Goal: Task Accomplishment & Management: Complete application form

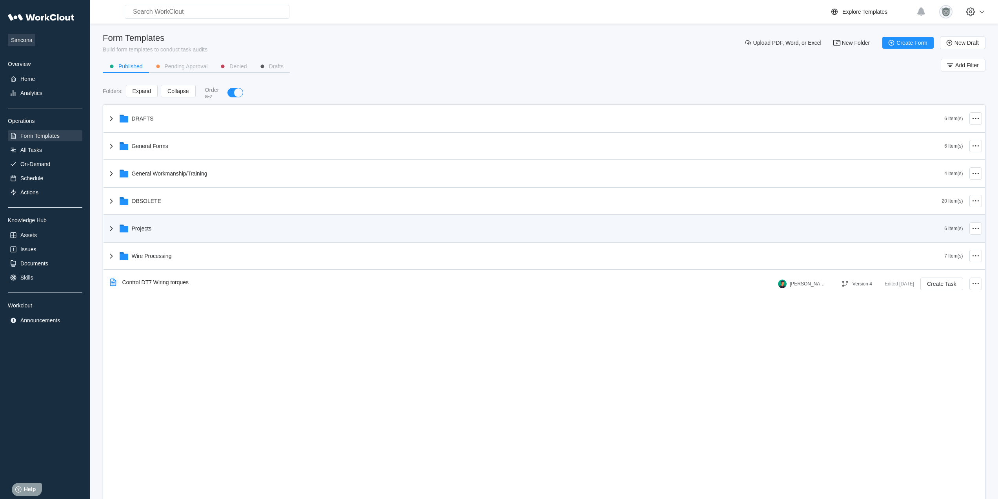
click at [207, 225] on div "Projects" at bounding box center [526, 228] width 838 height 20
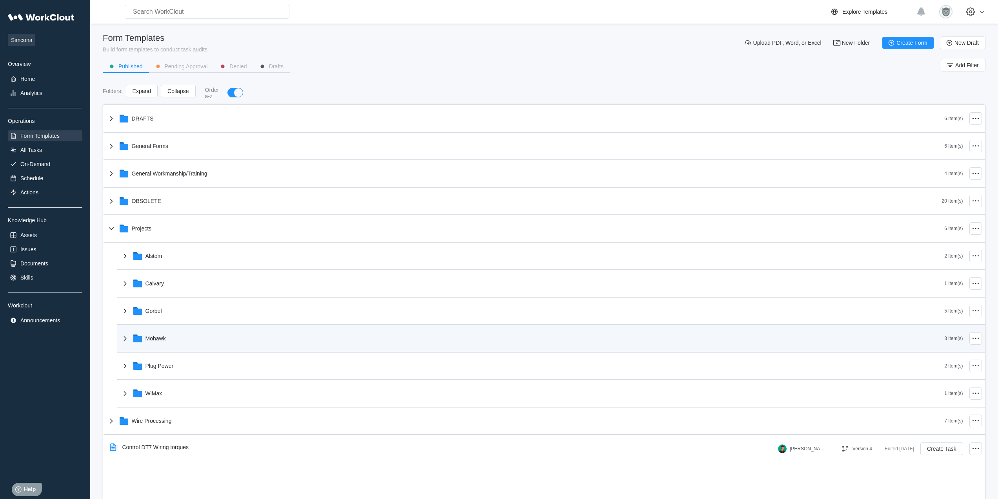
click at [206, 340] on div "Mohawk" at bounding box center [532, 338] width 824 height 20
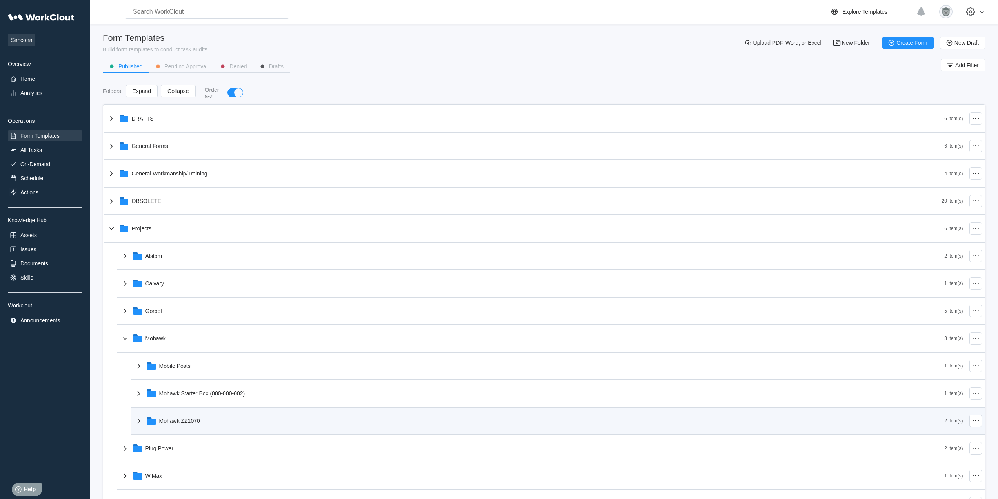
click at [235, 420] on div "Mohawk ZZ1070" at bounding box center [539, 420] width 811 height 20
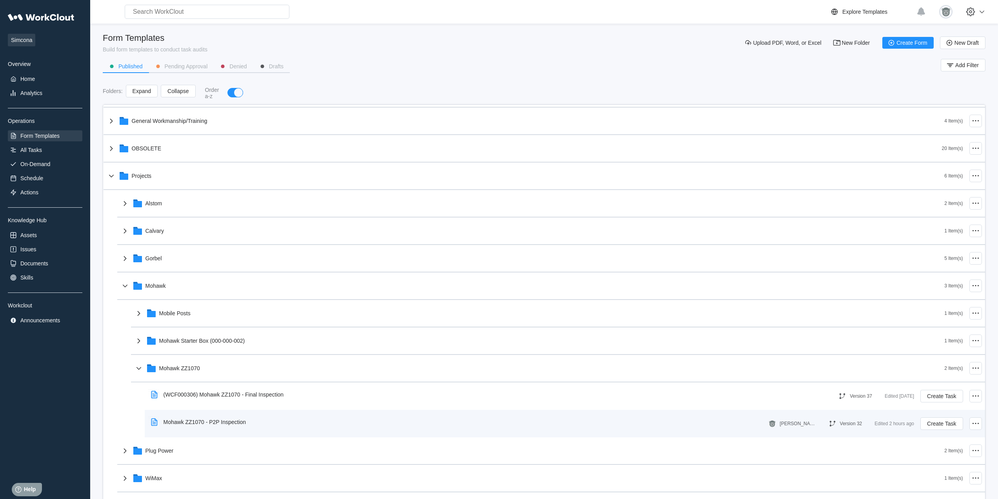
scroll to position [95, 0]
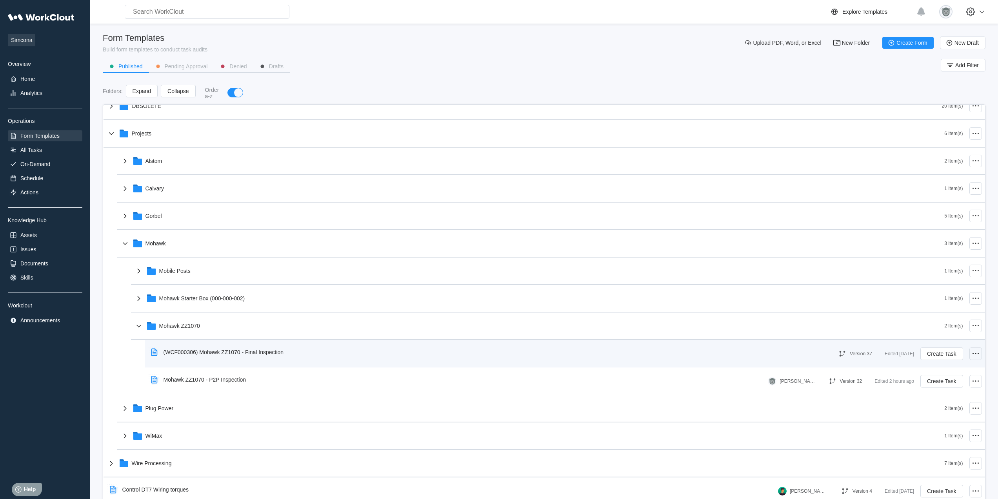
click at [971, 354] on icon at bounding box center [975, 353] width 9 height 9
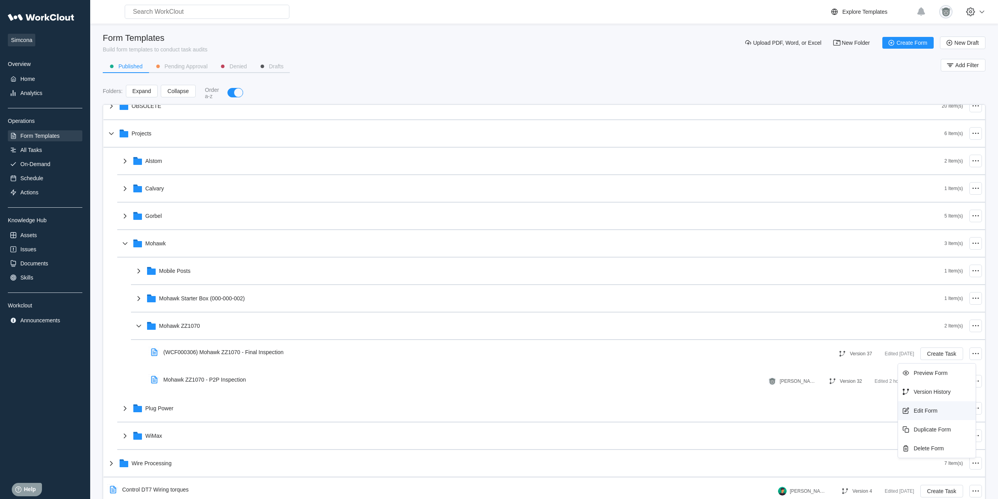
click at [935, 415] on div "Edit Form" at bounding box center [936, 410] width 71 height 13
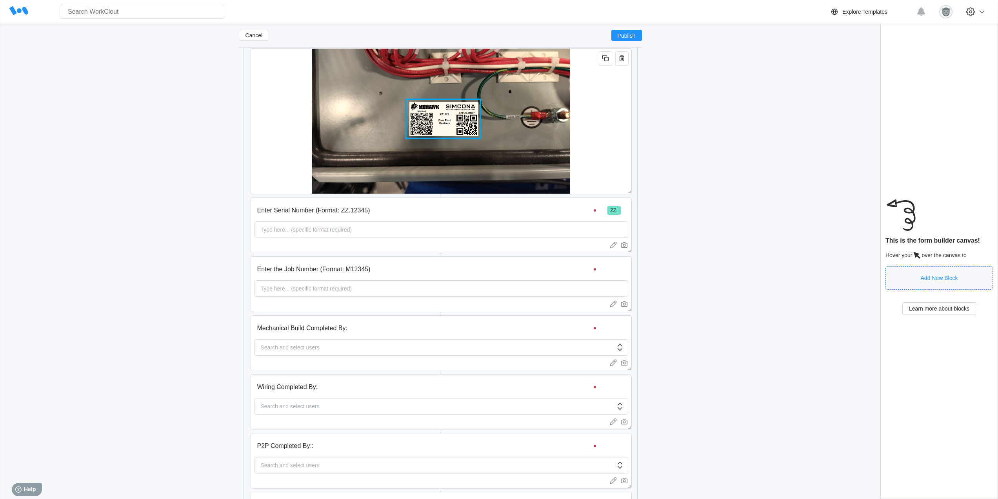
scroll to position [337, 0]
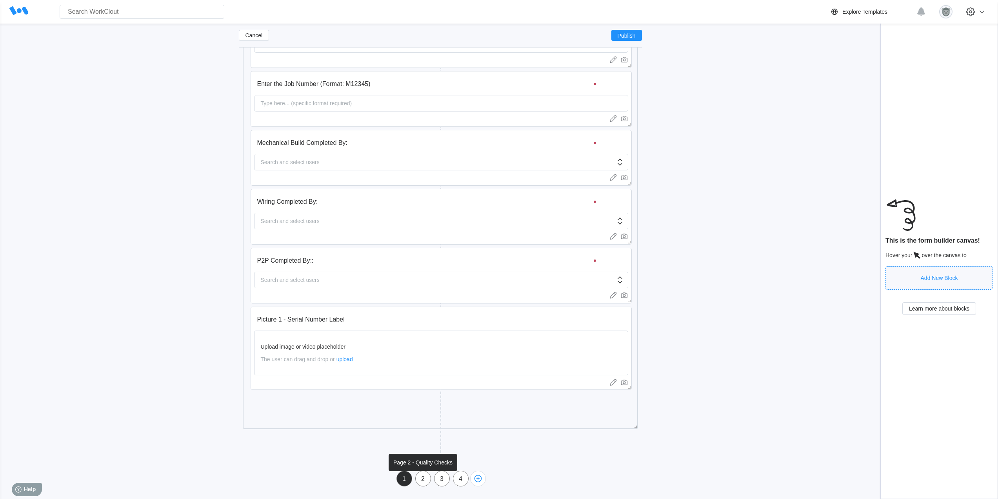
click at [425, 480] on div "2" at bounding box center [423, 478] width 15 height 7
type input "Page 2 - Quality Checks"
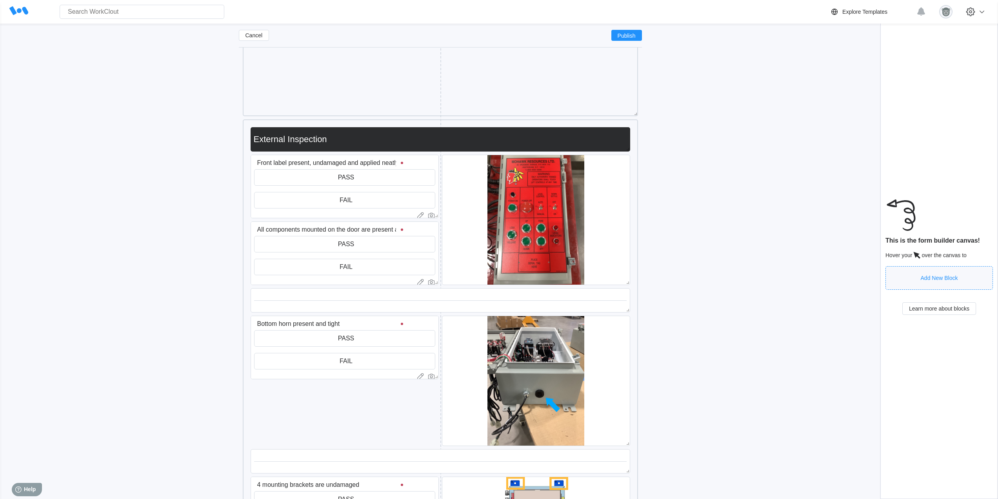
scroll to position [1185, 0]
click at [605, 301] on icon "button" at bounding box center [605, 299] width 4 height 4
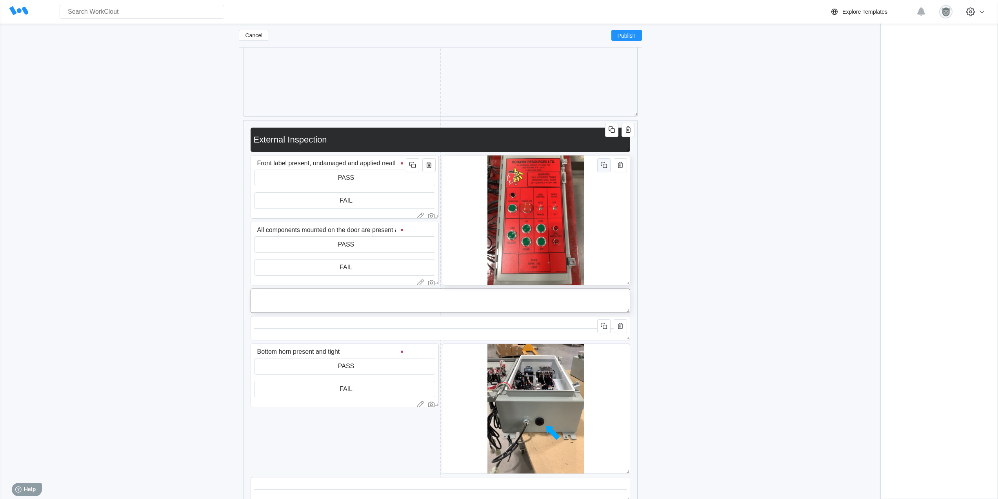
click at [608, 165] on icon "button" at bounding box center [603, 164] width 9 height 9
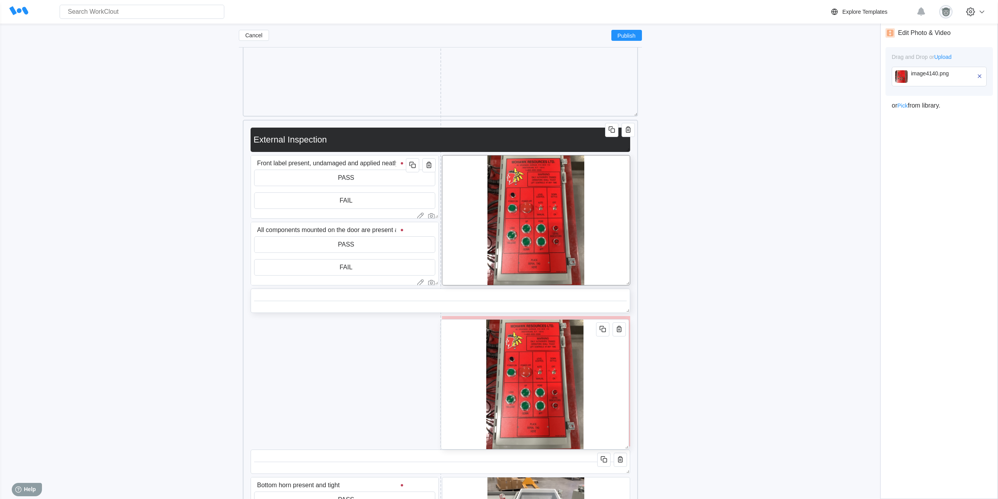
drag, startPoint x: 605, startPoint y: 339, endPoint x: 604, endPoint y: 362, distance: 24.0
click at [604, 362] on div at bounding box center [535, 384] width 188 height 130
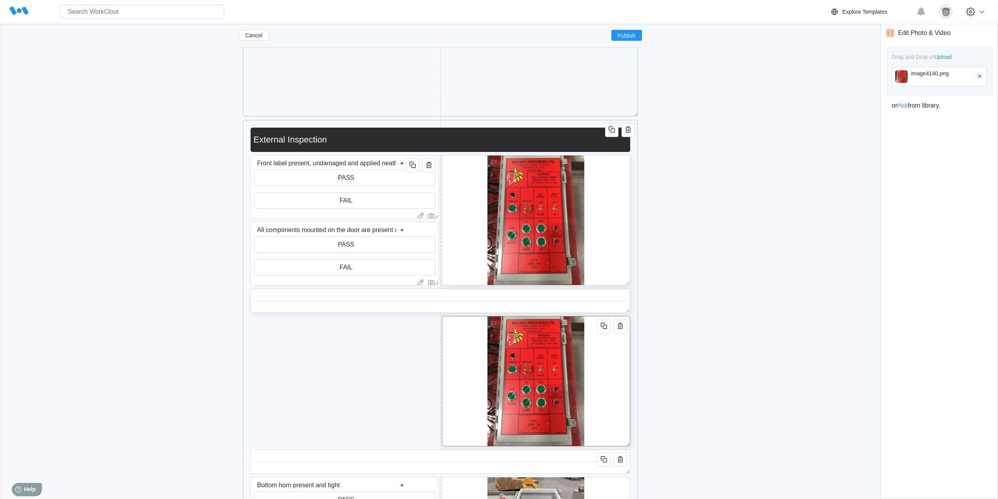
click at [606, 370] on div at bounding box center [536, 381] width 188 height 130
click at [982, 77] on icon "button" at bounding box center [979, 76] width 7 height 7
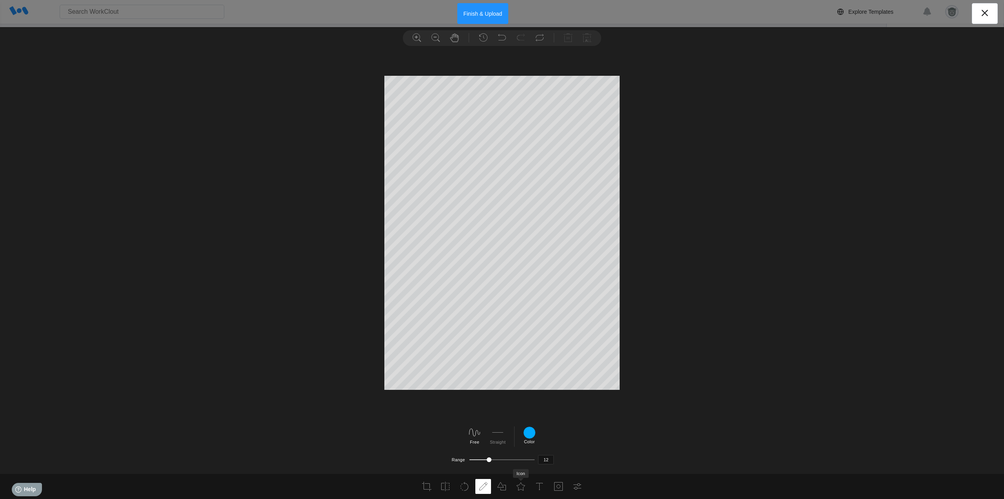
click at [514, 489] on li at bounding box center [521, 486] width 16 height 15
click at [375, 455] on div at bounding box center [367, 450] width 16 height 13
click at [479, 13] on button "Finish & Upload" at bounding box center [482, 13] width 51 height 21
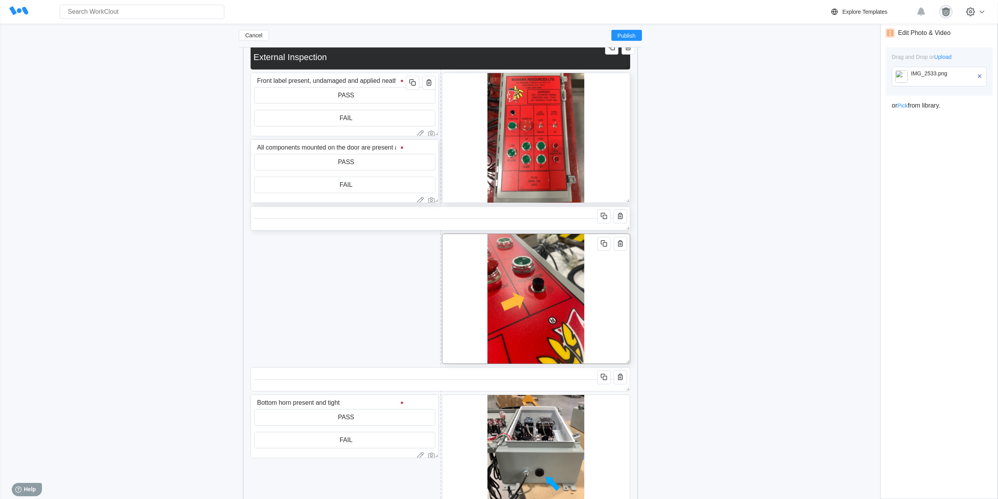
scroll to position [1250, 0]
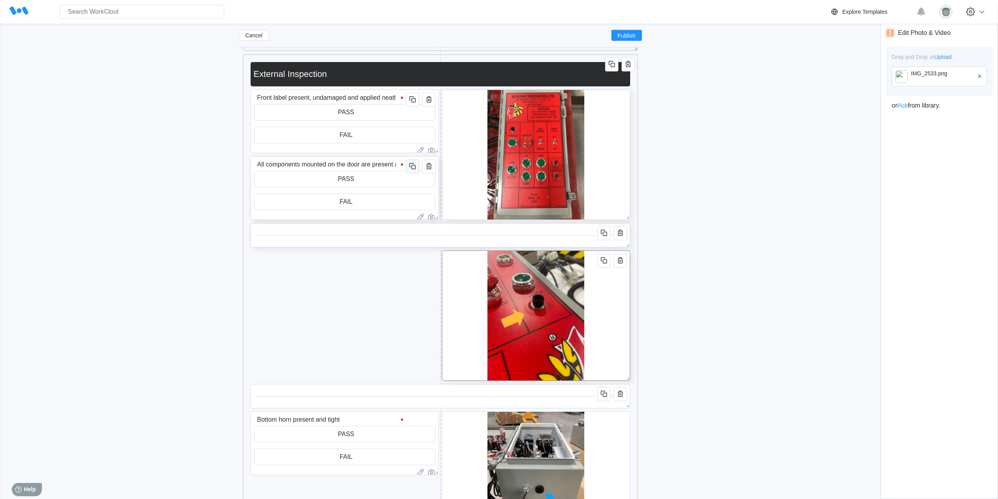
click at [413, 164] on icon "button" at bounding box center [412, 165] width 9 height 9
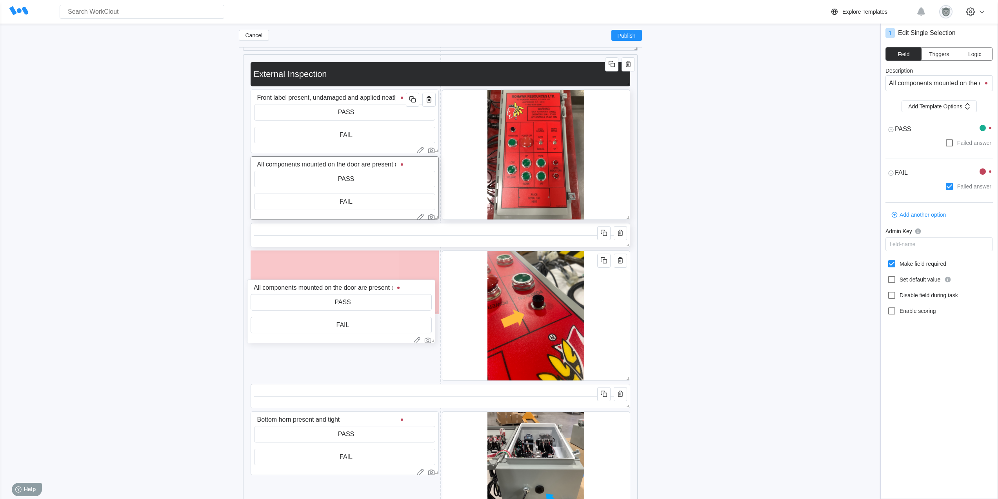
drag, startPoint x: 339, startPoint y: 230, endPoint x: 341, endPoint y: 267, distance: 36.9
click at [336, 280] on input "All components mounted on the door are present and tightened down" at bounding box center [328, 288] width 155 height 16
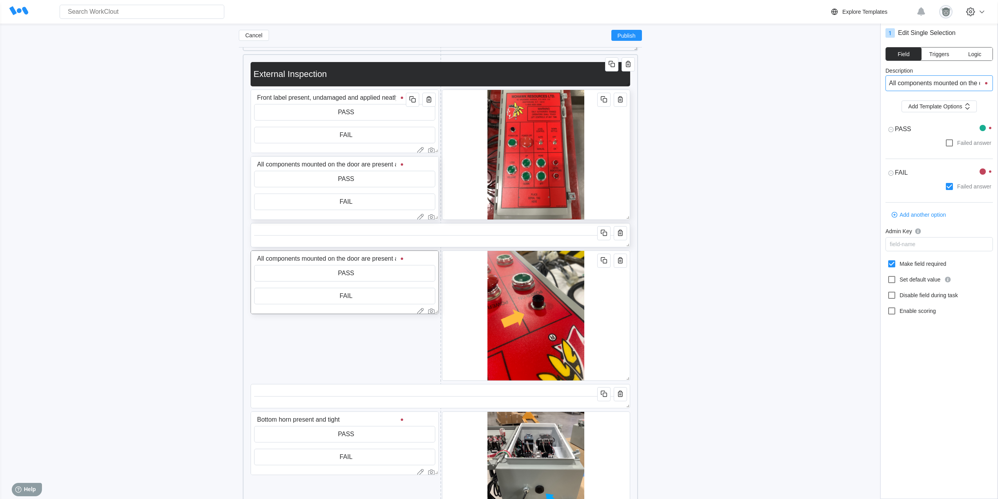
type textarea "x"
drag, startPoint x: 890, startPoint y: 84, endPoint x: 1115, endPoint y: 88, distance: 224.8
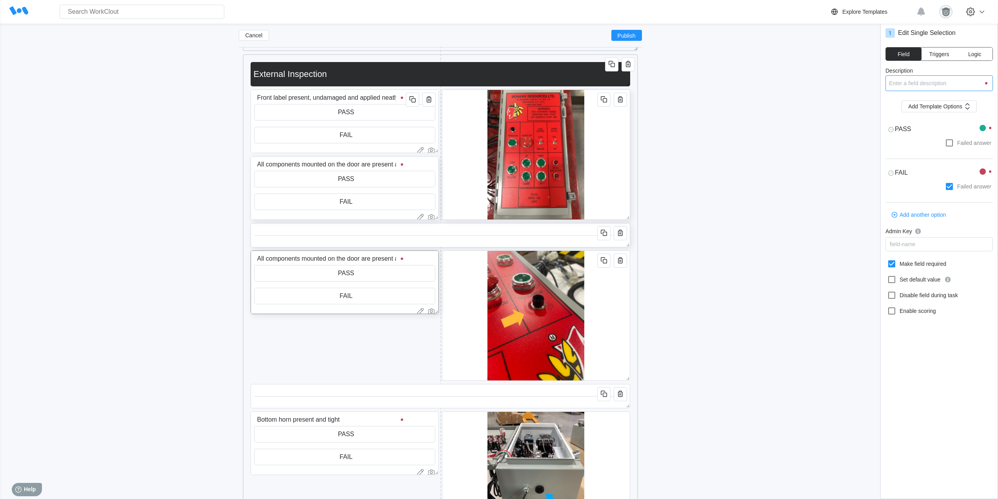
type textarea "x"
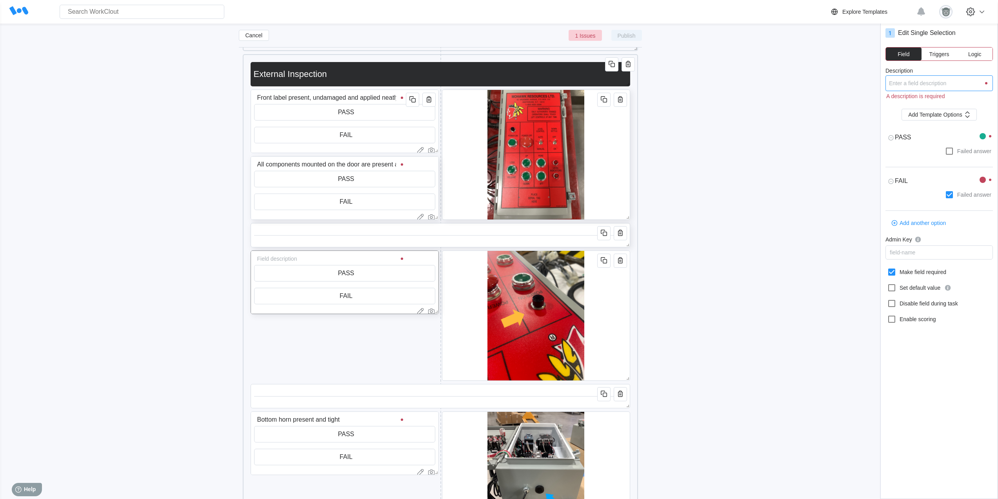
scroll to position [0, 0]
type input "T"
type textarea "x"
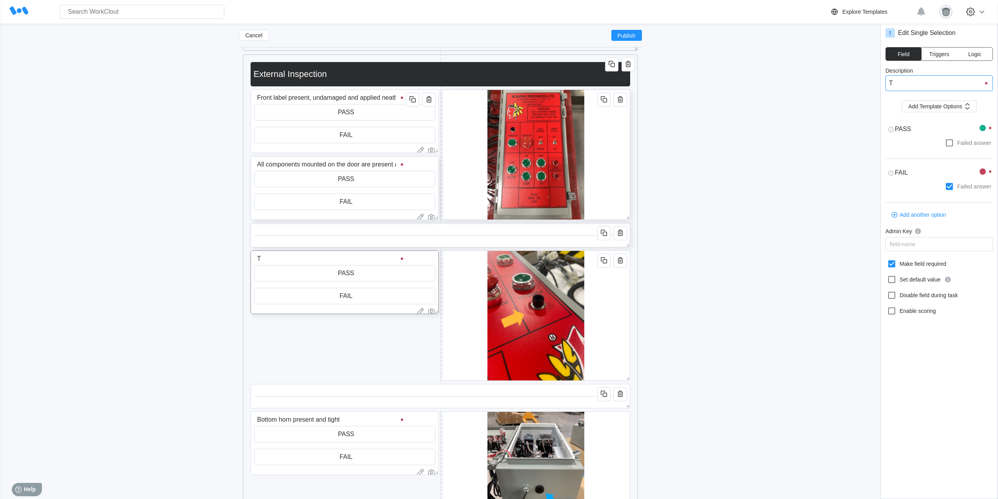
type input "Th"
type textarea "x"
type input "The"
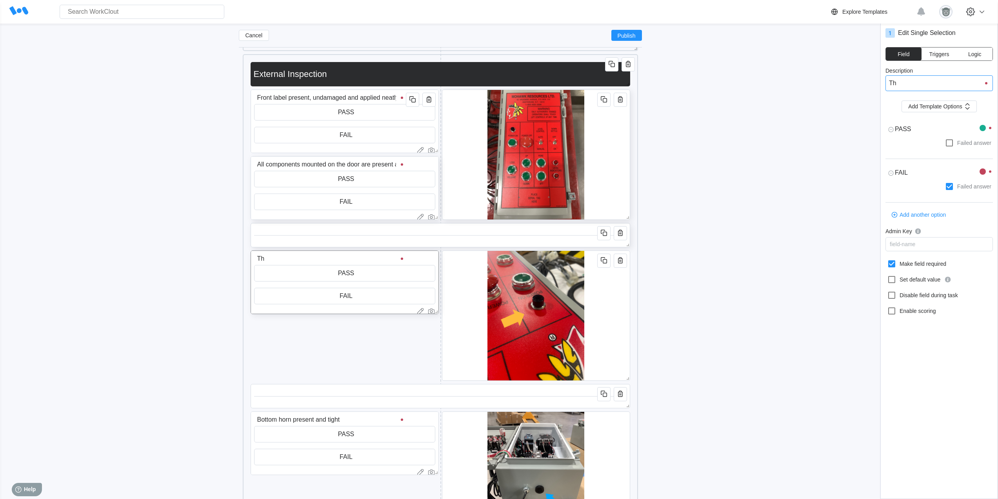
type input "The"
type textarea "x"
type input "The"
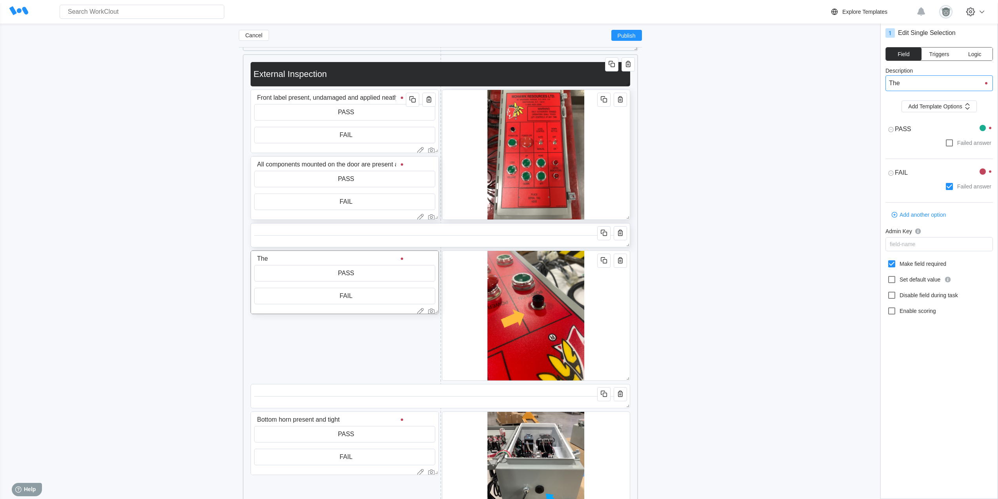
type textarea "x"
type input "The la"
type textarea "x"
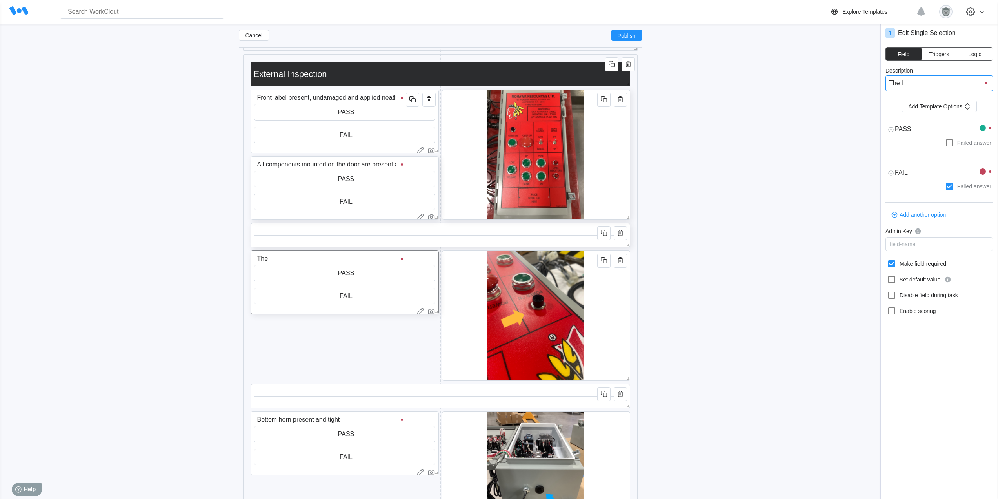
type textarea "x"
type input "The lab"
type textarea "x"
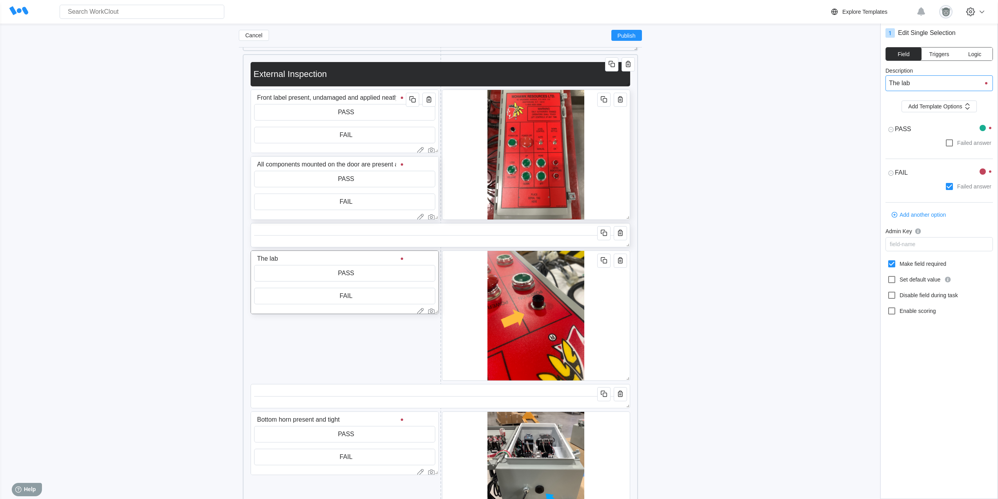
type input "The labe"
type textarea "x"
type input "The label"
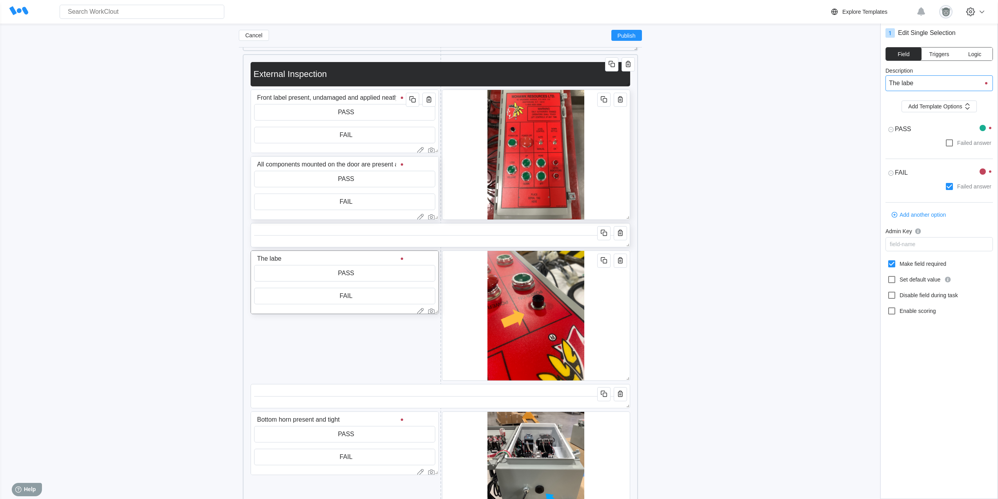
type input "The label"
type textarea "x"
type input "The label"
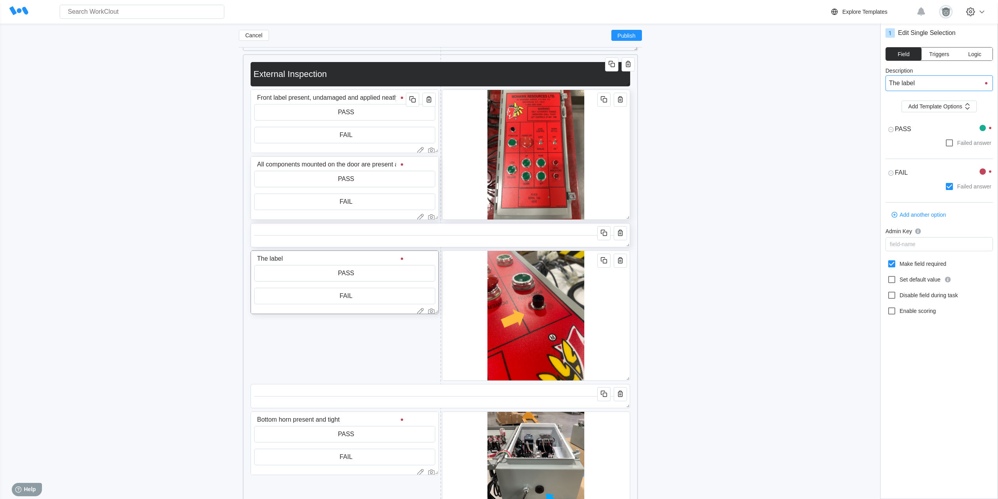
type textarea "x"
type input "The label i"
type textarea "x"
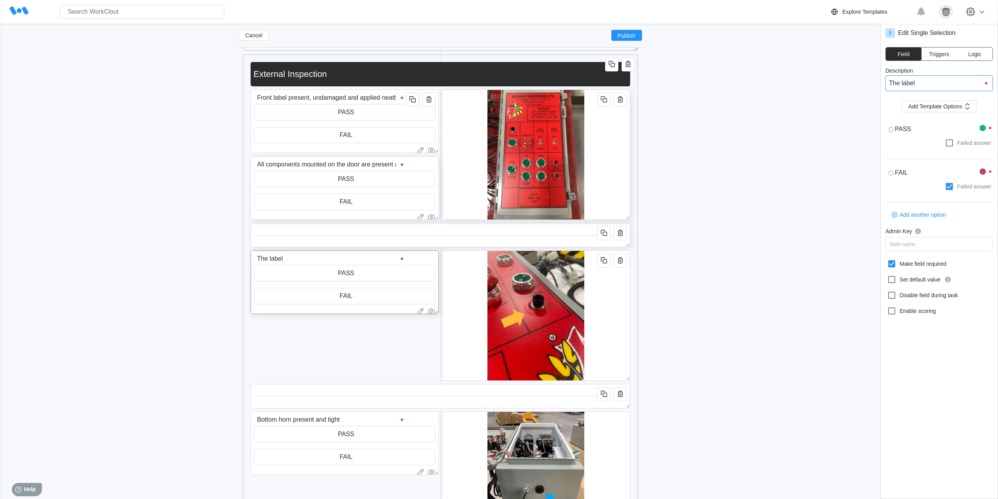
type textarea "x"
type input "The label is"
type textarea "x"
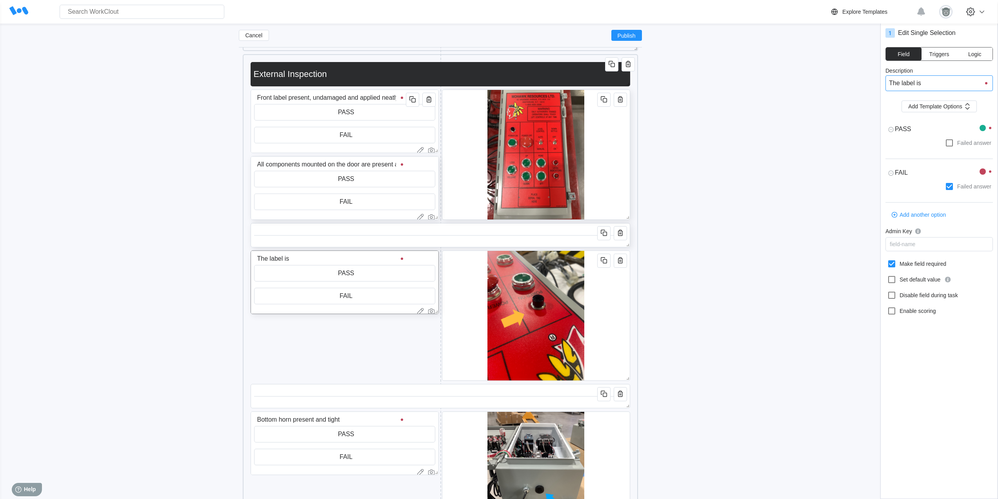
type input "The label i"
type textarea "x"
type input "The label"
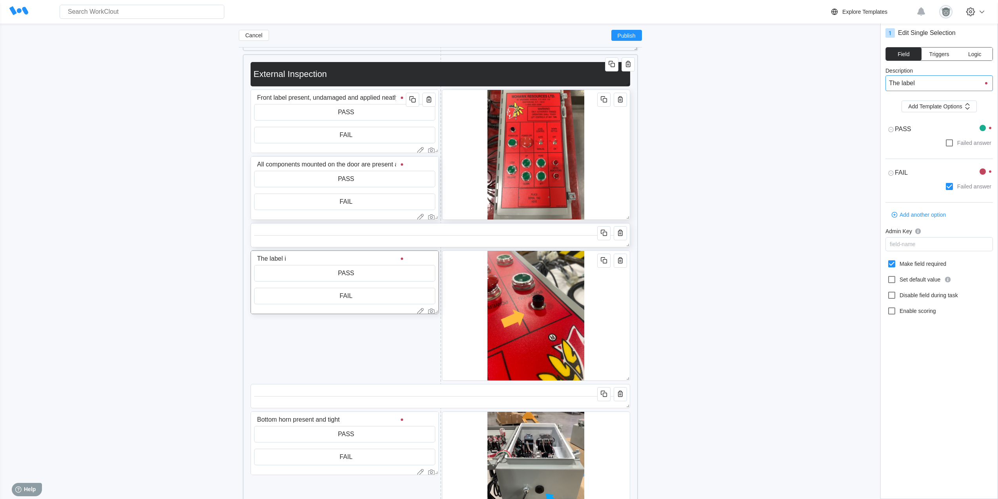
type input "The label"
type textarea "x"
type input "The label"
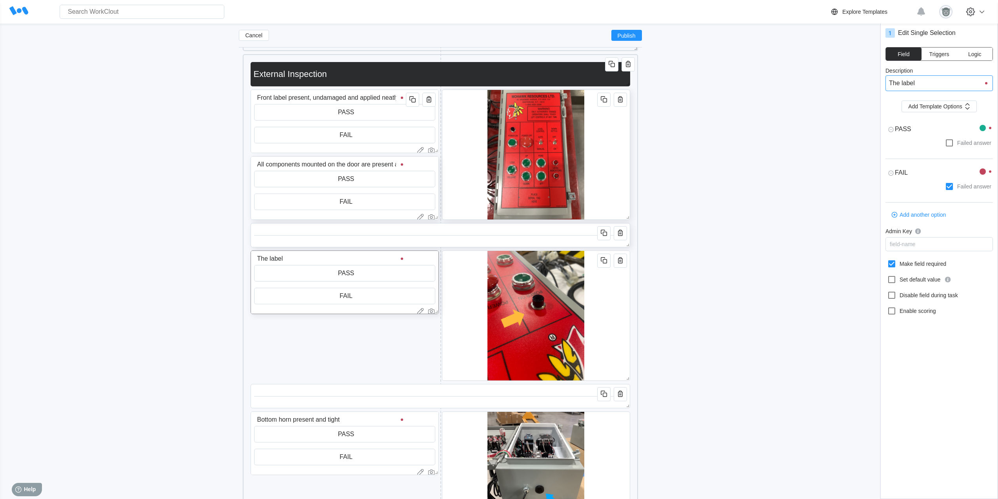
type textarea "x"
type input "The labe"
type textarea "x"
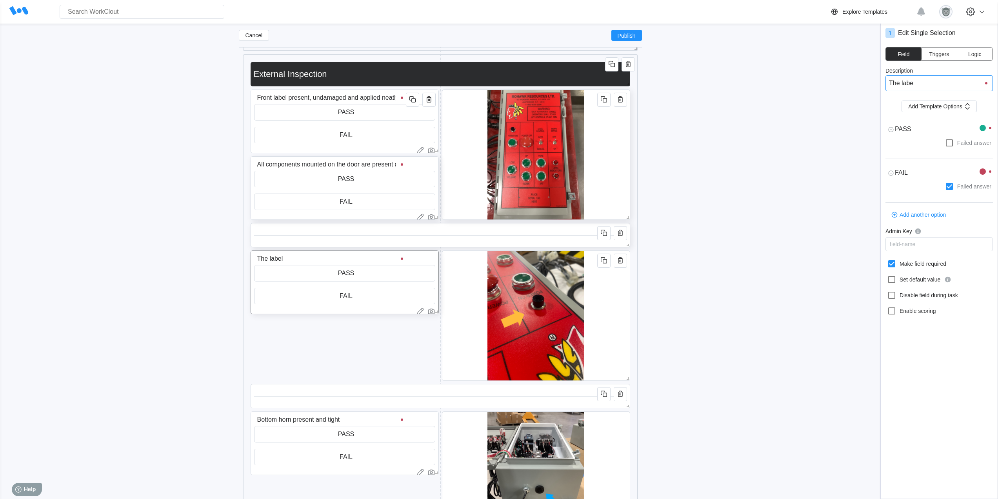
type textarea "x"
type input "The lab"
type textarea "x"
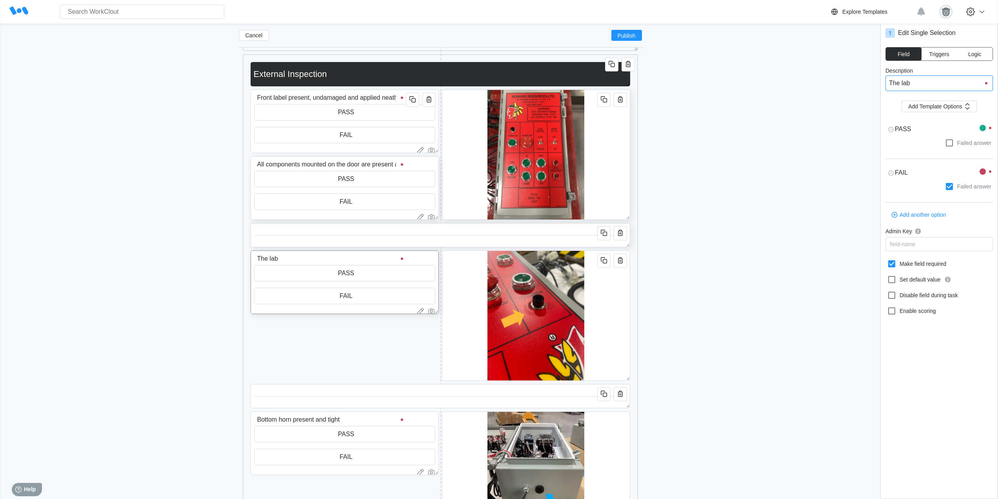
type input "The la"
type textarea "x"
type input "The l"
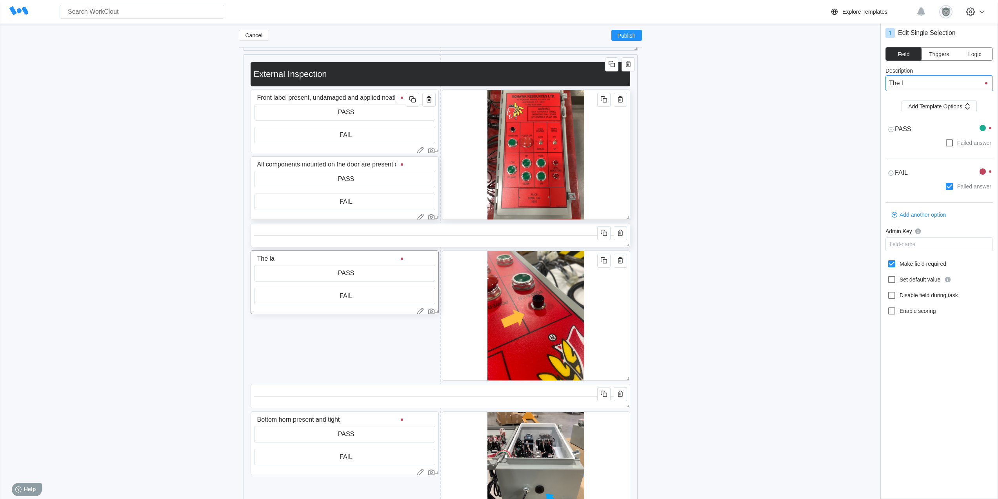
type input "The l"
type textarea "x"
type input "The"
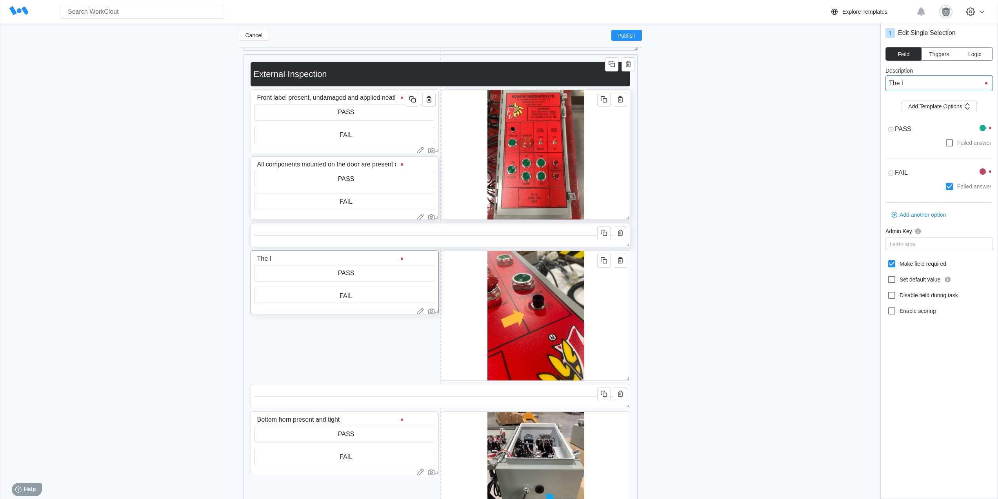
type textarea "x"
type input "The f"
type textarea "x"
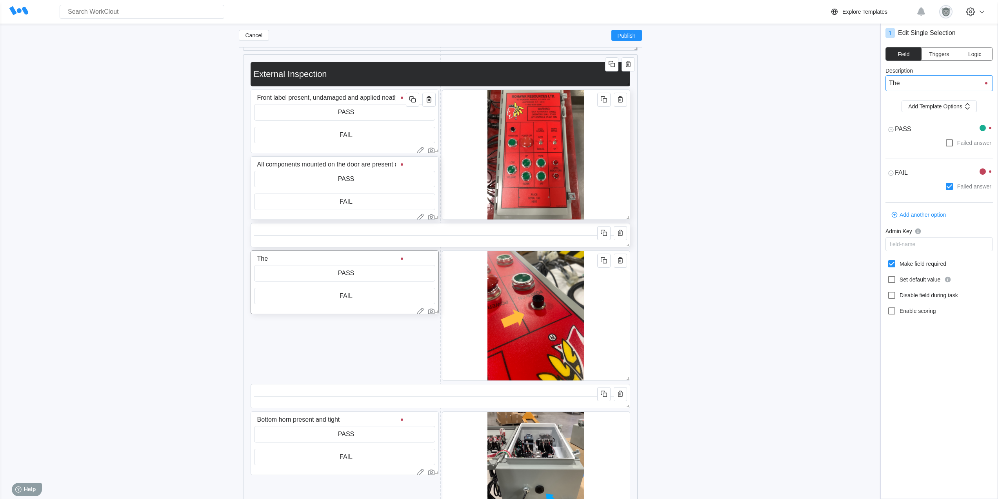
type textarea "x"
type input "The fr"
type textarea "x"
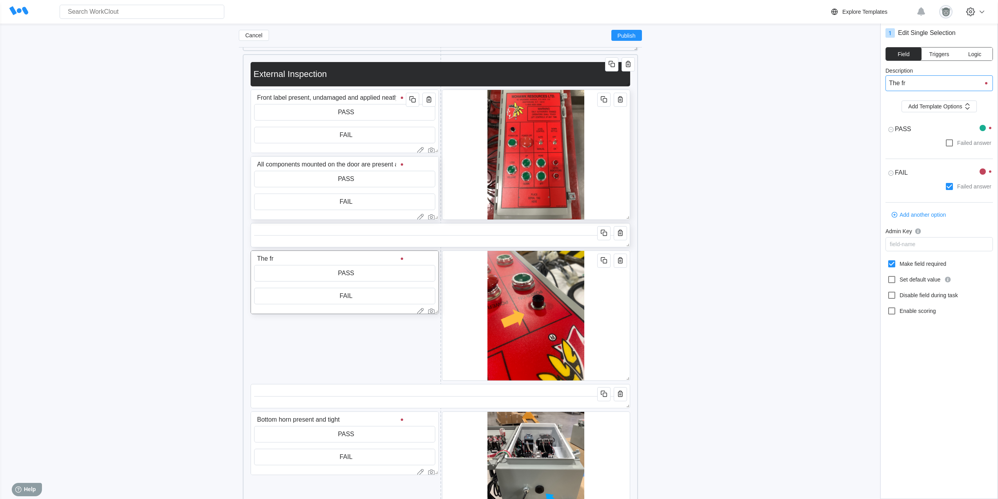
type input "The fro"
type textarea "x"
type input "The fron"
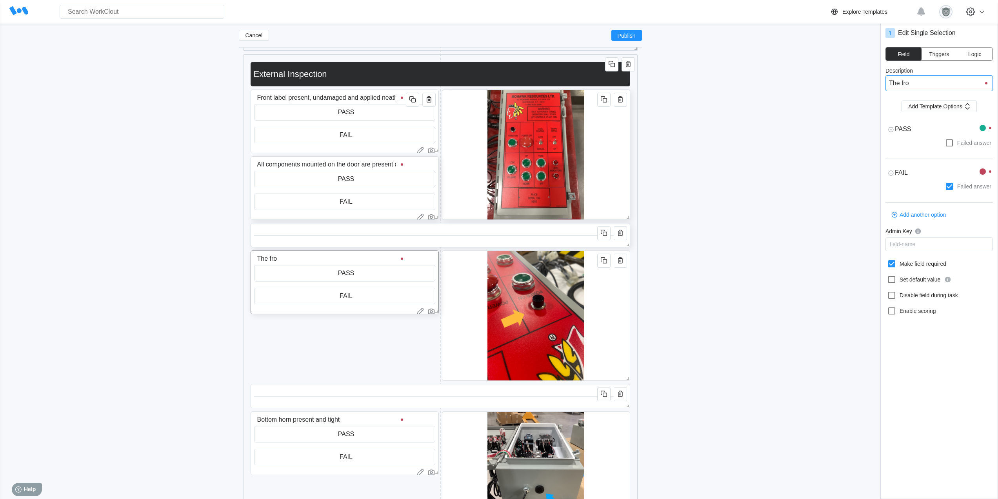
type input "The fron"
type textarea "x"
type input "The front"
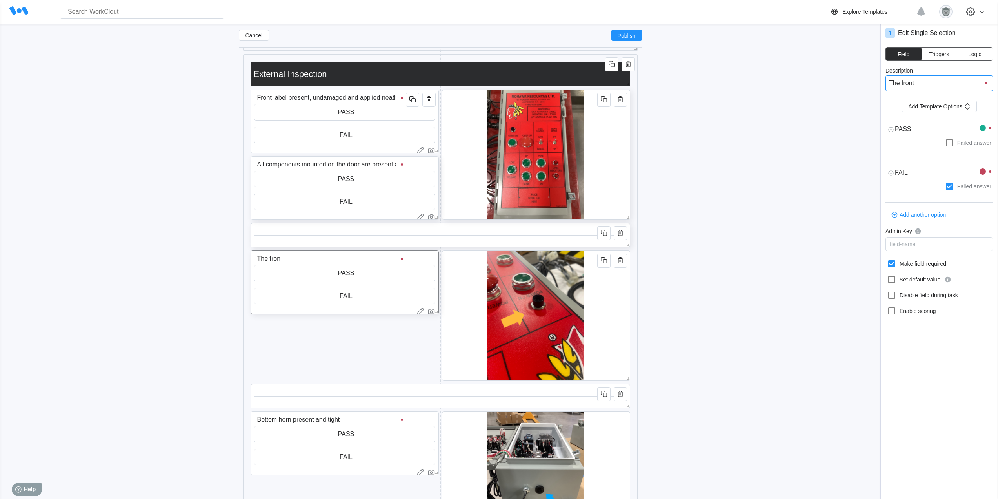
type textarea "x"
type input "The front"
type textarea "x"
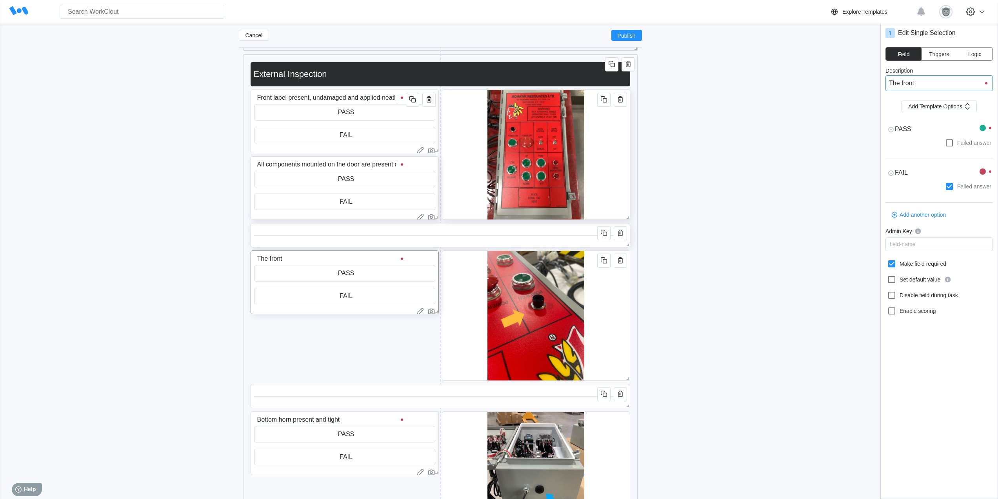
type textarea "x"
type input "The front l"
type textarea "x"
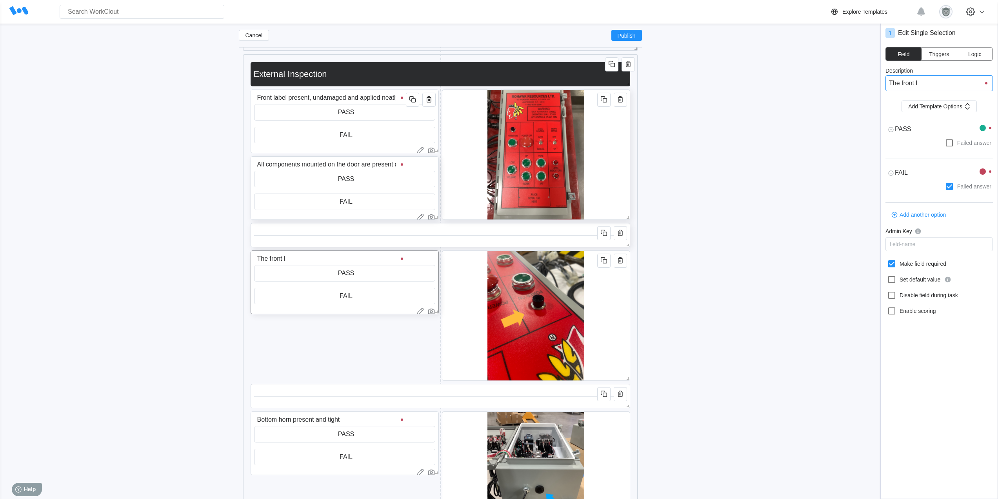
type input "The front la"
type textarea "x"
type input "The front lab"
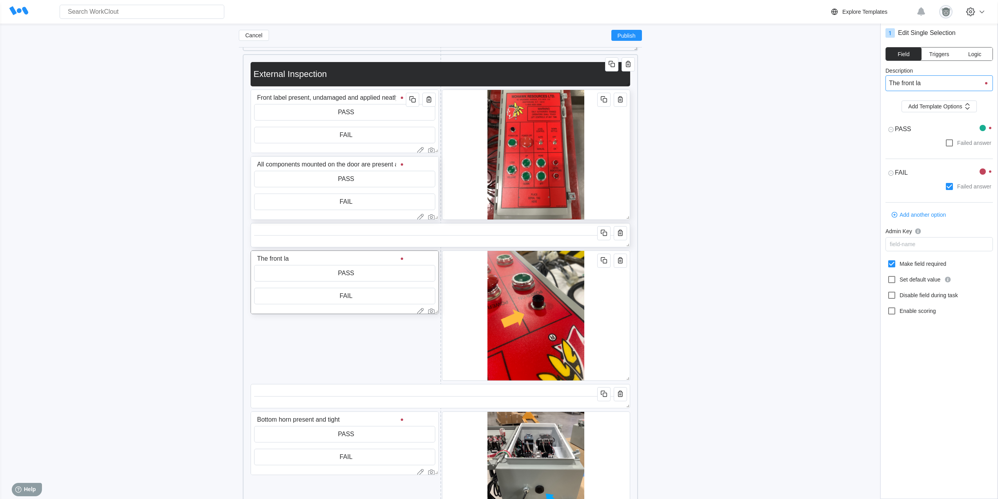
type input "The front lab"
type textarea "x"
type input "The front labe"
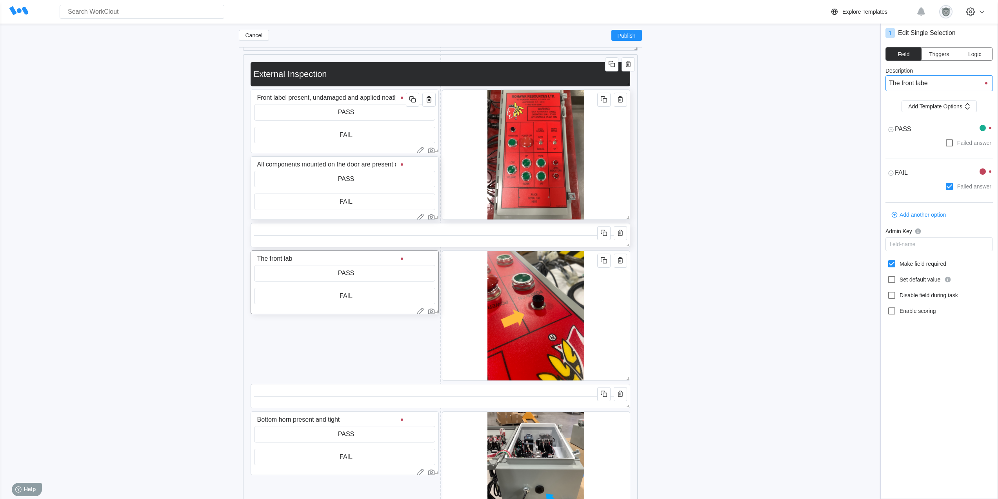
type textarea "x"
type input "The front label"
type textarea "x"
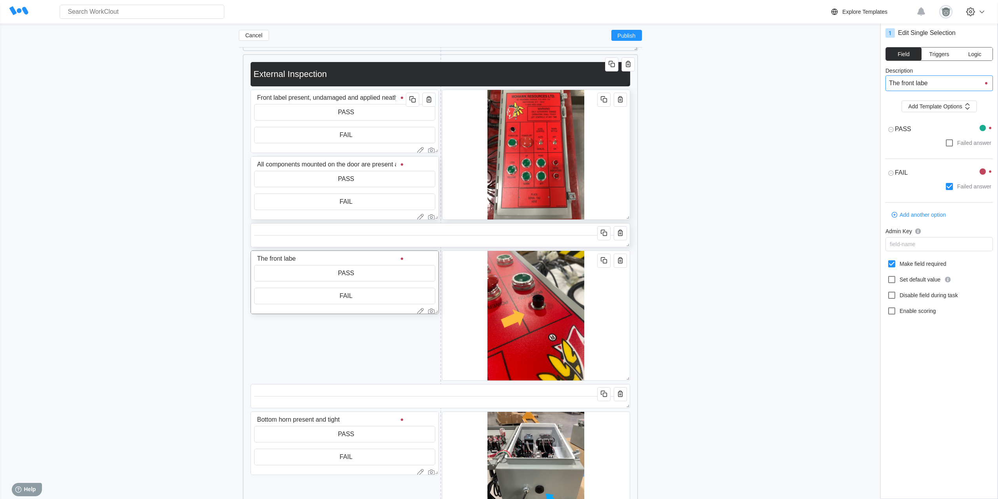
type textarea "x"
type input "The front label"
type textarea "x"
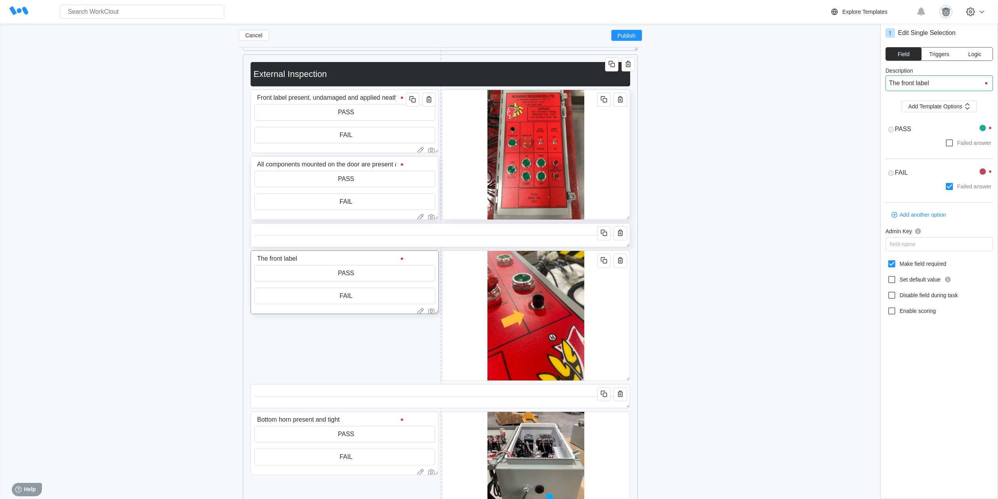
type input "The front label i"
type textarea "x"
type input "The front label is"
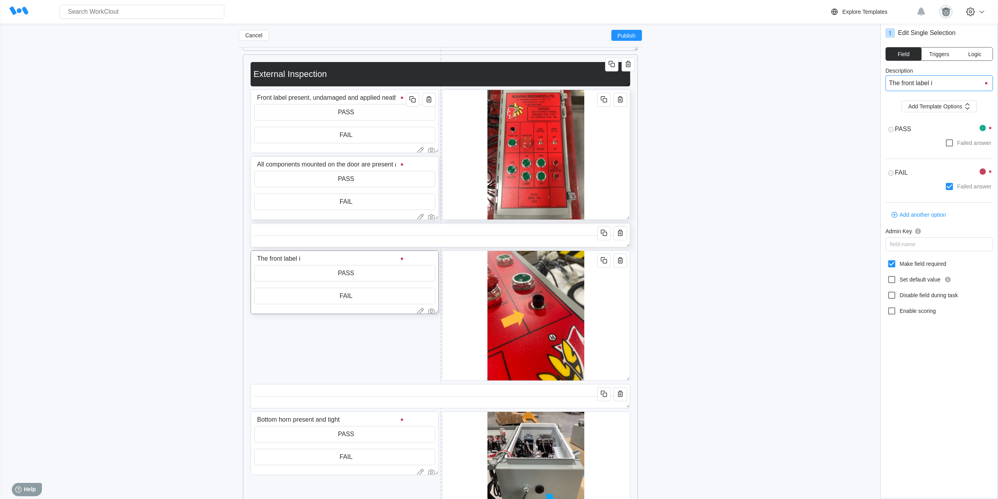
type input "The front label is"
type textarea "x"
type input "The front label is"
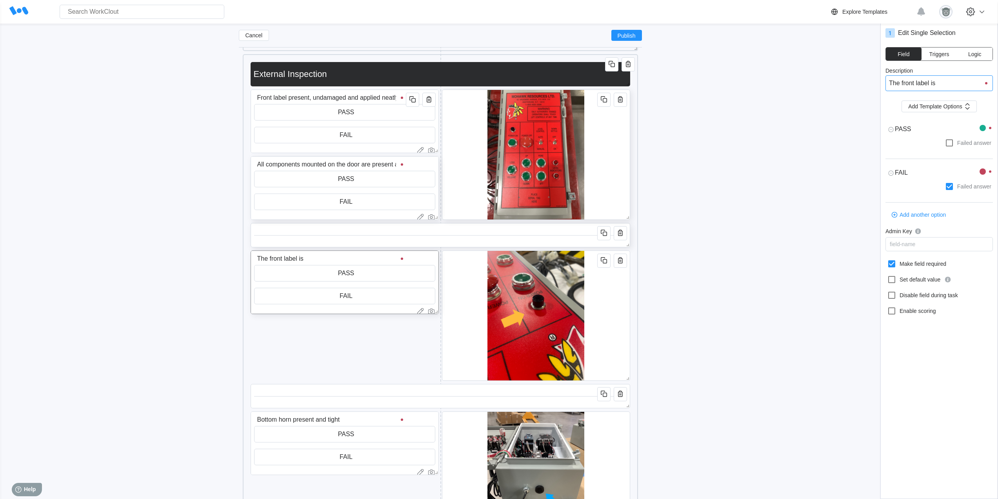
type textarea "x"
type input "The front label is n"
type textarea "x"
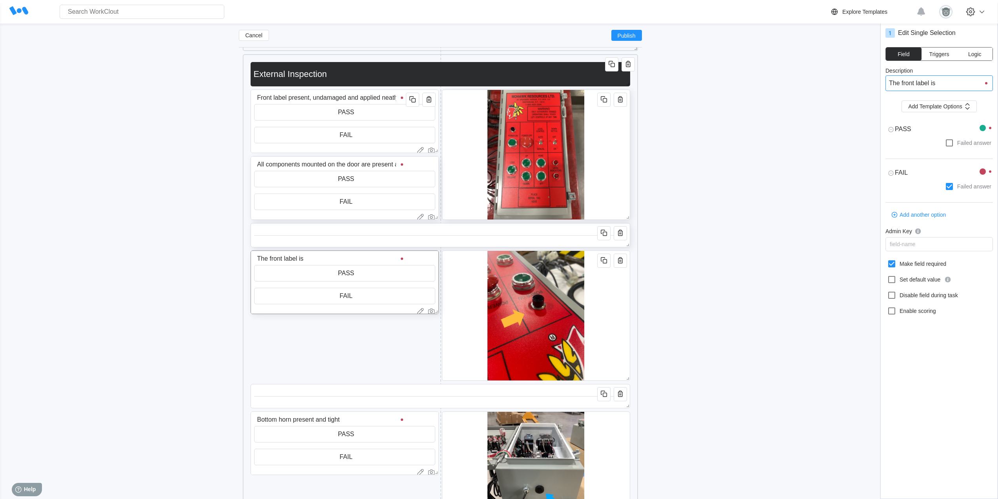
type textarea "x"
type input "The front label is no"
type textarea "x"
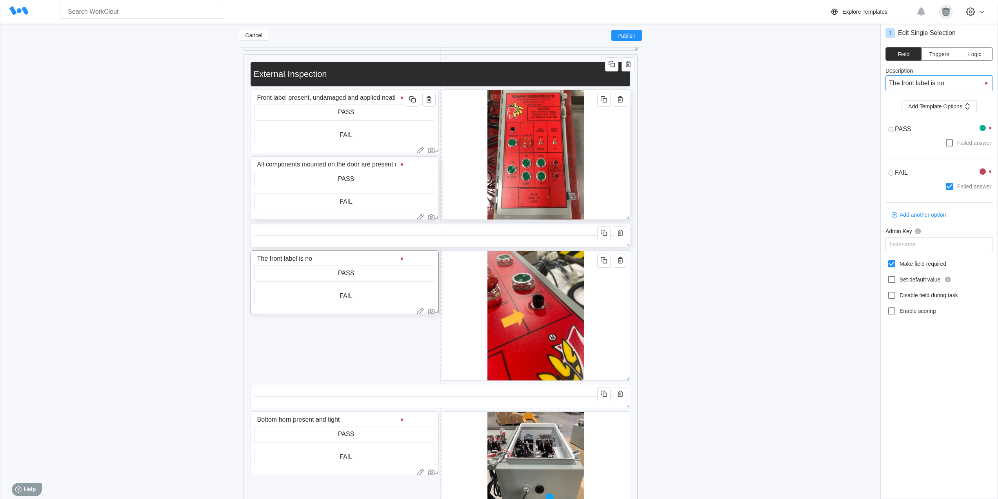
type input "The front label is not"
type textarea "x"
type input "The front label is not"
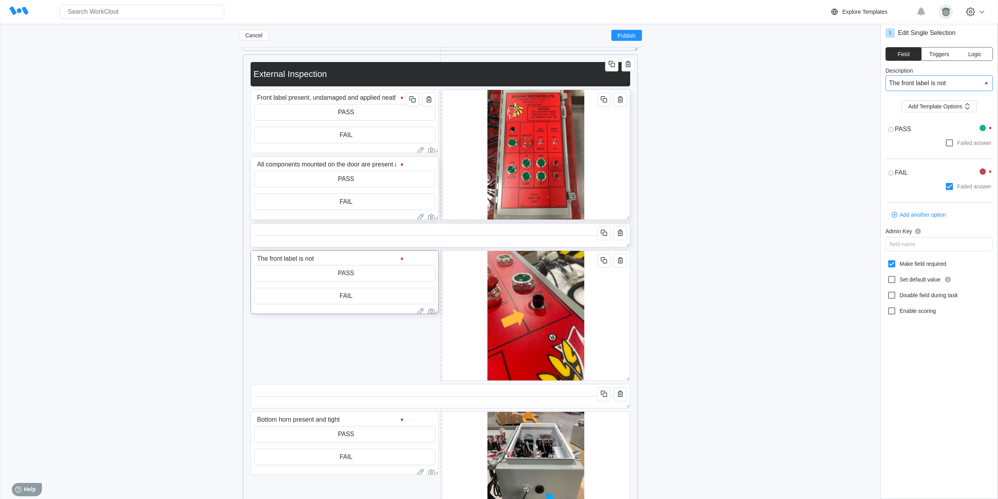
type input "The front label is not"
type textarea "x"
type input "The front label is not b"
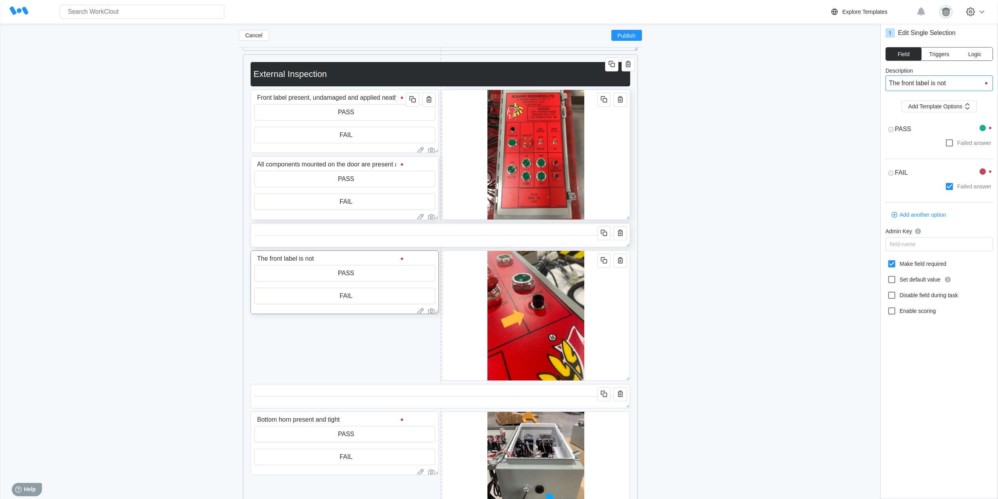
type textarea "x"
type input "The front label is not bu"
type textarea "x"
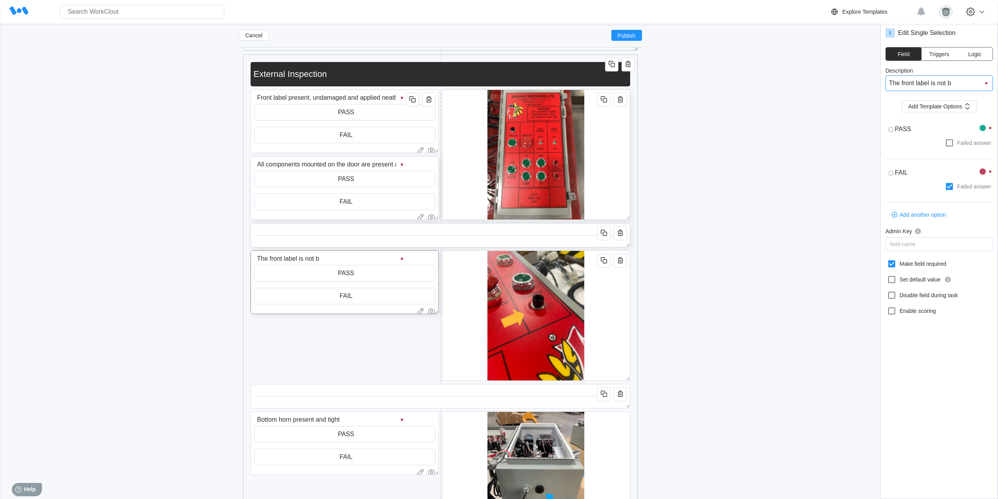
type textarea "x"
type input "The front label is not bub"
type textarea "x"
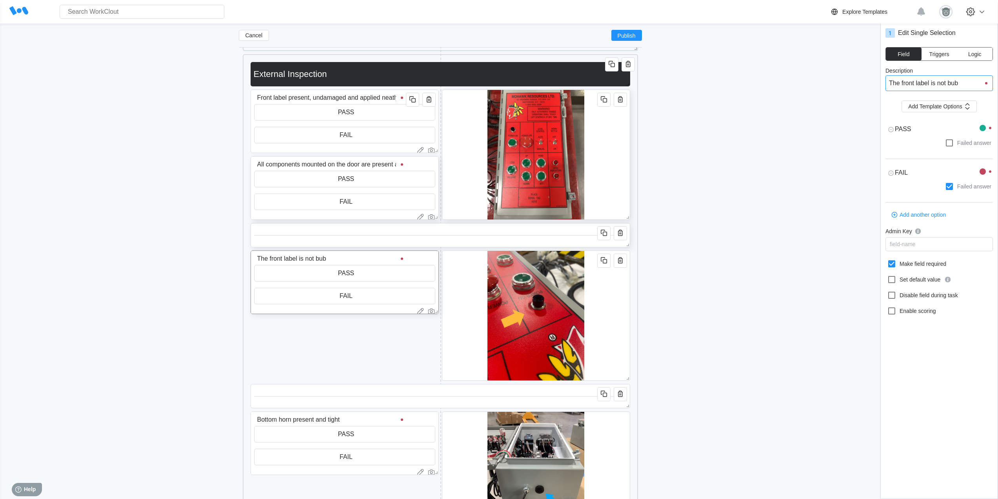
type input "The front label is not [PERSON_NAME]"
type textarea "x"
type input "The front label is not bubbl"
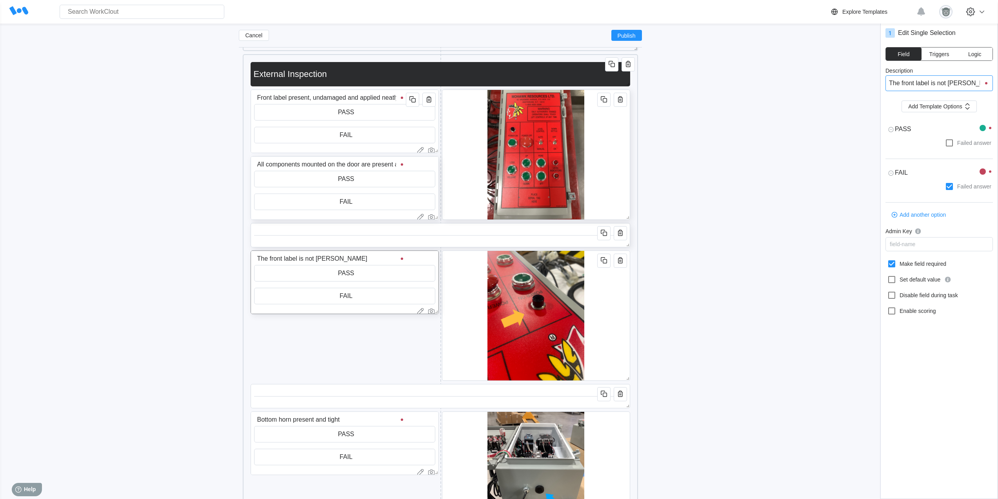
type input "The front label is not bubbl"
type textarea "x"
type input "The front label is not bubble"
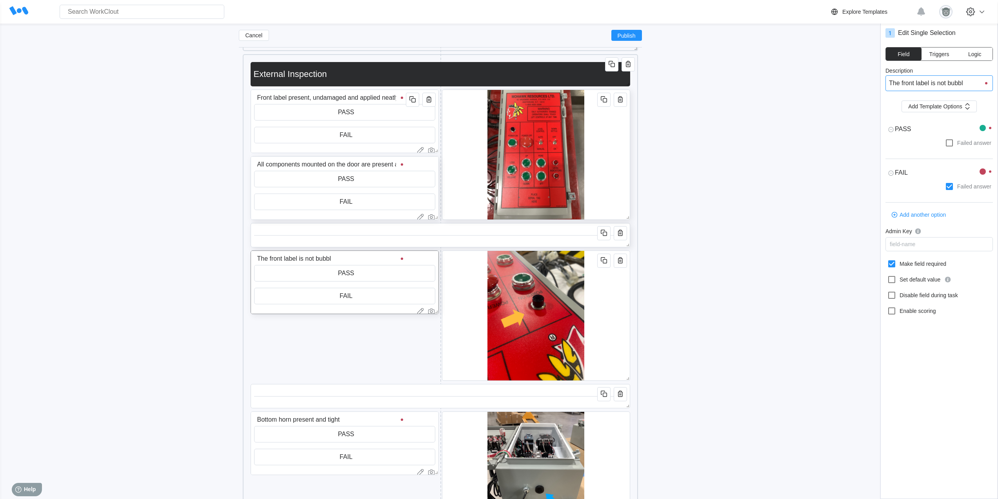
type textarea "x"
type input "The front label is not bubbled"
type textarea "x"
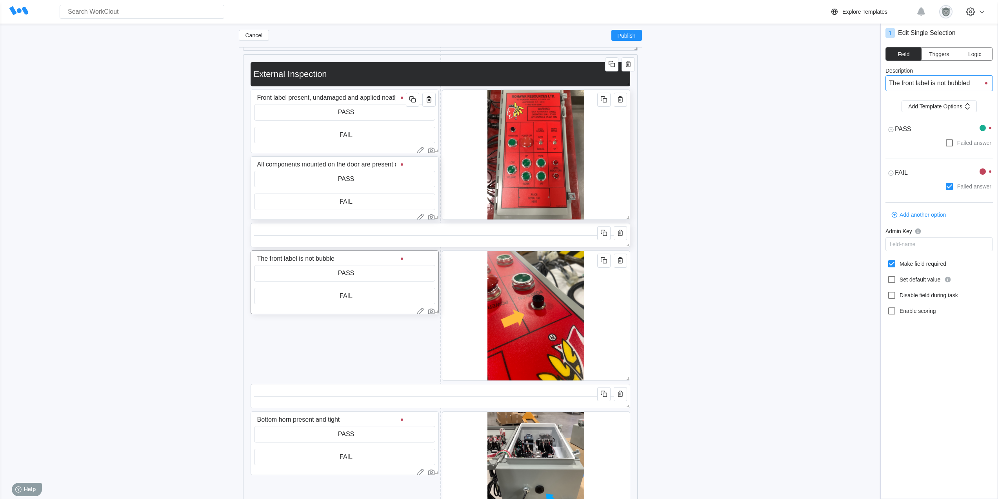
type textarea "x"
type input "The front label is not bubbled"
type textarea "x"
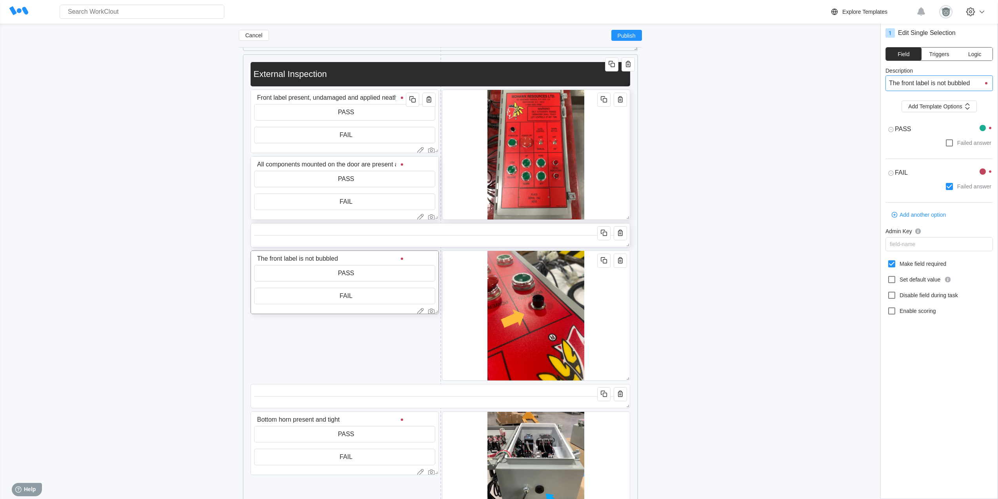
type input "The front label is not bubbled u"
type textarea "x"
type input "The front label is not bubbled un"
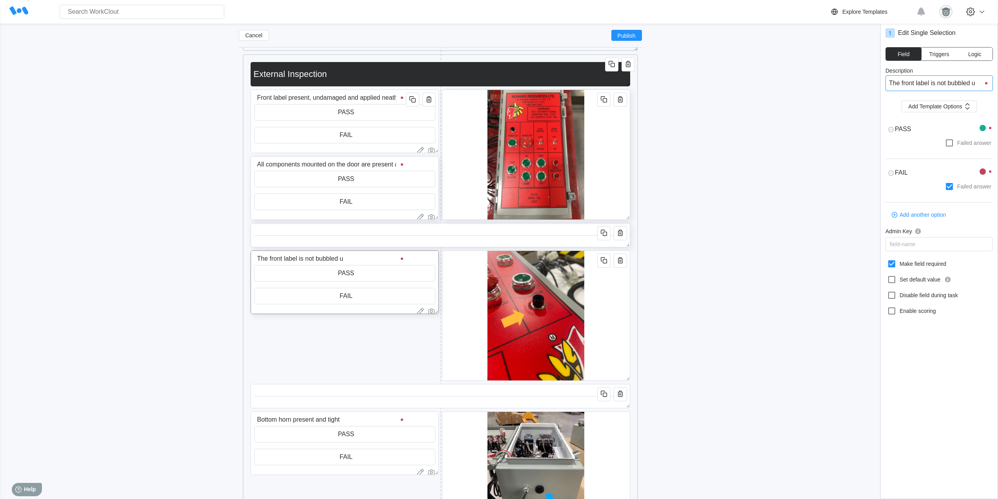
type input "The front label is not bubbled un"
type textarea "x"
type input "The front label is not bubbled und"
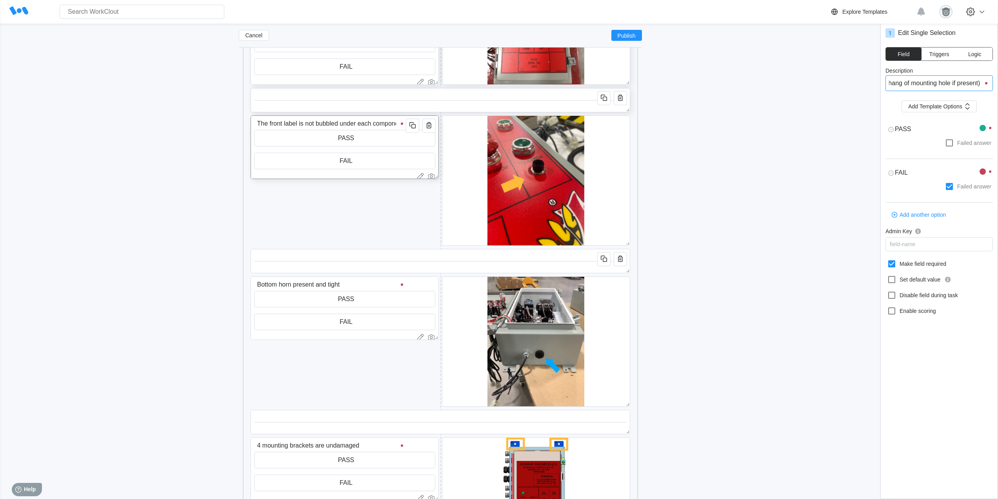
scroll to position [1381, 0]
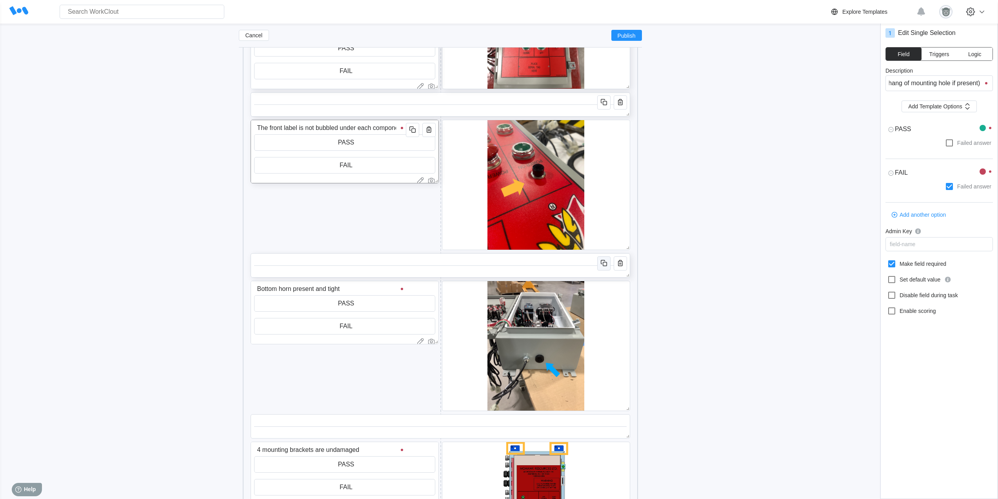
click at [603, 264] on icon "button" at bounding box center [605, 264] width 4 height 4
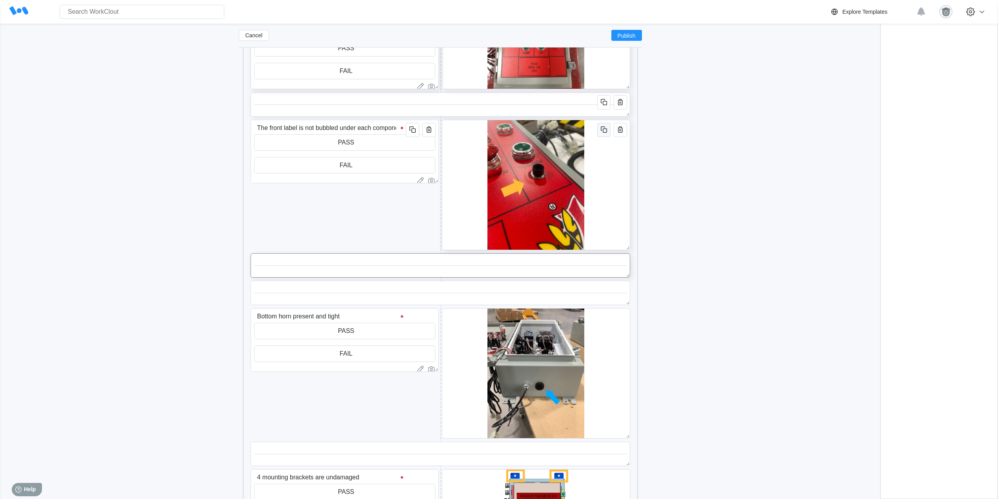
click at [601, 129] on icon "button" at bounding box center [603, 129] width 9 height 9
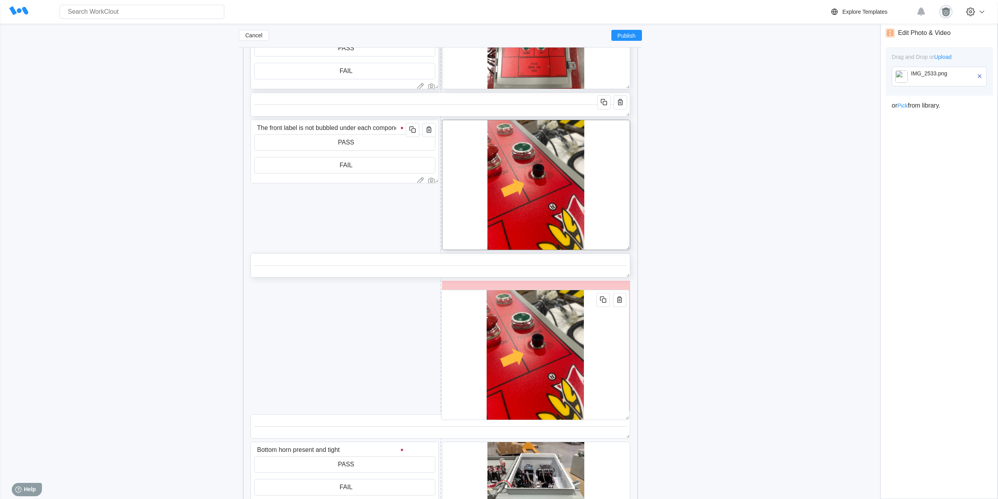
drag, startPoint x: 607, startPoint y: 296, endPoint x: 559, endPoint y: 261, distance: 59.2
click at [606, 332] on div at bounding box center [535, 354] width 188 height 130
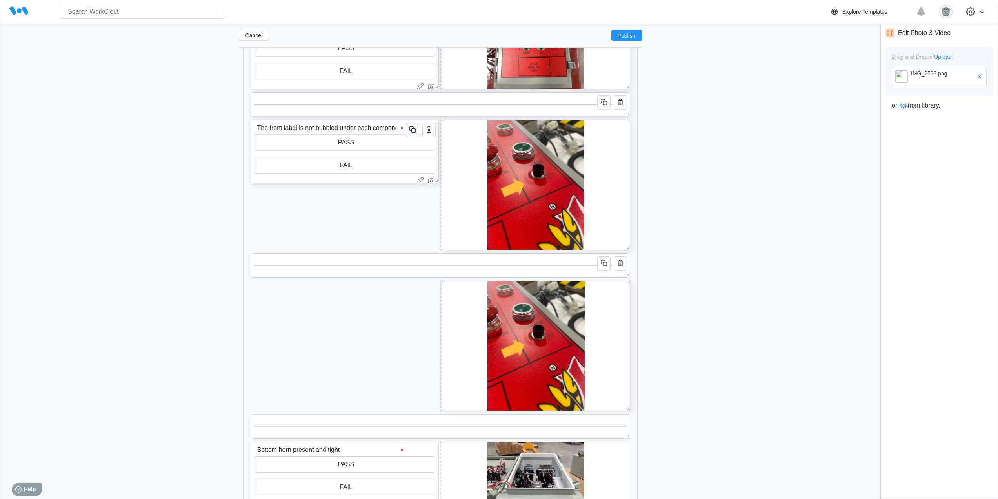
click at [412, 130] on icon "button" at bounding box center [413, 130] width 4 height 4
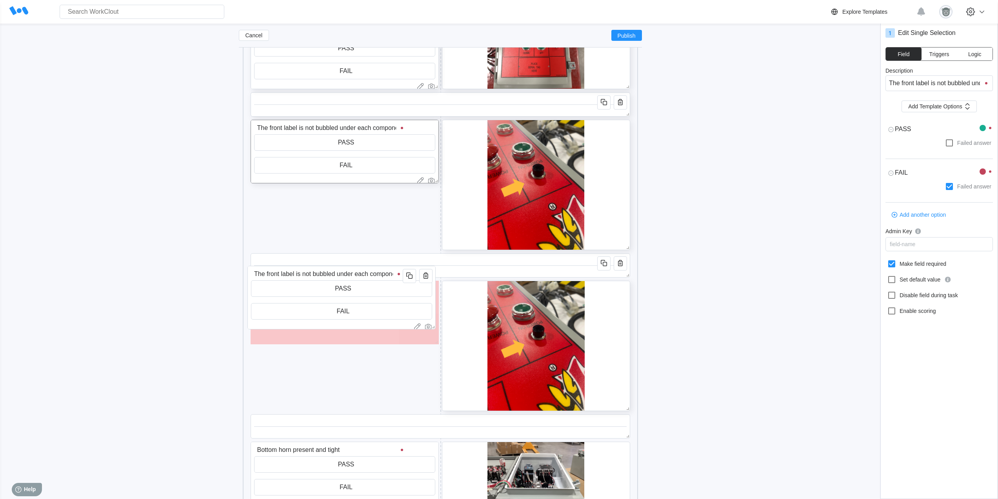
drag, startPoint x: 373, startPoint y: 191, endPoint x: 508, endPoint y: 286, distance: 164.4
click at [370, 271] on input "The front label is not bubbled under each component. (may need to trim back lab…" at bounding box center [328, 274] width 155 height 16
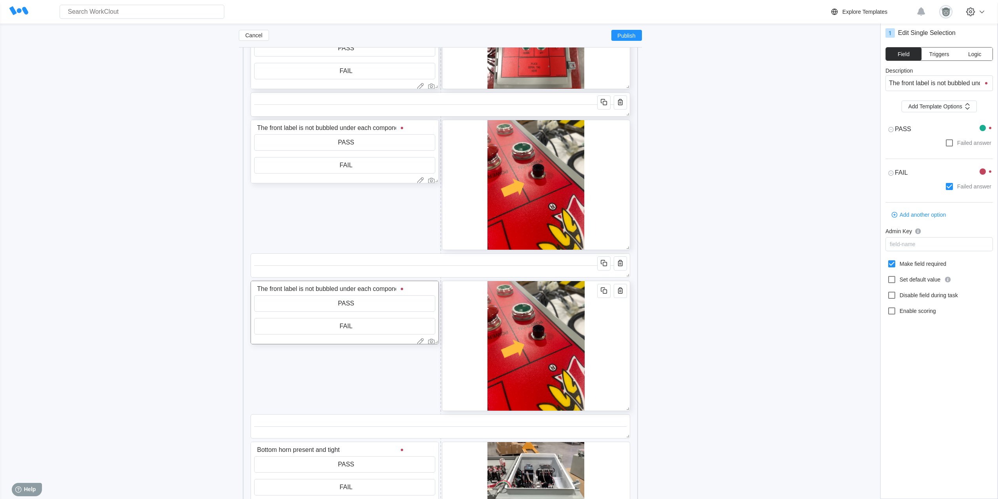
click at [621, 335] on div at bounding box center [536, 345] width 188 height 130
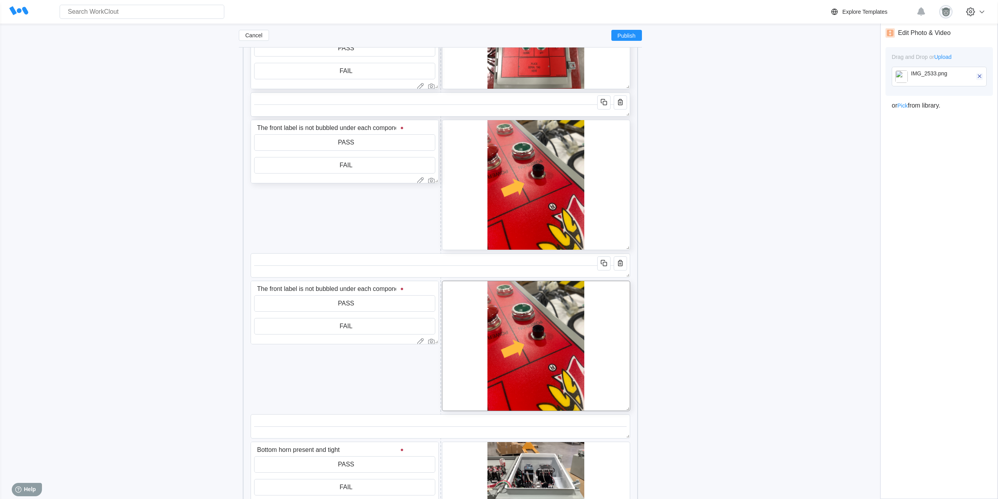
click at [980, 77] on icon "button" at bounding box center [979, 76] width 7 height 7
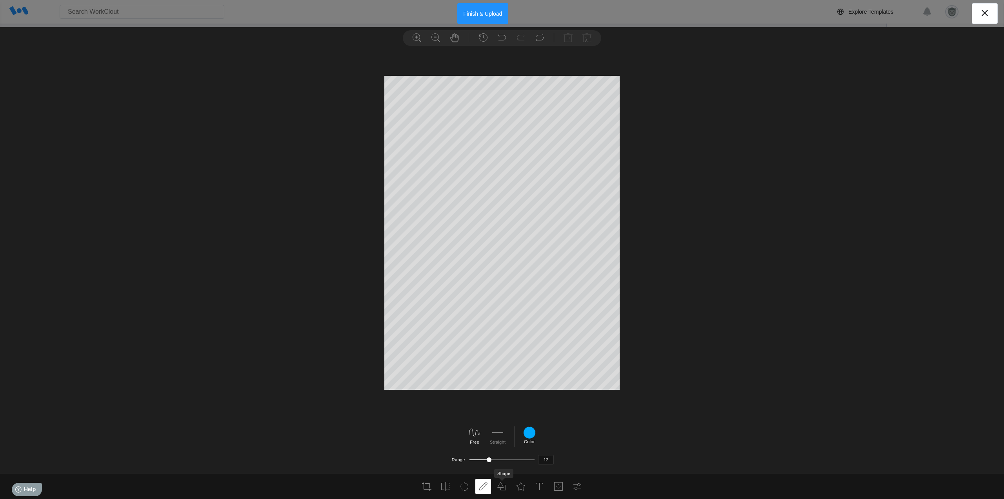
click at [496, 487] on li at bounding box center [502, 486] width 16 height 15
click at [522, 488] on icon at bounding box center [520, 485] width 9 height 9
click at [367, 453] on icon at bounding box center [367, 450] width 13 height 13
click at [636, 449] on div at bounding box center [639, 450] width 13 height 13
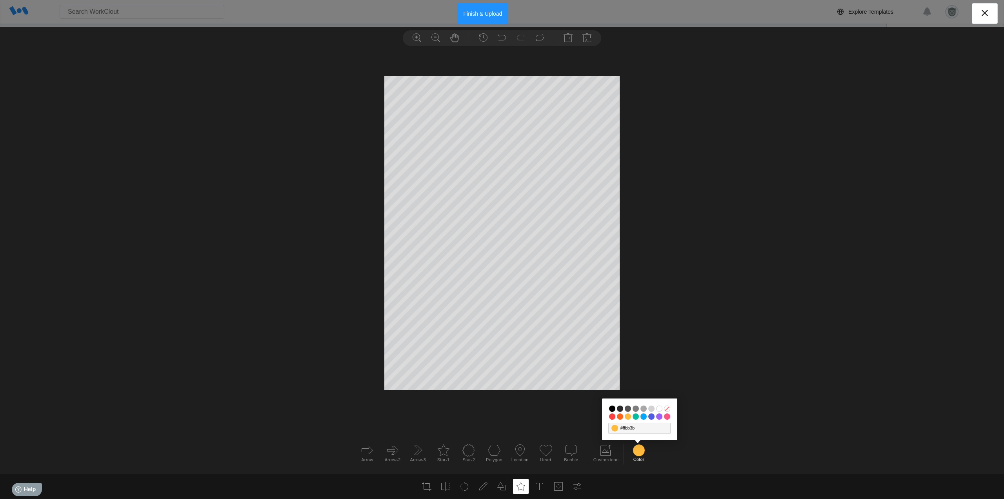
click at [635, 417] on input "#03bd9e" at bounding box center [636, 416] width 6 height 6
click at [484, 16] on button "Finish & Upload" at bounding box center [482, 13] width 51 height 21
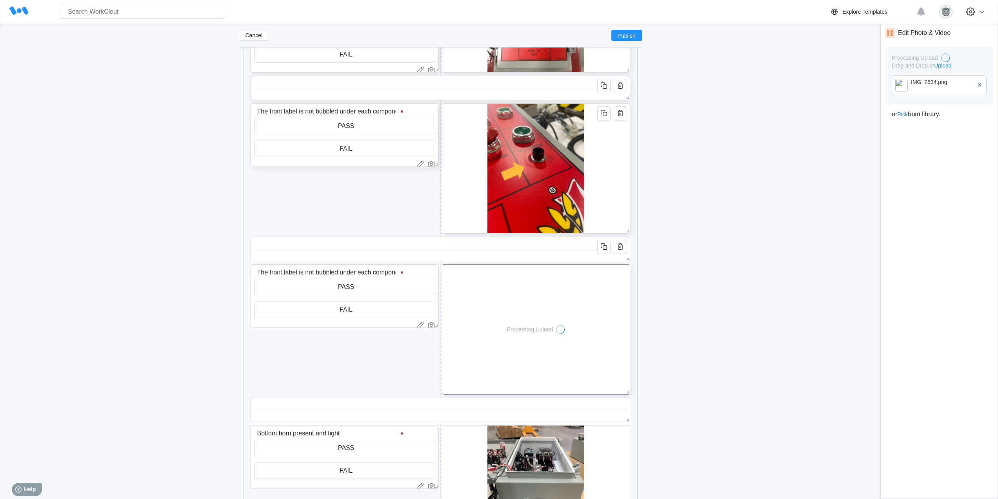
scroll to position [1446, 0]
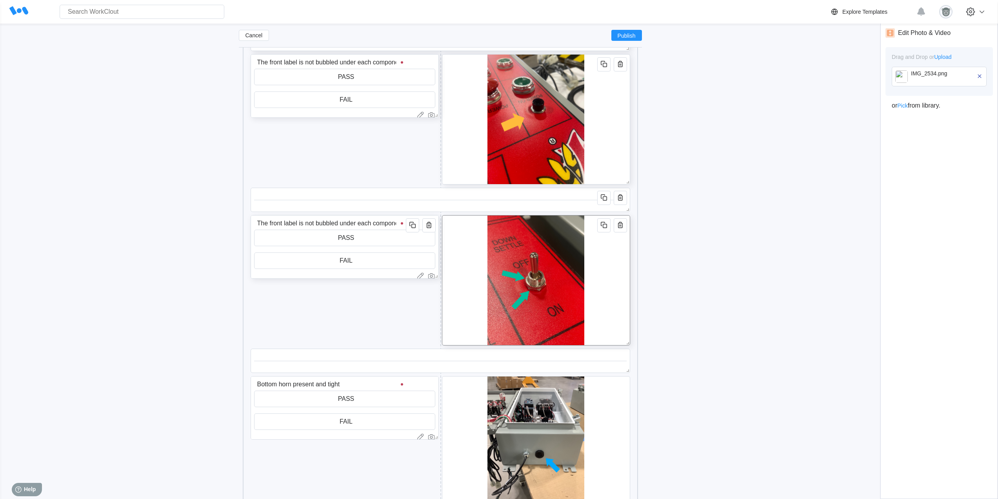
click at [355, 224] on input "The front label is not bubbled under each component. (may need to trim back lab…" at bounding box center [331, 223] width 155 height 16
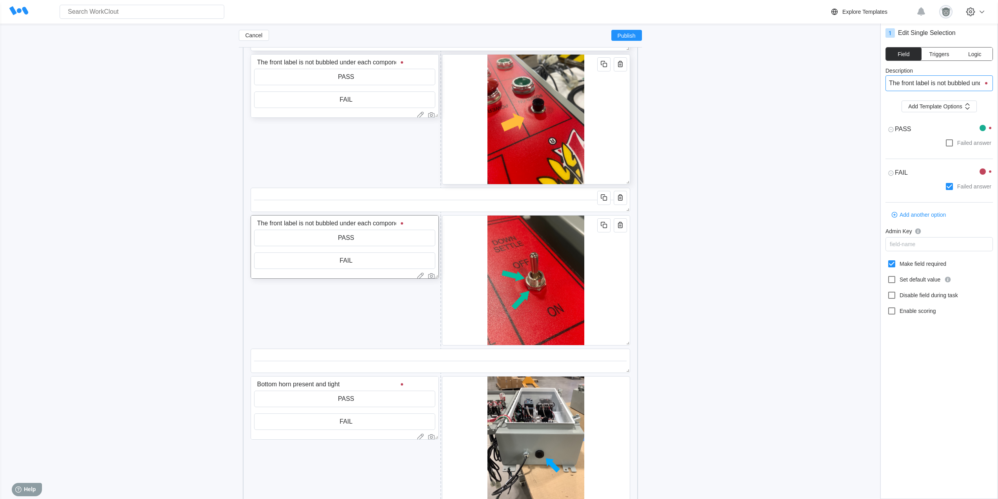
click at [934, 88] on input "The front label is not bubbled under each component. (may need to trim back lab…" at bounding box center [939, 83] width 107 height 16
drag, startPoint x: 921, startPoint y: 171, endPoint x: 894, endPoint y: 171, distance: 27.1
click at [894, 171] on div "FAIL x" at bounding box center [933, 172] width 94 height 15
click at [361, 63] on input "The front label is not bubbled under each component. (may need to trim back lab…" at bounding box center [331, 63] width 155 height 16
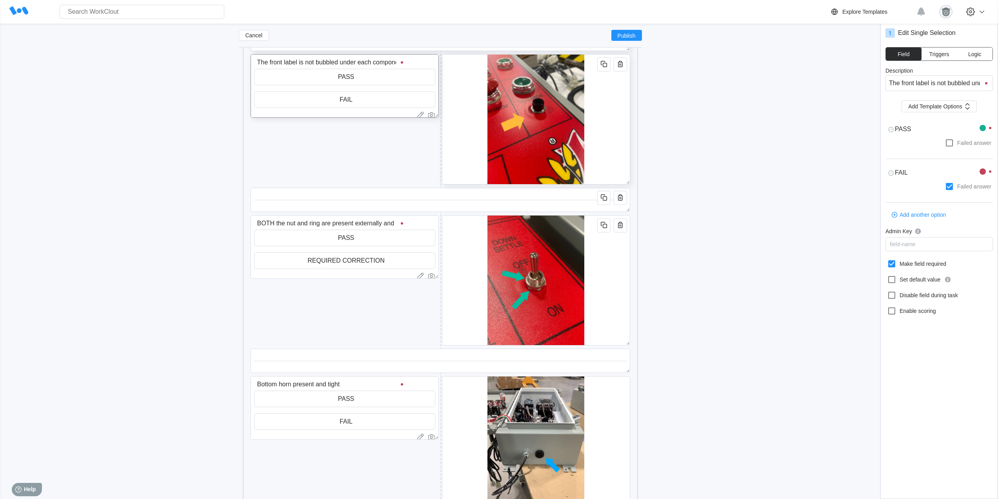
click at [928, 173] on textarea "FAIL" at bounding box center [933, 172] width 94 height 15
paste textarea "REQUIRED CORRECTION"
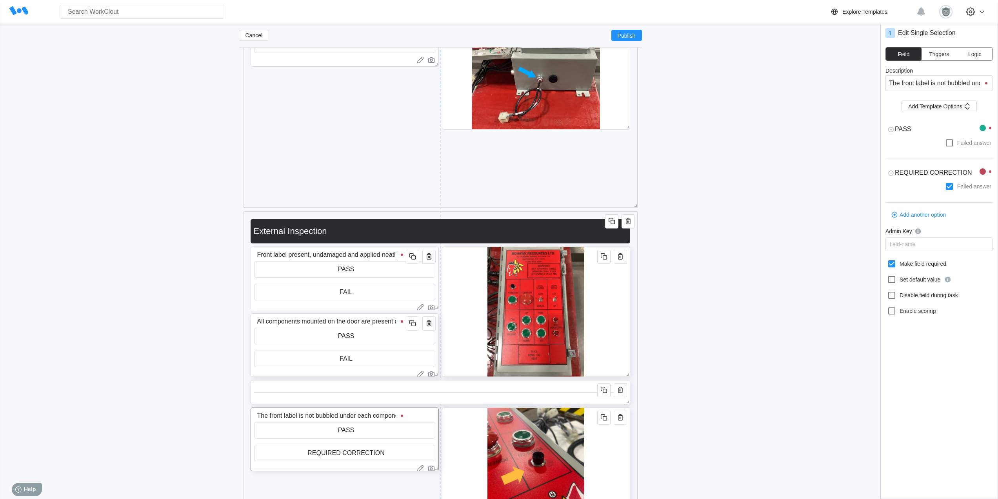
scroll to position [1054, 0]
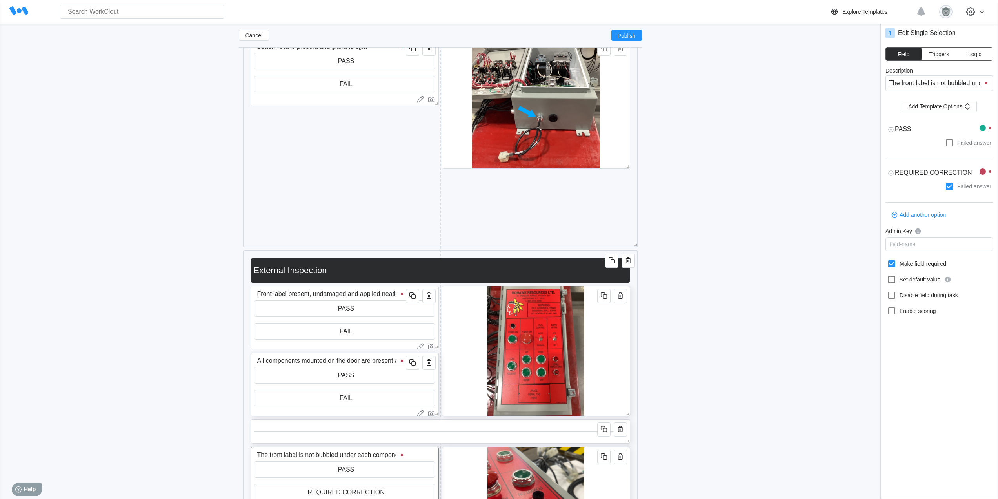
click at [357, 359] on input "All components mounted on the door are present and tightened down" at bounding box center [331, 361] width 155 height 16
click at [933, 169] on textarea "FAIL" at bounding box center [933, 172] width 94 height 15
paste textarea "REQUIRED CORRECTION"
drag, startPoint x: 339, startPoint y: 292, endPoint x: 386, endPoint y: 278, distance: 49.1
click at [339, 292] on input "Front label present, undamaged and applied neatly (no bubbles, straight, etc.)" at bounding box center [331, 294] width 155 height 16
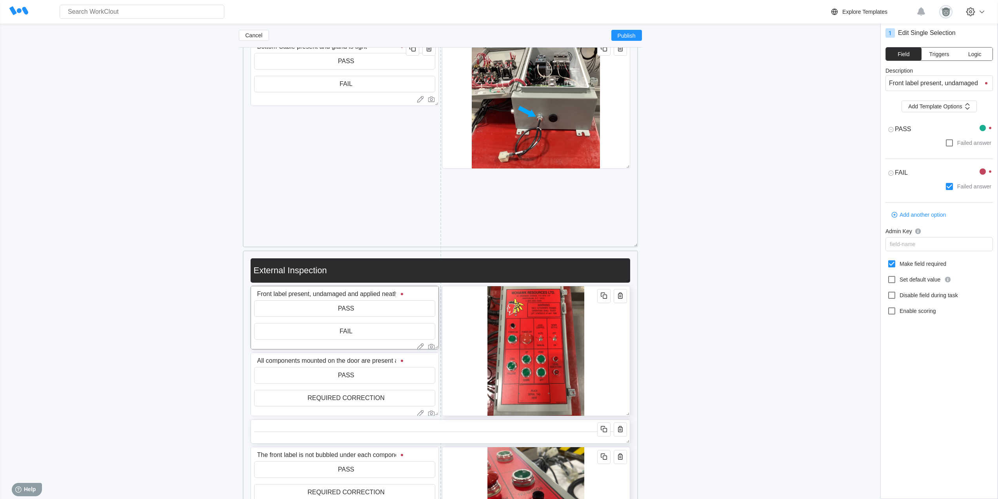
click at [920, 170] on textarea "FAIL" at bounding box center [933, 172] width 94 height 15
paste textarea "REQUIRED CORRECTION"
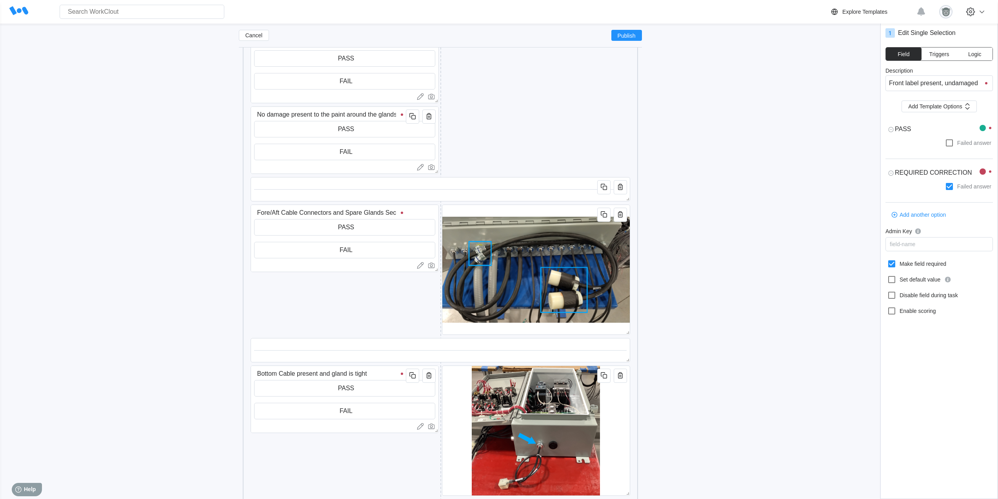
scroll to position [727, 0]
click at [358, 374] on input "Bottom Cable present and gland is tight" at bounding box center [331, 374] width 155 height 16
click at [914, 171] on textarea "FAIL" at bounding box center [933, 172] width 94 height 15
paste textarea "REQUIRED CORRECTION"
click at [347, 253] on input "FAIL" at bounding box center [345, 250] width 180 height 16
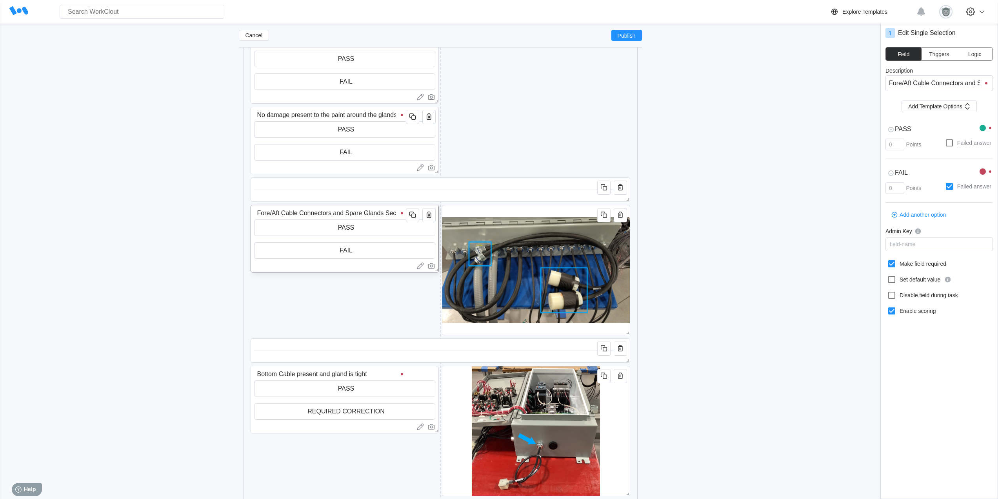
paste input "REQUIRED CORRECTION"
click at [352, 154] on input "FAIL" at bounding box center [345, 152] width 180 height 16
paste input "REQUIRED CORRECTION"
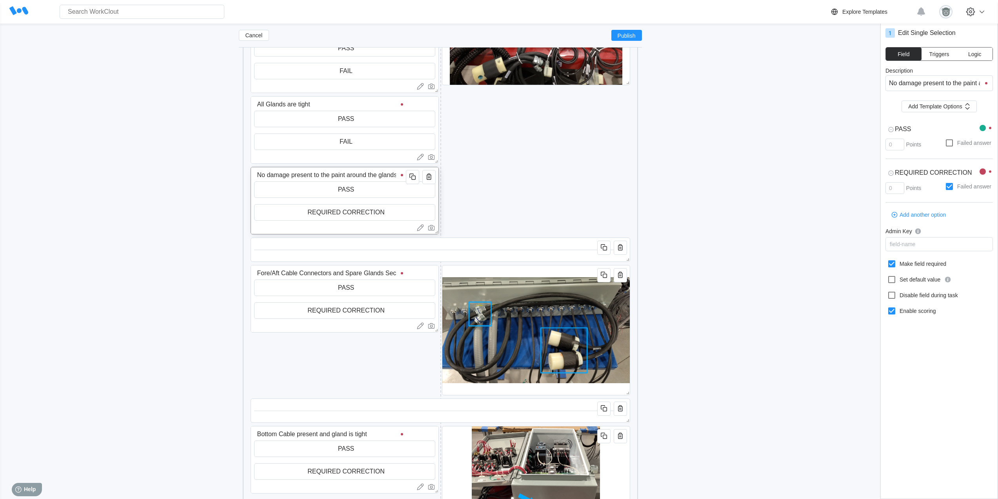
scroll to position [596, 0]
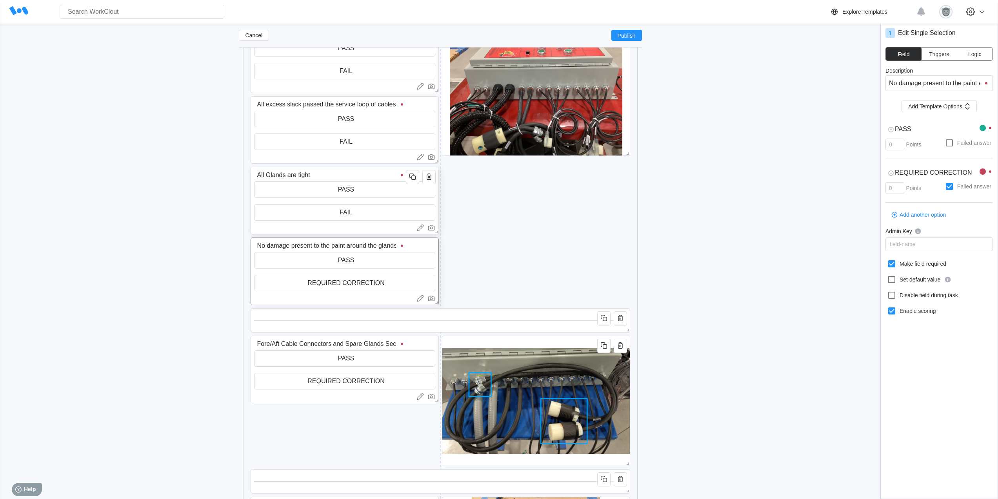
click at [357, 213] on input "FAIL" at bounding box center [345, 212] width 180 height 16
paste input "REQUIRED CORRECTION"
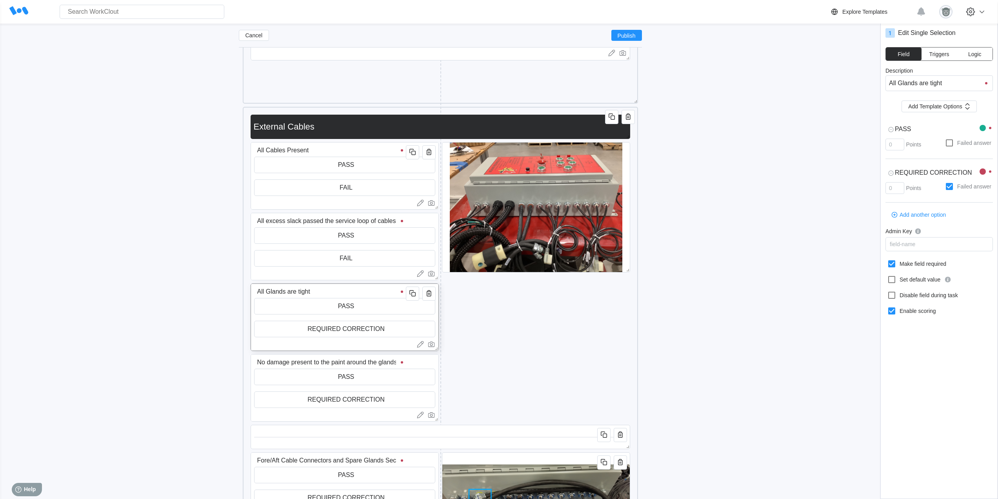
scroll to position [466, 0]
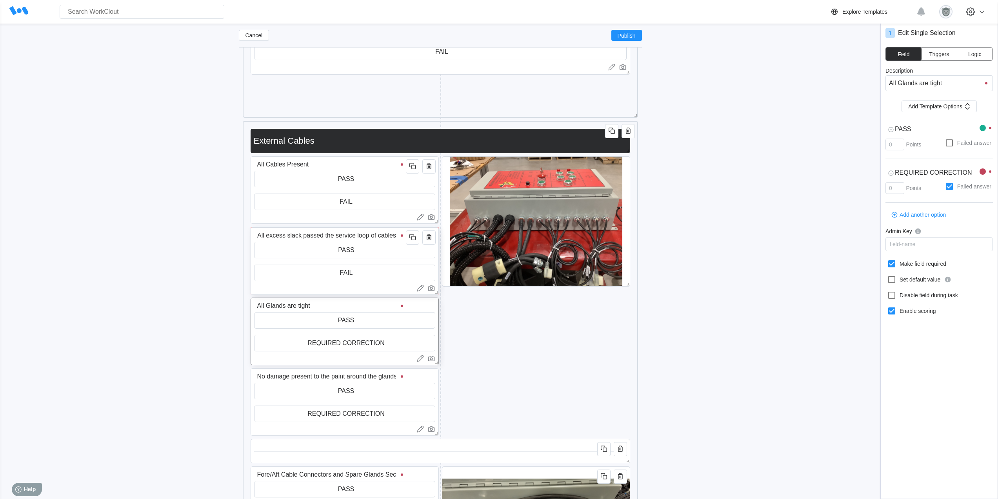
click at [354, 269] on input "FAIL" at bounding box center [345, 273] width 180 height 16
paste input "REQUIRED CORRECTION"
click at [349, 198] on input "FAIL" at bounding box center [345, 202] width 180 height 16
paste input "REQUIRED CORRECTION"
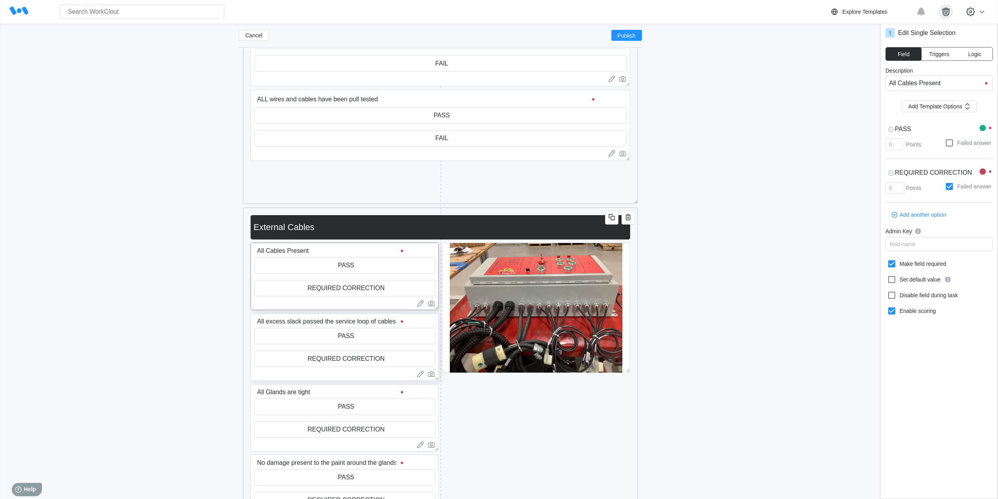
scroll to position [269, 0]
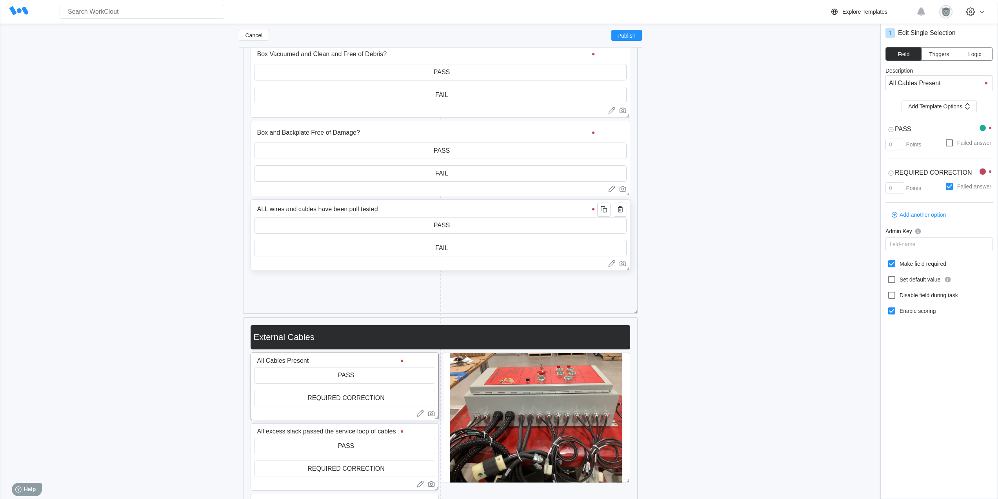
click at [414, 249] on input "FAIL" at bounding box center [441, 248] width 372 height 16
paste input "REQUIRED CORRECTION"
click at [449, 174] on input "FAIL" at bounding box center [441, 174] width 372 height 16
paste input "REQUIRED CORRECTION"
click at [480, 248] on input "REQUIRED CORRECTION" at bounding box center [441, 248] width 372 height 16
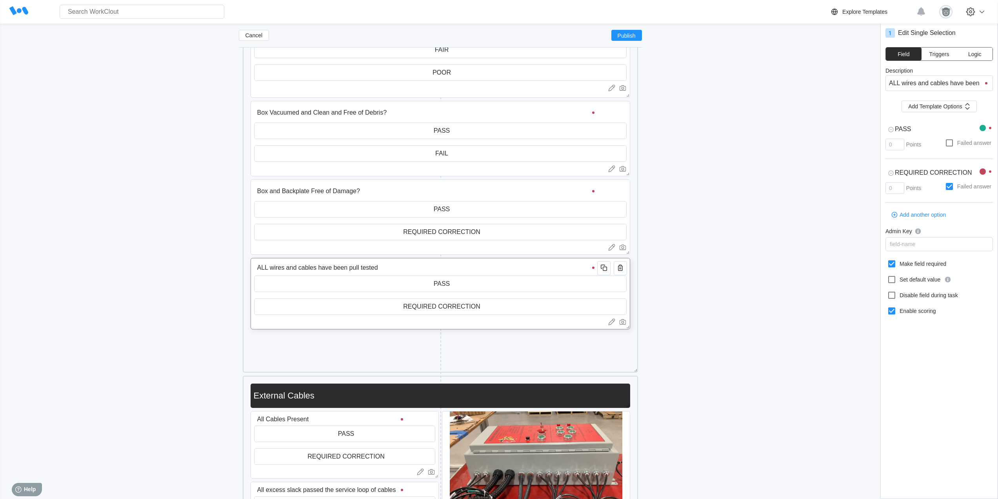
scroll to position [138, 0]
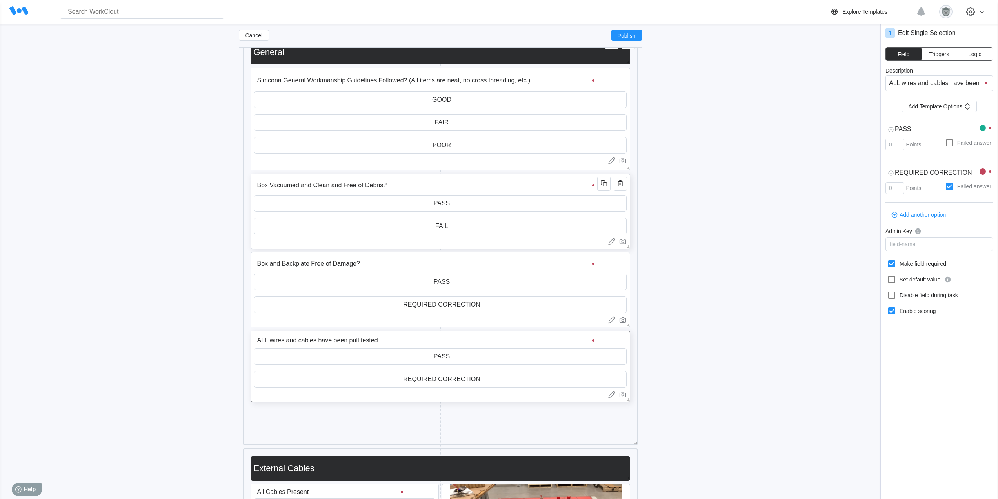
click at [442, 227] on input "FAIL" at bounding box center [441, 226] width 372 height 16
paste input "REQUIRED CORRECTION"
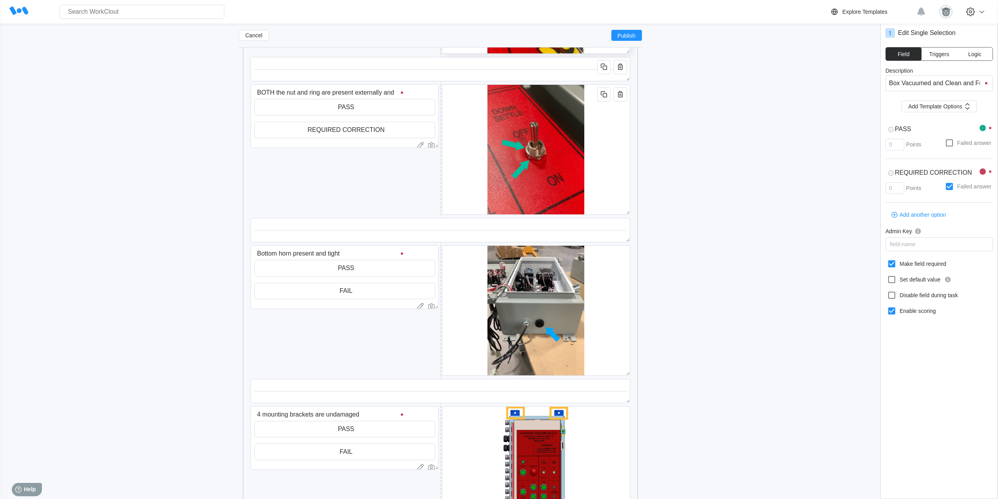
scroll to position [1707, 0]
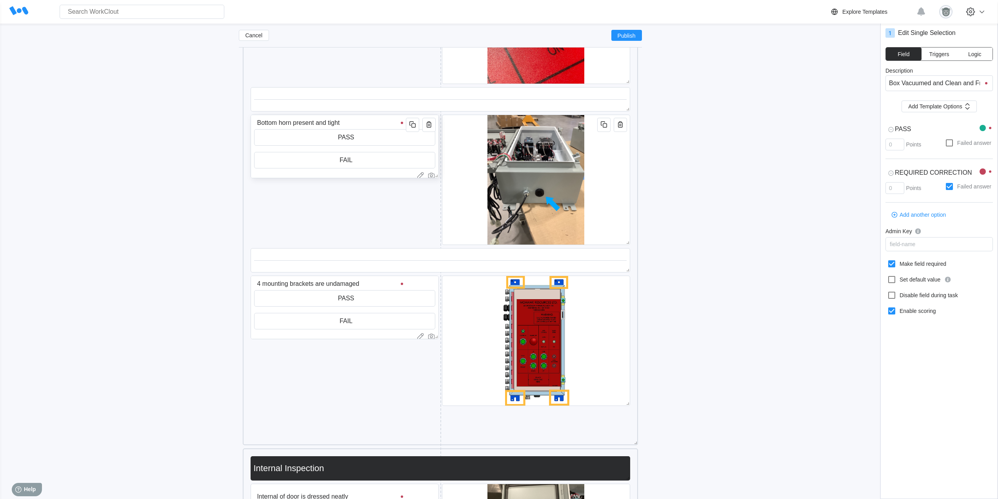
click at [372, 162] on input "FAIL" at bounding box center [345, 160] width 180 height 16
paste input "REQUIRED CORRECTION"
click at [362, 322] on input "FAIL" at bounding box center [345, 321] width 180 height 16
paste input "REQUIRED CORRECTION"
click at [342, 379] on div "Add New Block" at bounding box center [345, 389] width 188 height 24
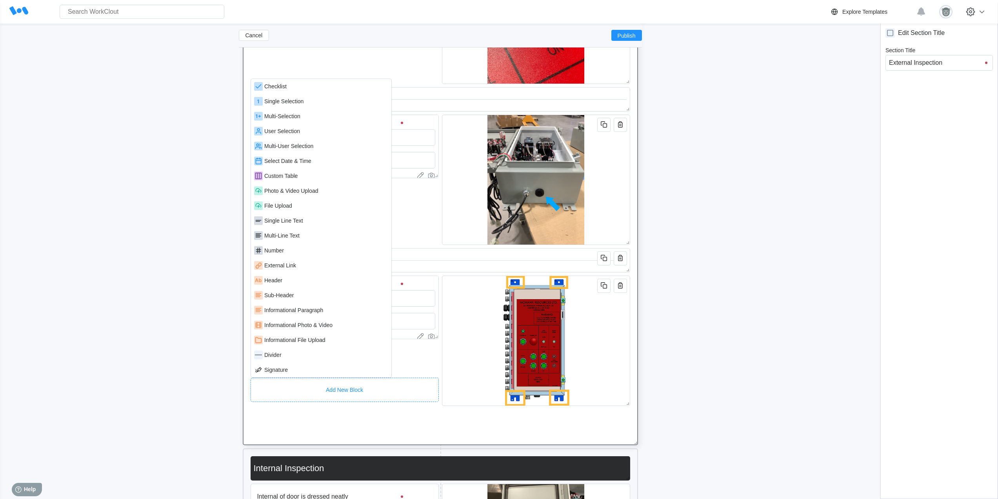
click at [741, 332] on div "Cancel Publish (WCF000306) Mohawk ZZ1070 - Final Inspection x Owner Select an o…" at bounding box center [499, 242] width 973 height 3832
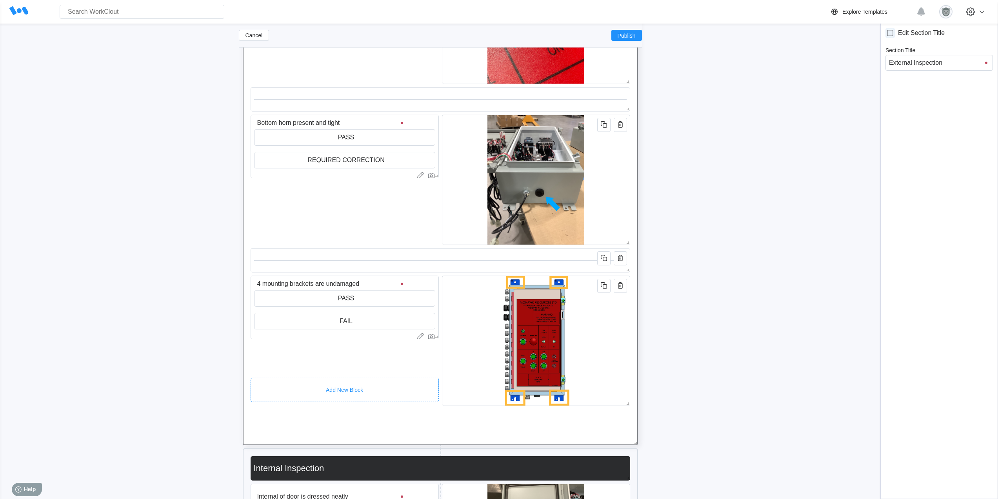
click at [724, 323] on div "Cancel Publish (WCF000306) Mohawk ZZ1070 - Final Inspection x Owner Select an o…" at bounding box center [499, 242] width 973 height 3832
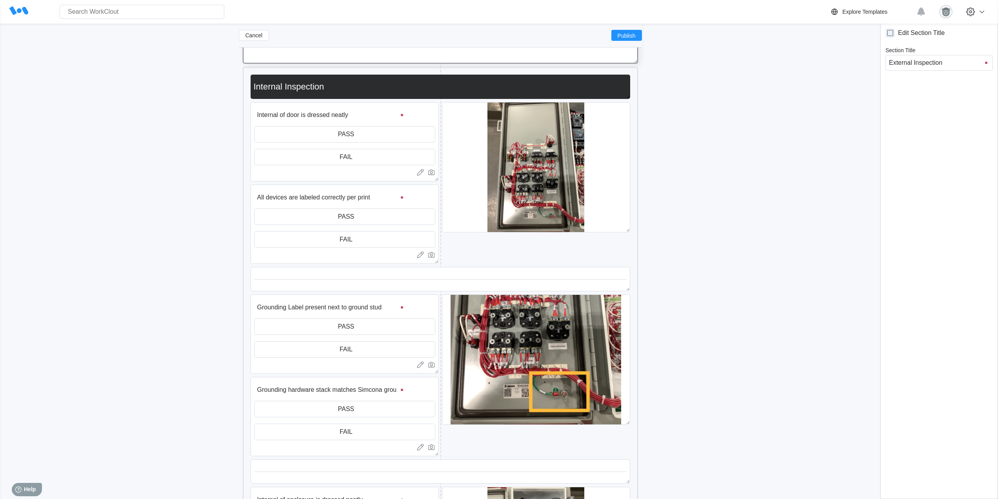
scroll to position [2100, 0]
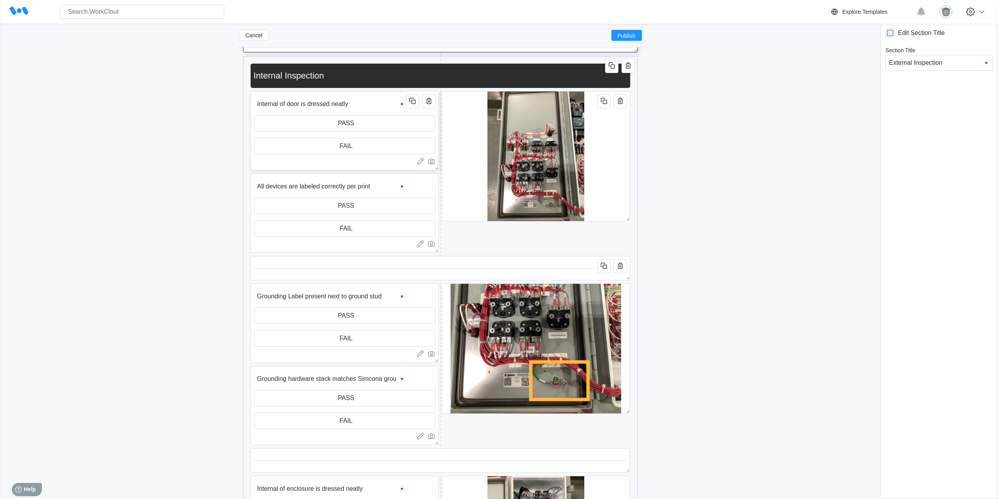
click at [371, 146] on input "FAIL" at bounding box center [345, 146] width 180 height 16
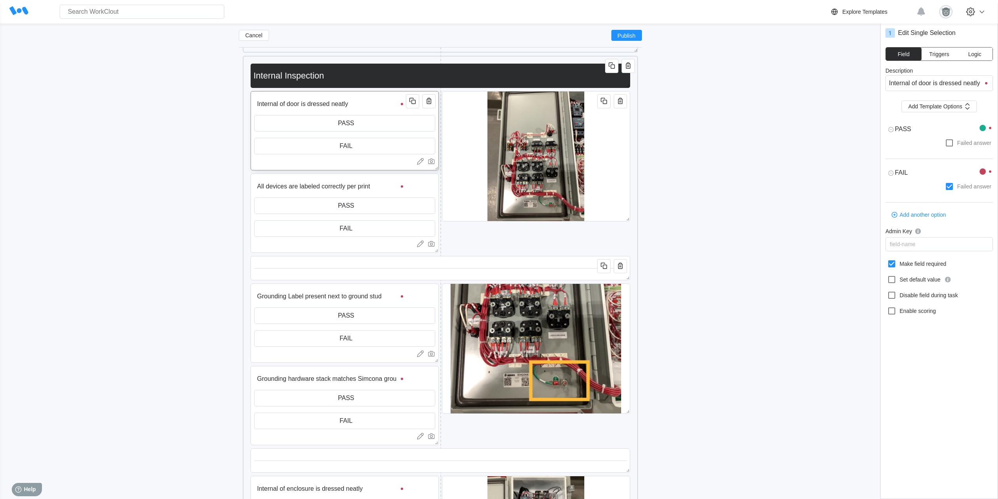
paste input "REQUIRED CORRECTION"
click at [363, 227] on input "FAIL" at bounding box center [345, 228] width 180 height 16
paste input "REQUIRED CORRECTION"
click at [362, 342] on input "FAIL" at bounding box center [345, 338] width 180 height 16
paste input "REQUIRED CORRECTION"
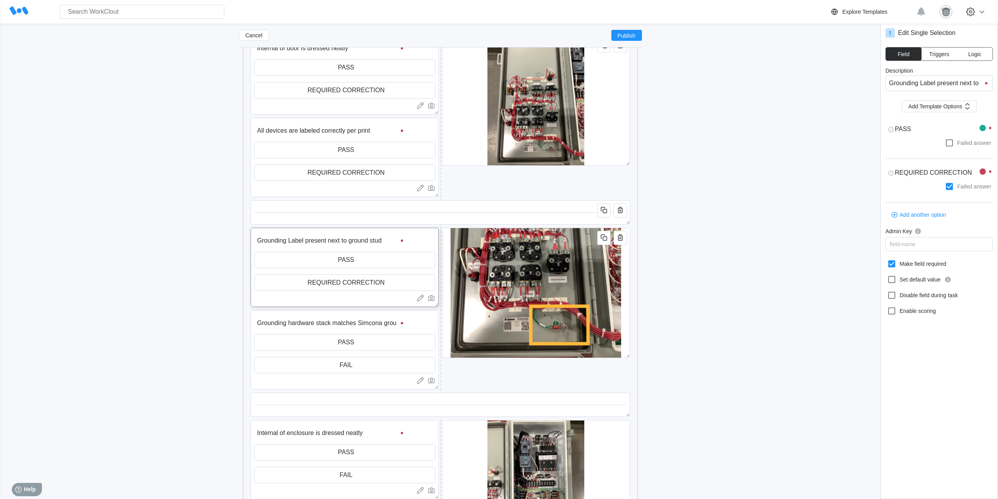
scroll to position [2231, 0]
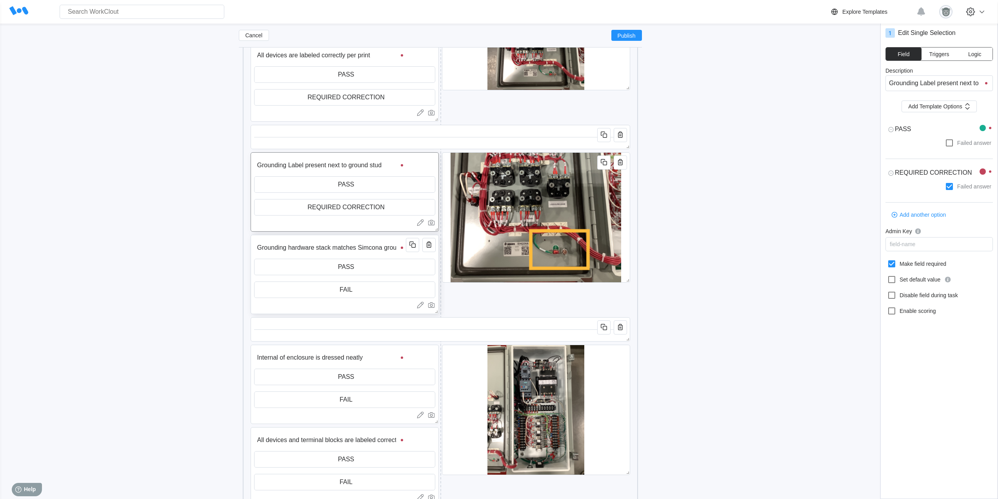
click at [363, 291] on input "FAIL" at bounding box center [345, 290] width 180 height 16
paste input "REQUIRED CORRECTION"
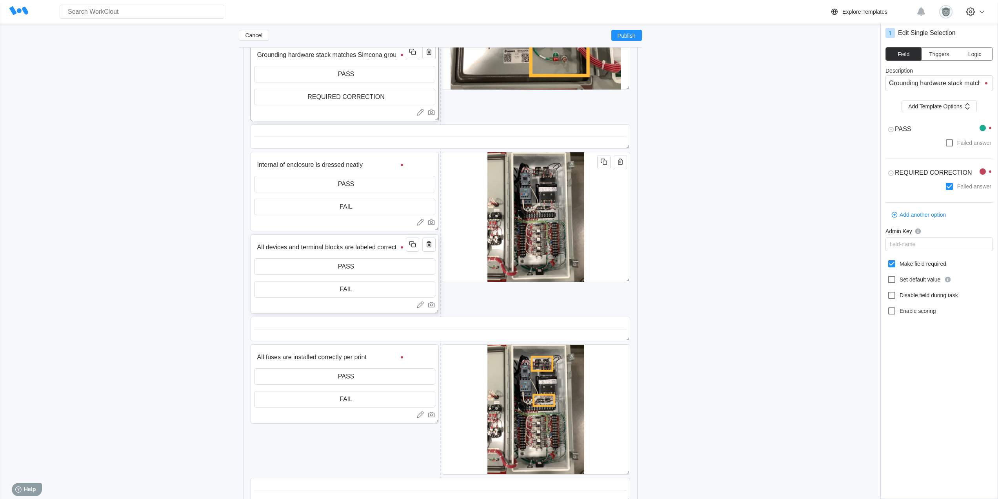
scroll to position [2427, 0]
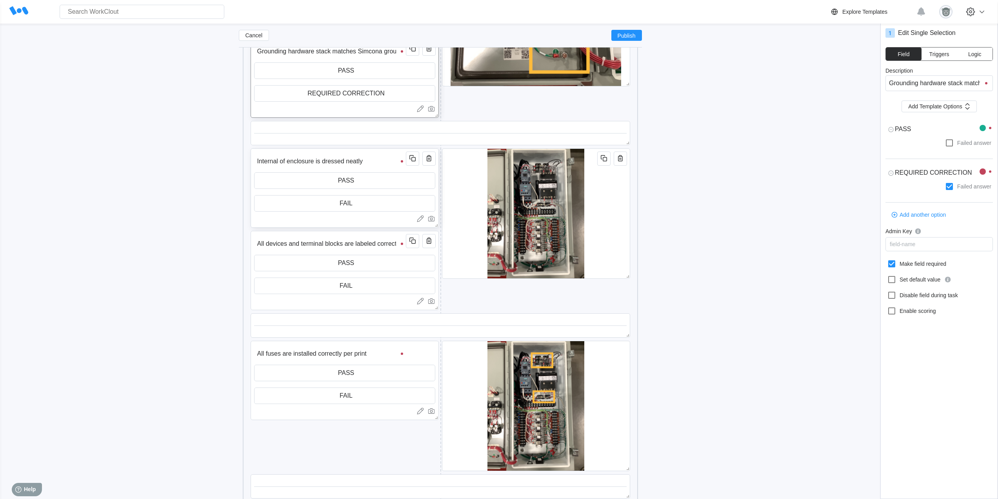
click at [342, 200] on input "FAIL" at bounding box center [345, 203] width 180 height 16
paste input "REQUIRED CORRECTION"
click at [352, 283] on input "FAIL" at bounding box center [345, 286] width 180 height 16
paste input "REQUIRED CORRECTION"
click at [353, 396] on input "FAIL" at bounding box center [344, 396] width 180 height 16
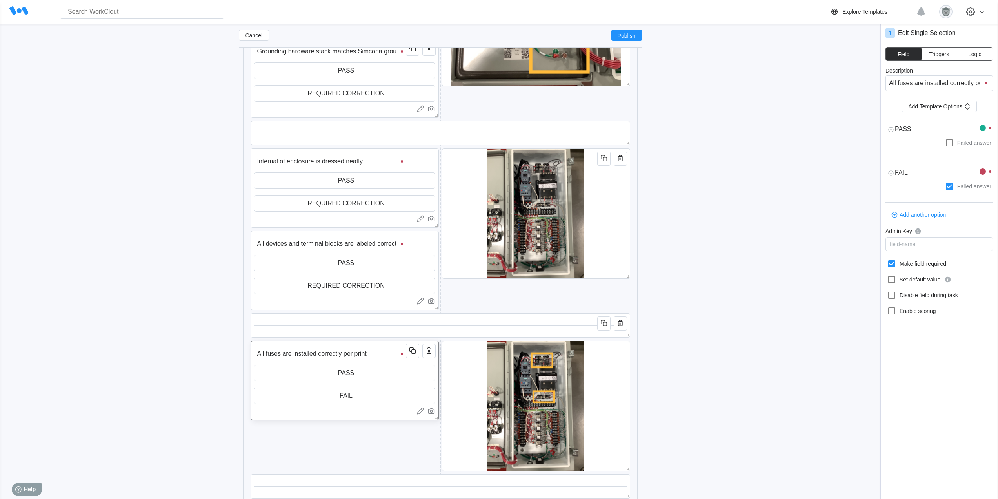
paste input "REQUIRED CORRECTION"
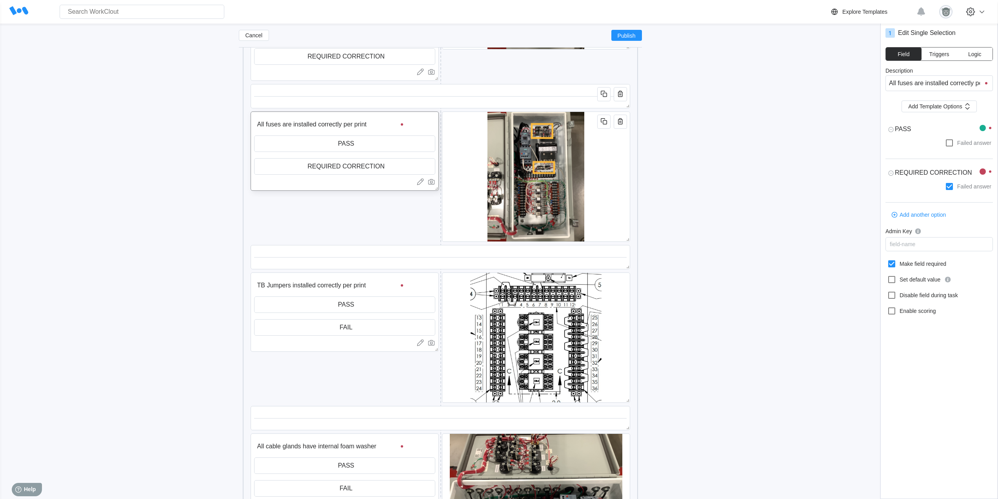
scroll to position [2688, 0]
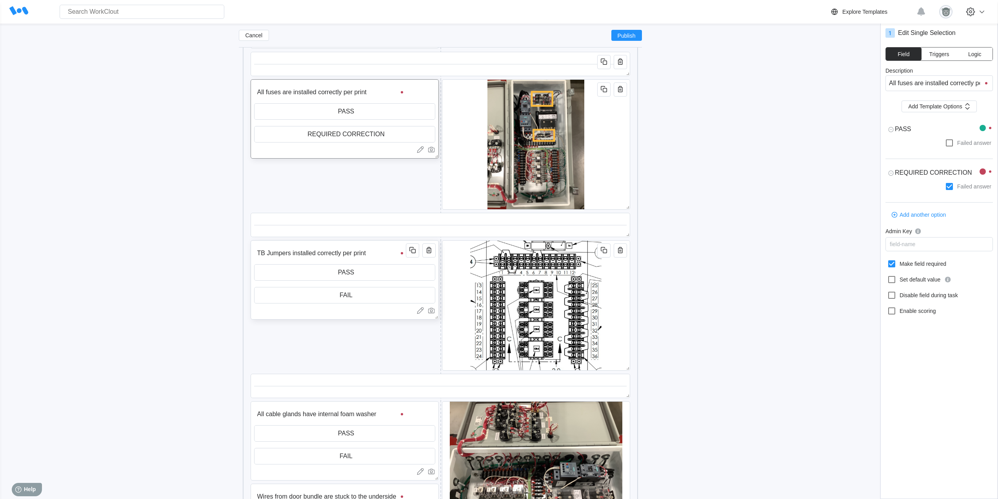
click at [364, 297] on input "FAIL" at bounding box center [345, 295] width 180 height 16
paste input "REQUIRED CORRECTION"
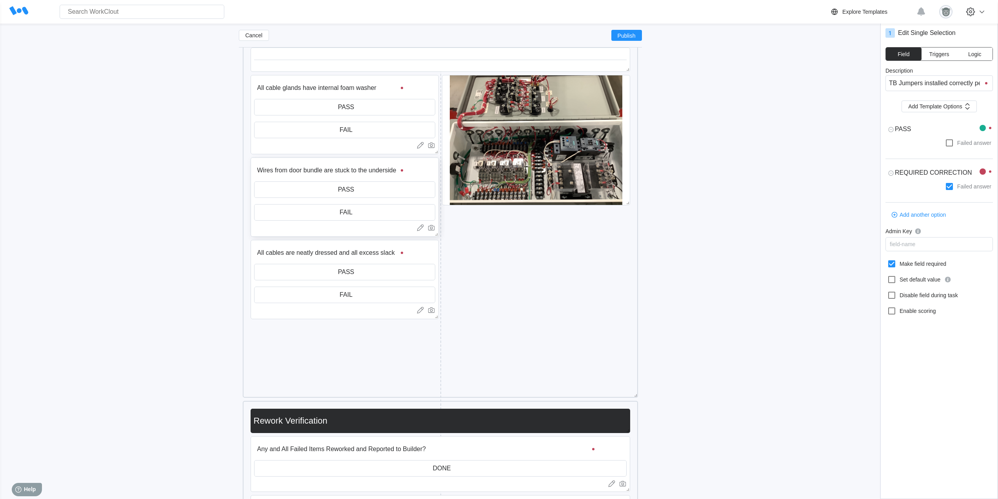
scroll to position [3015, 0]
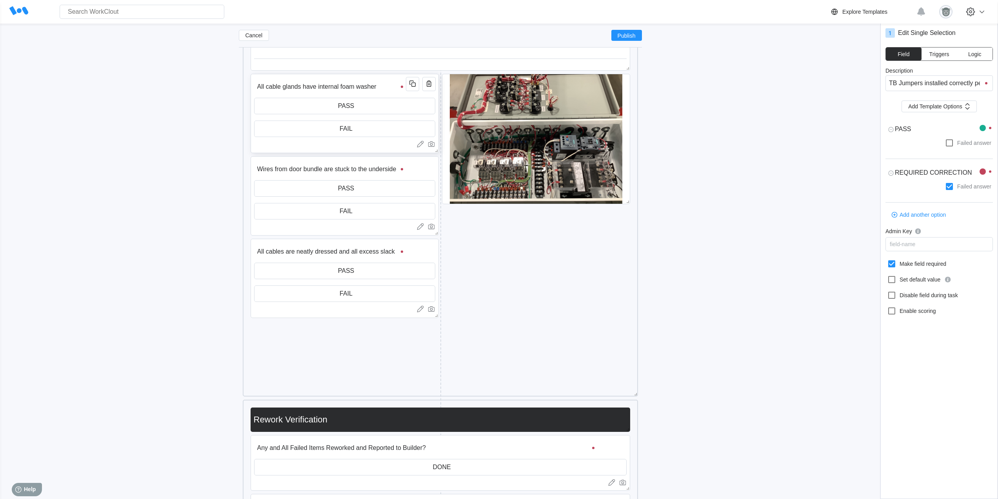
click at [348, 132] on input "FAIL" at bounding box center [345, 129] width 180 height 16
paste input "REQUIRED CORRECTION"
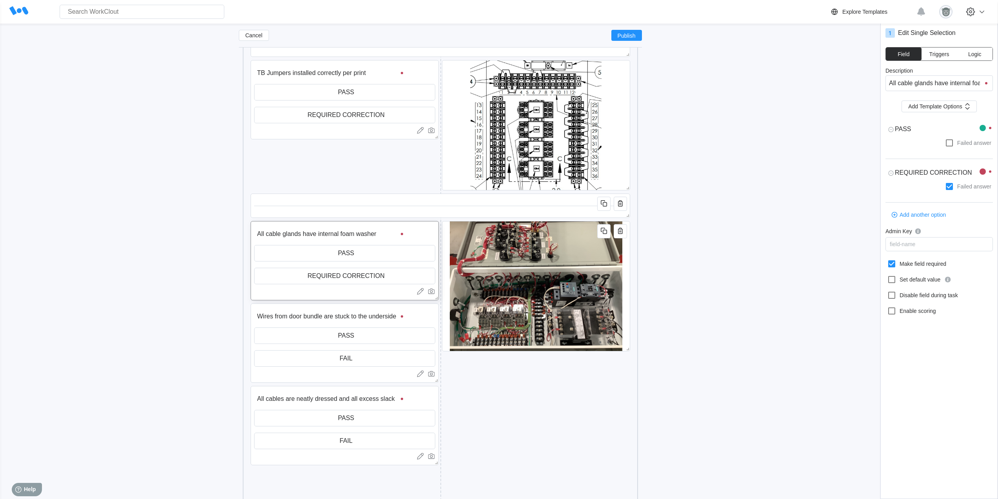
scroll to position [2884, 0]
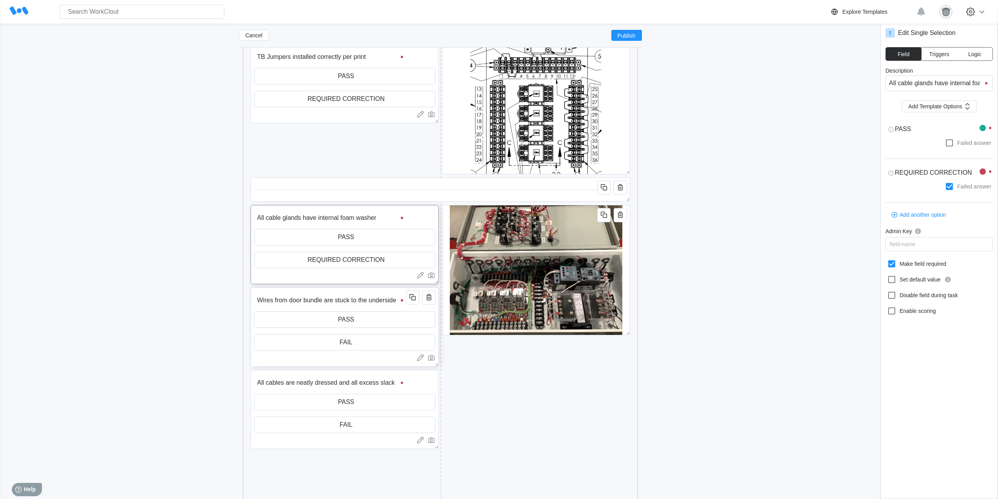
click at [382, 340] on input "FAIL" at bounding box center [345, 342] width 180 height 16
paste input "REQUIRED CORRECTION"
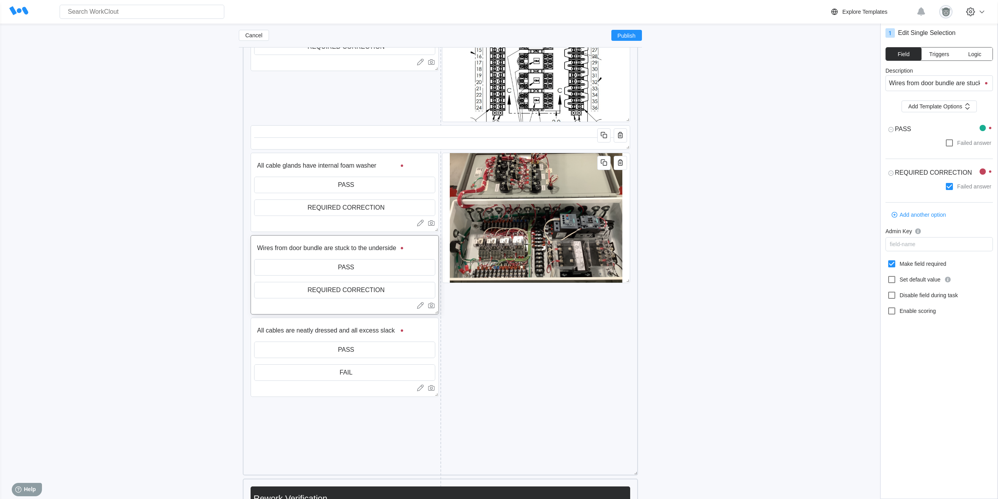
scroll to position [2950, 0]
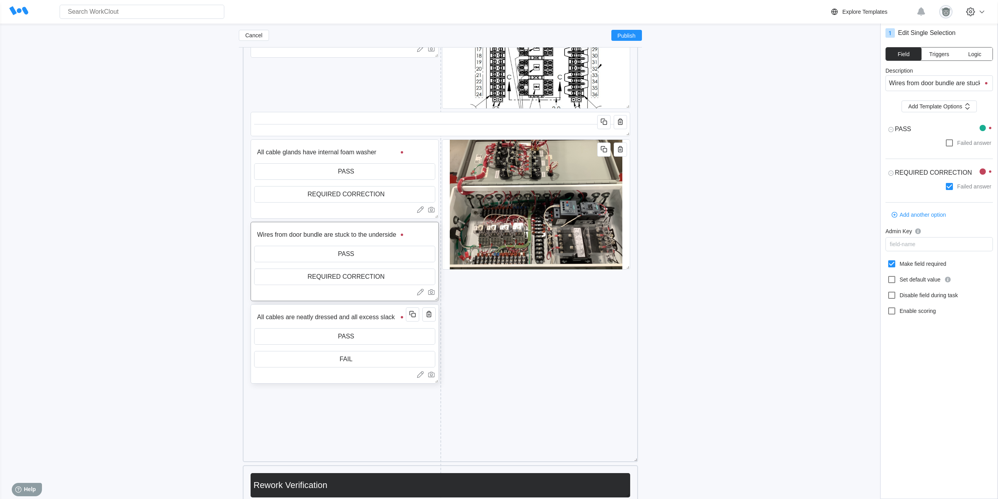
click at [350, 357] on input "FAIL" at bounding box center [345, 359] width 180 height 16
paste input "REQUIRED CORRECTION"
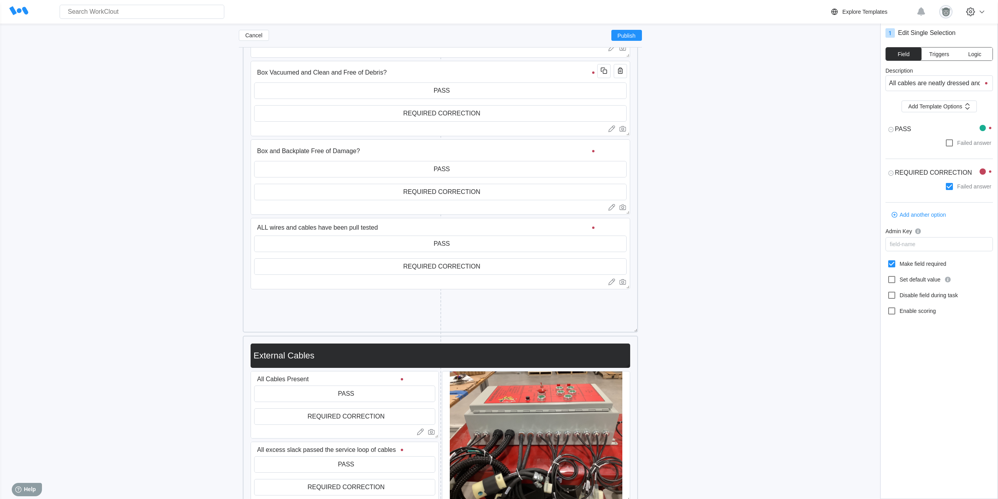
scroll to position [262, 0]
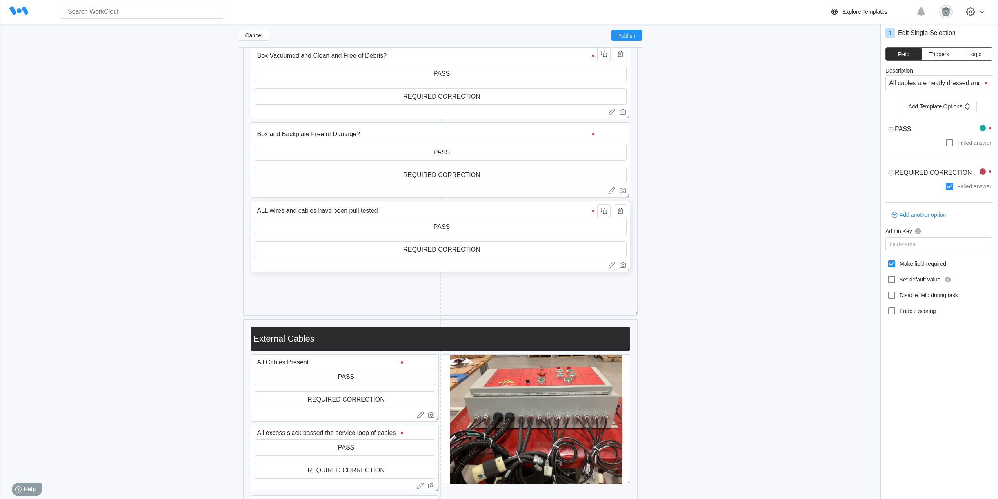
click at [495, 249] on input "REQUIRED CORRECTION" at bounding box center [441, 250] width 372 height 16
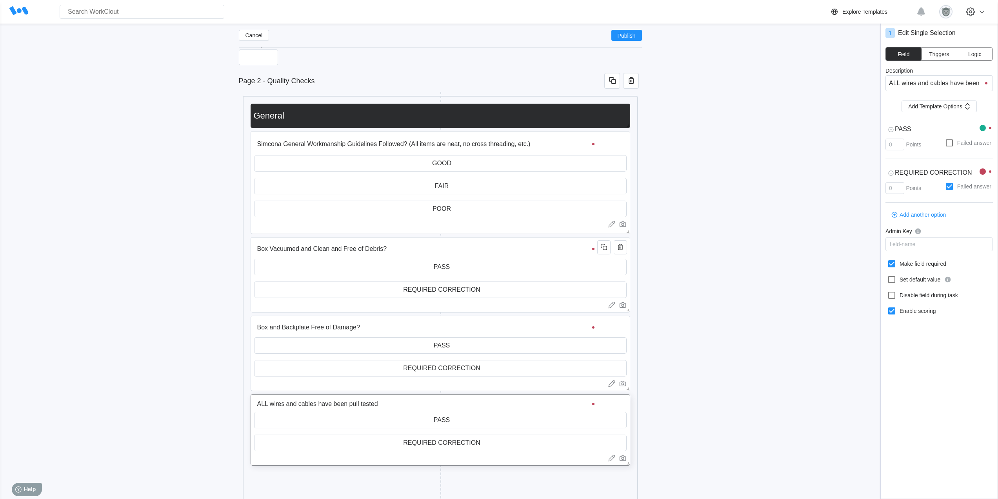
scroll to position [70, 0]
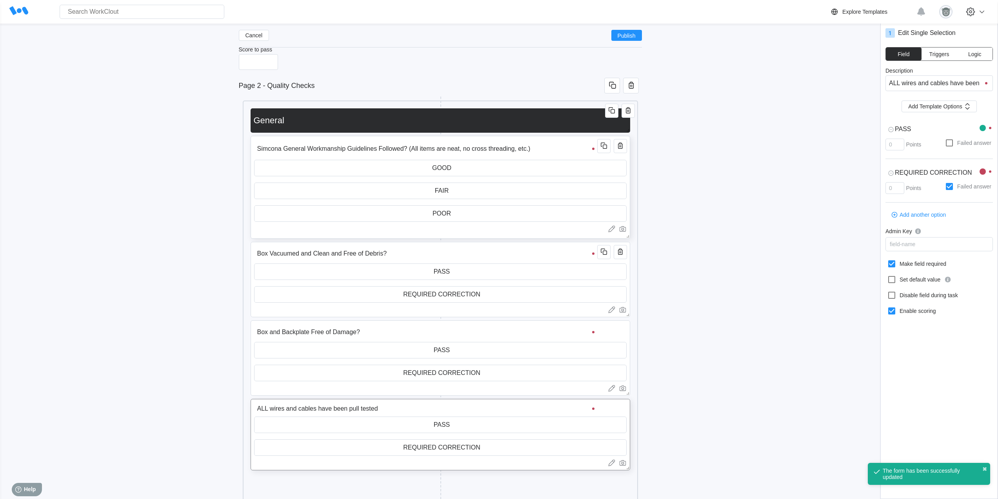
click at [462, 191] on input "FAIR" at bounding box center [441, 191] width 372 height 16
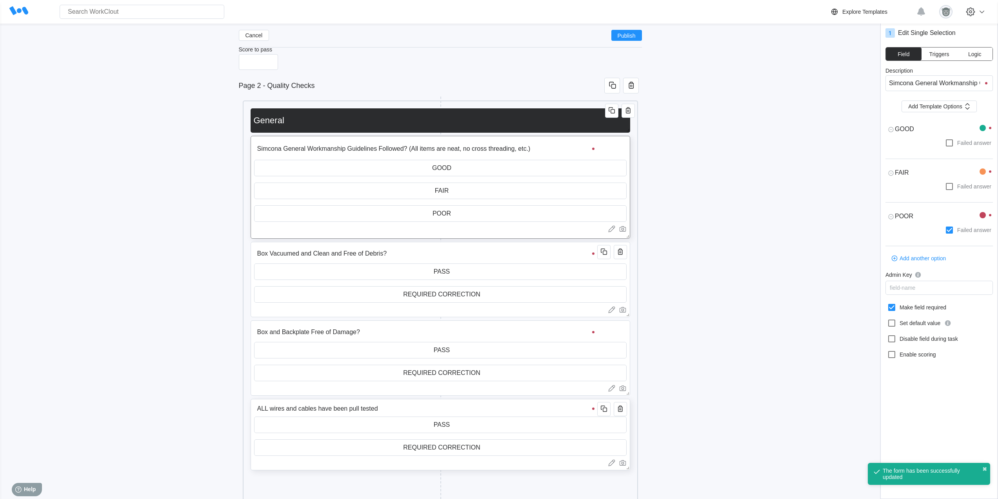
click at [485, 411] on input "ALL wires and cables have been pull tested" at bounding box center [427, 408] width 346 height 16
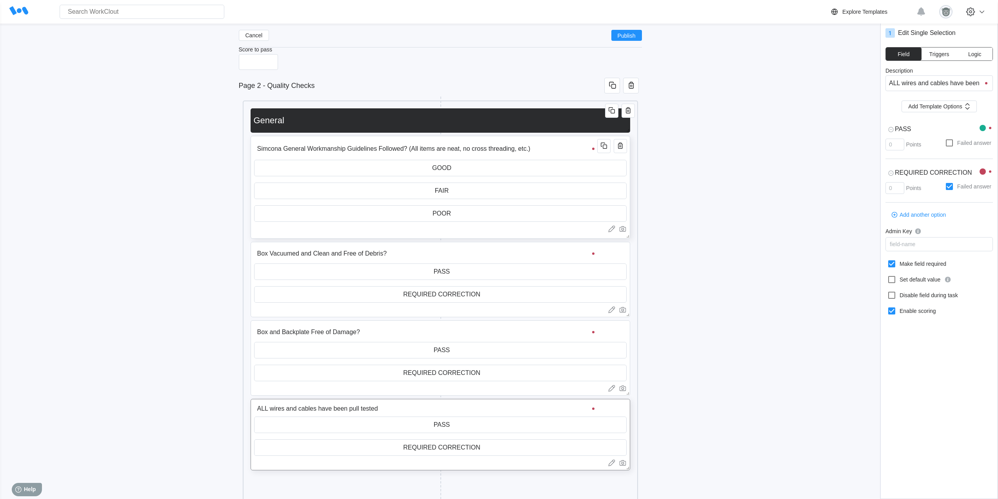
scroll to position [135, 0]
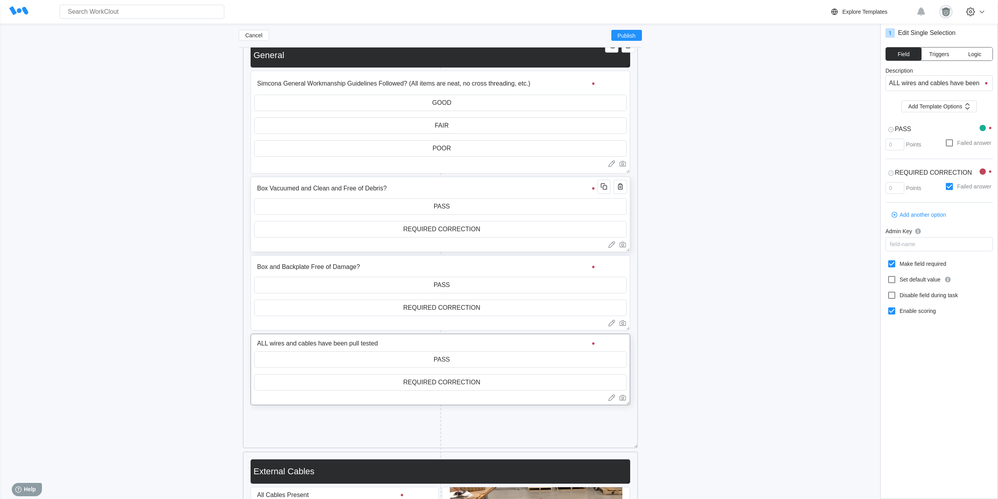
click at [493, 191] on input "Box Vacuumed and Clean and Free of Debris?" at bounding box center [427, 188] width 346 height 16
click at [892, 171] on icon at bounding box center [890, 172] width 5 height 5
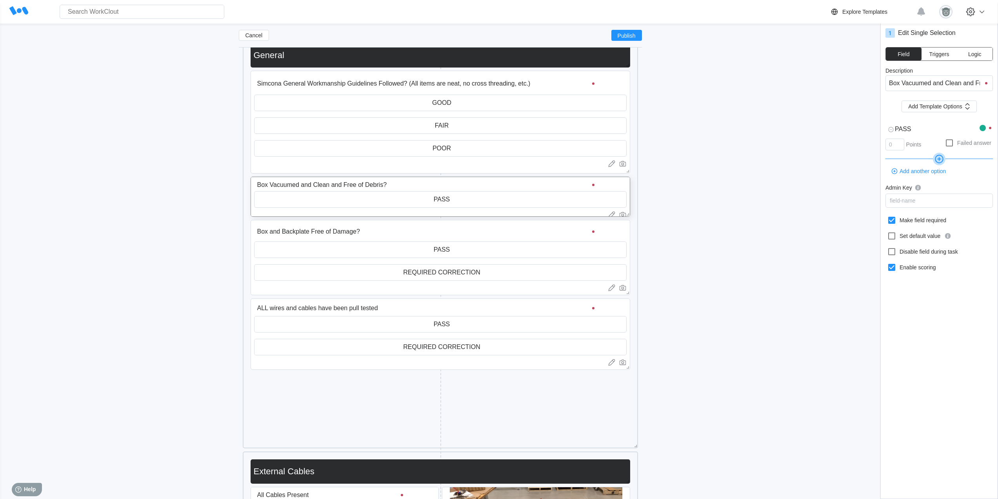
drag, startPoint x: 914, startPoint y: 130, endPoint x: 859, endPoint y: 131, distance: 55.3
click at [425, 229] on input "Box and Backplate Free of Damage?" at bounding box center [427, 232] width 346 height 16
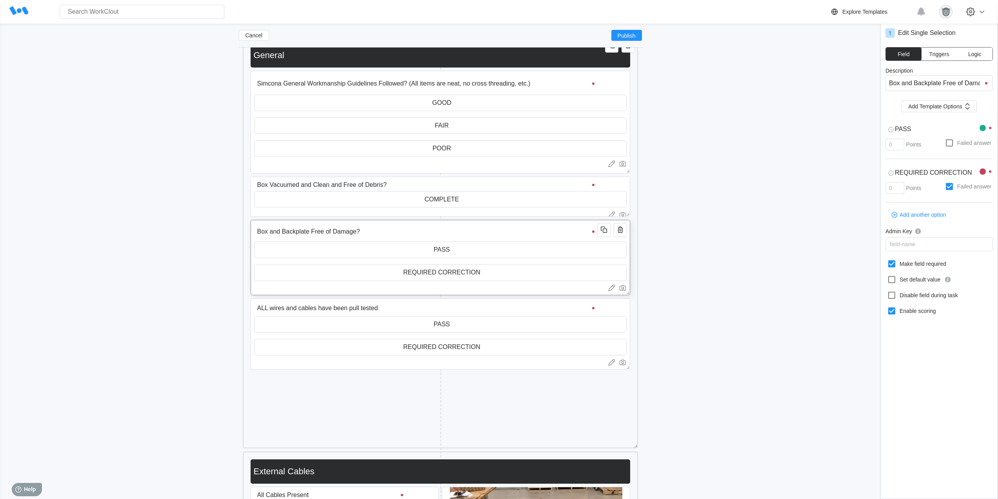
click at [508, 268] on input "REQUIRED CORRECTION" at bounding box center [441, 272] width 372 height 16
click at [508, 268] on input "text" at bounding box center [441, 272] width 372 height 16
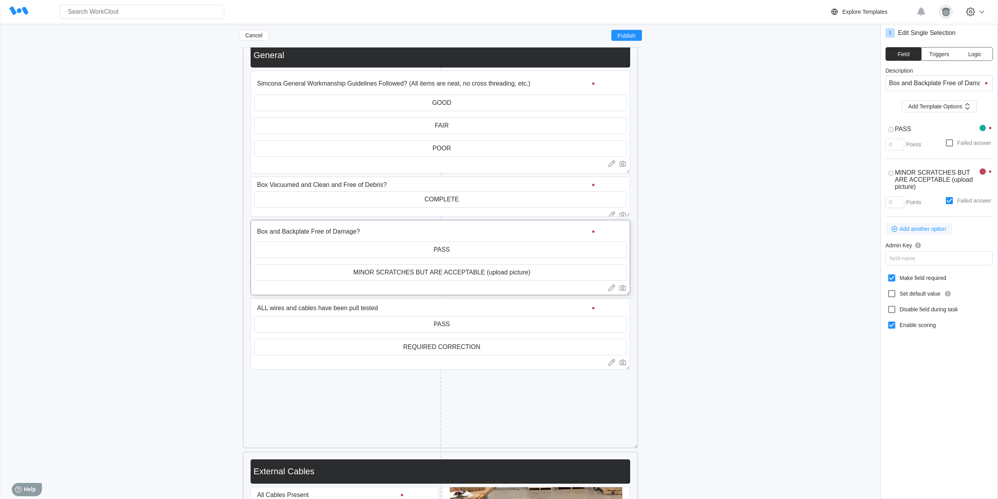
click at [923, 229] on span "Add another option" at bounding box center [923, 228] width 46 height 5
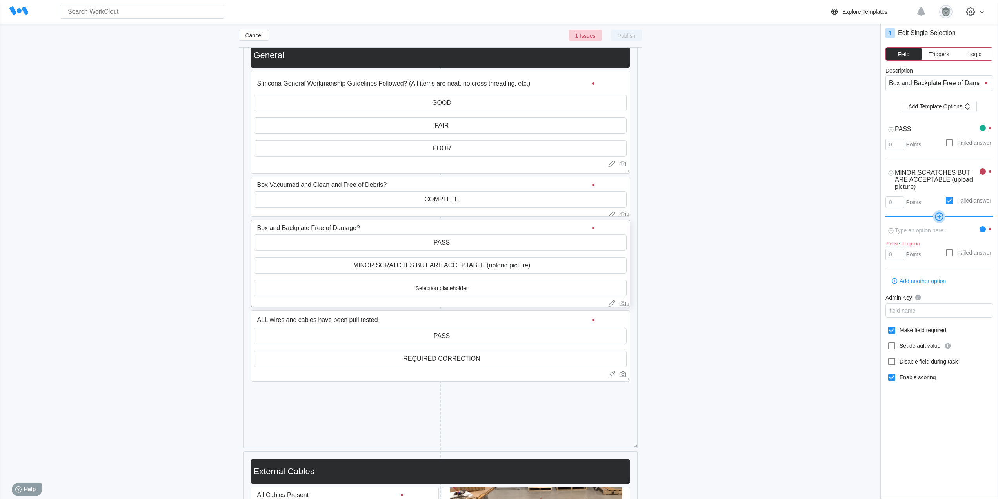
click at [918, 227] on textarea at bounding box center [933, 230] width 94 height 15
click at [985, 228] on div at bounding box center [983, 229] width 6 height 6
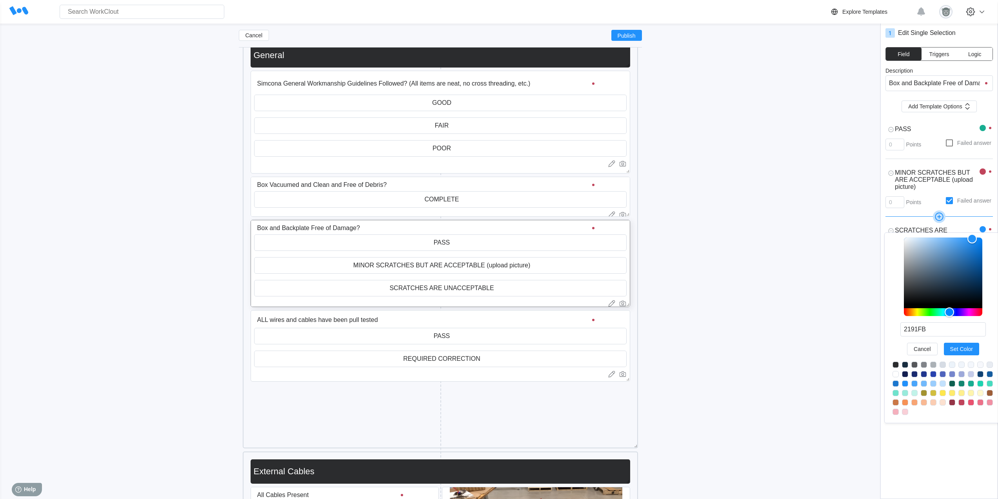
click at [968, 402] on div at bounding box center [945, 389] width 104 height 56
click at [963, 404] on div at bounding box center [962, 402] width 6 height 6
click at [983, 173] on div at bounding box center [983, 171] width 6 height 6
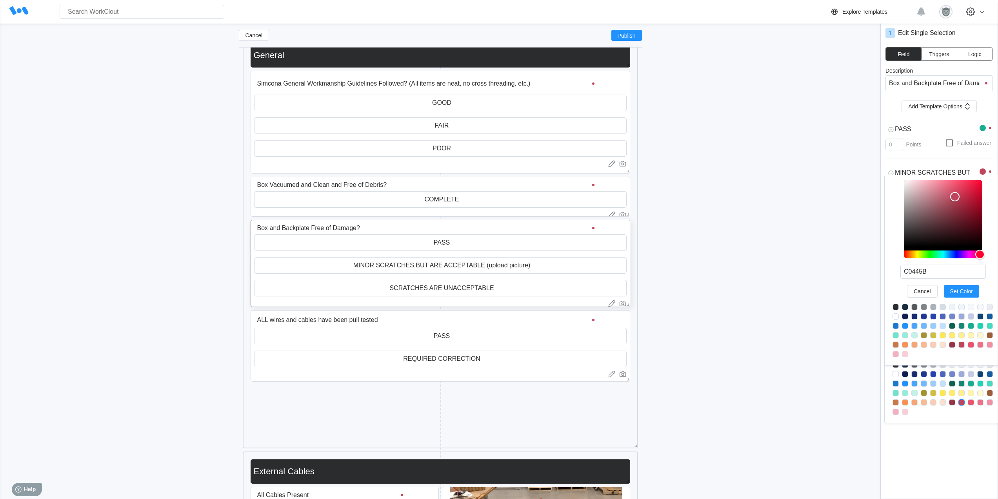
click at [905, 345] on div at bounding box center [905, 344] width 6 height 6
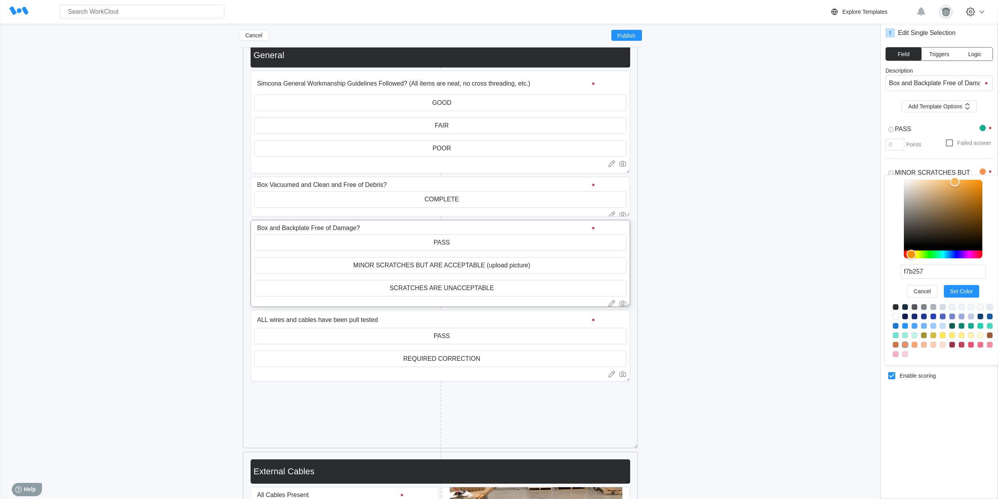
click at [912, 255] on div at bounding box center [911, 253] width 9 height 9
click at [957, 288] on span "Set Color" at bounding box center [961, 290] width 23 height 5
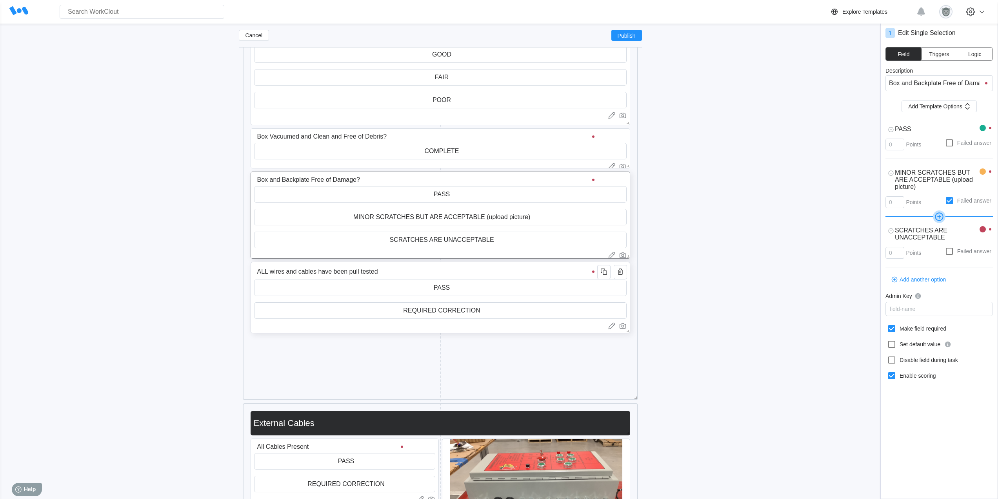
scroll to position [201, 0]
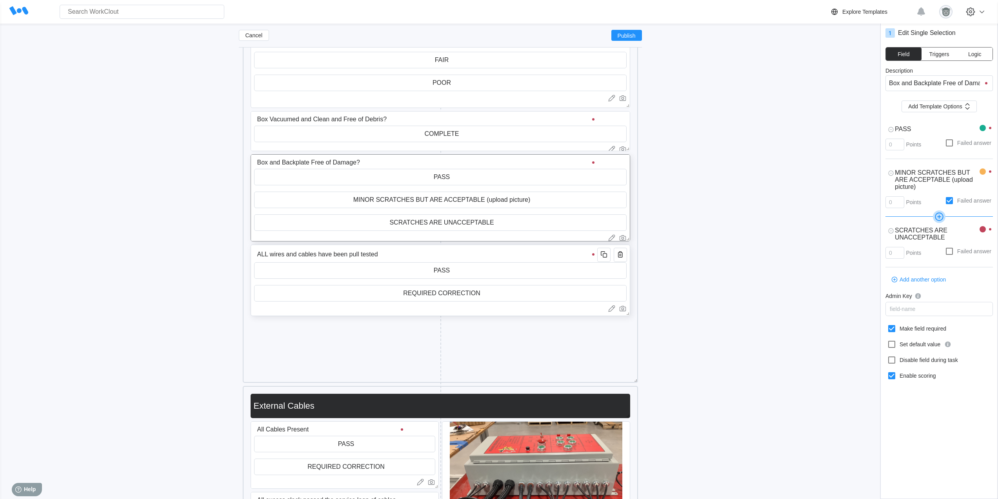
click at [423, 261] on input "ALL wires and cables have been pull tested" at bounding box center [427, 254] width 346 height 16
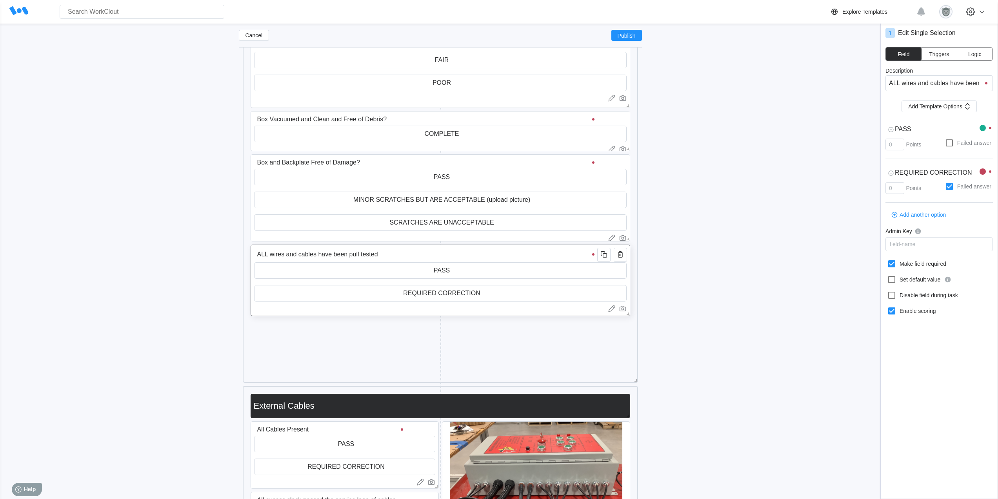
click at [470, 271] on input "PASS" at bounding box center [441, 270] width 372 height 16
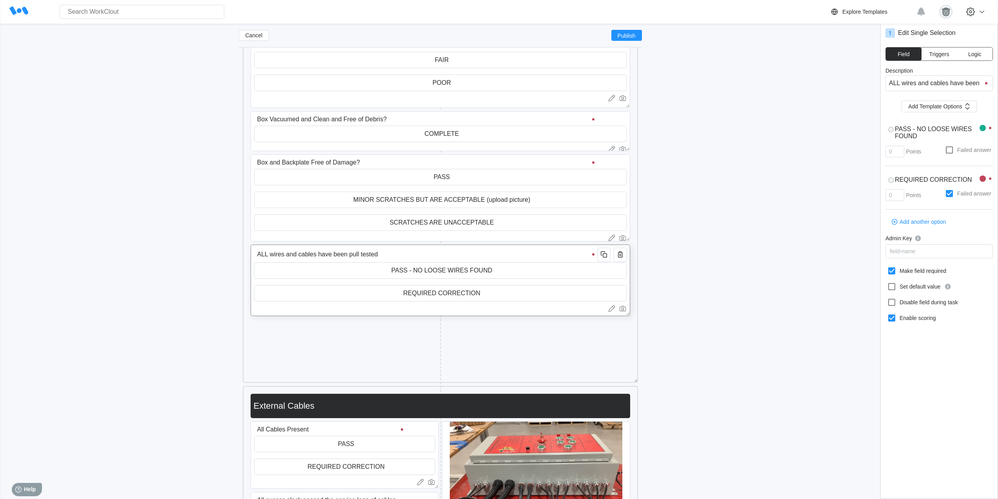
click at [510, 293] on input "REQUIRED CORRECTION" at bounding box center [441, 293] width 372 height 16
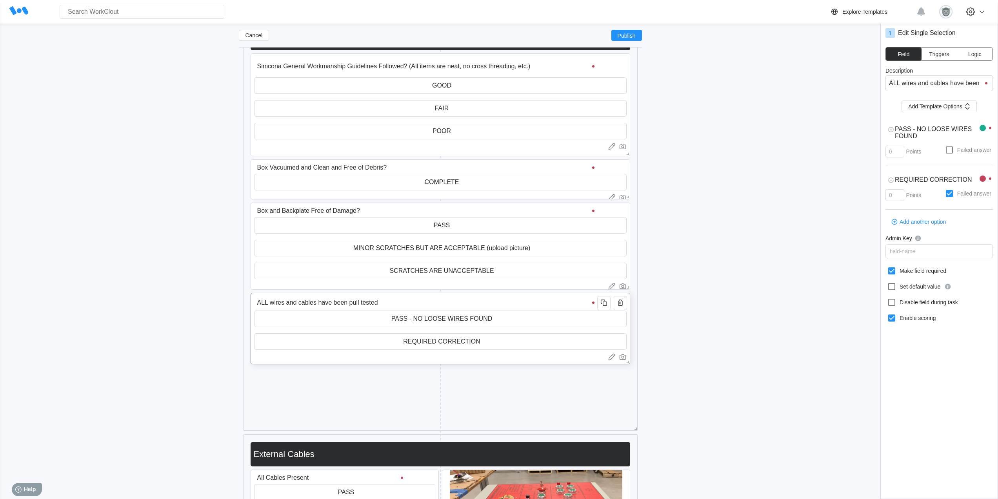
scroll to position [135, 0]
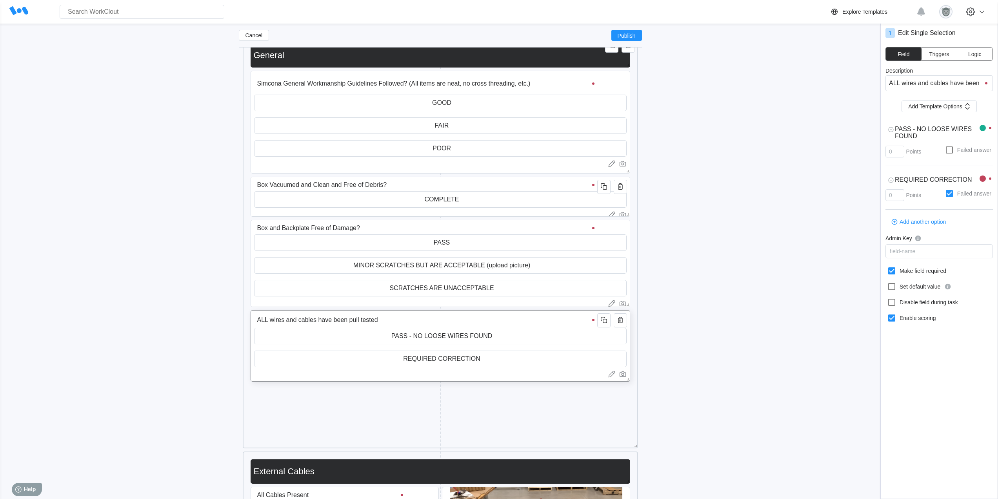
click at [515, 322] on input "ALL wires and cables have been pull tested" at bounding box center [427, 320] width 346 height 16
click at [957, 110] on button "Add Template Options" at bounding box center [939, 106] width 75 height 12
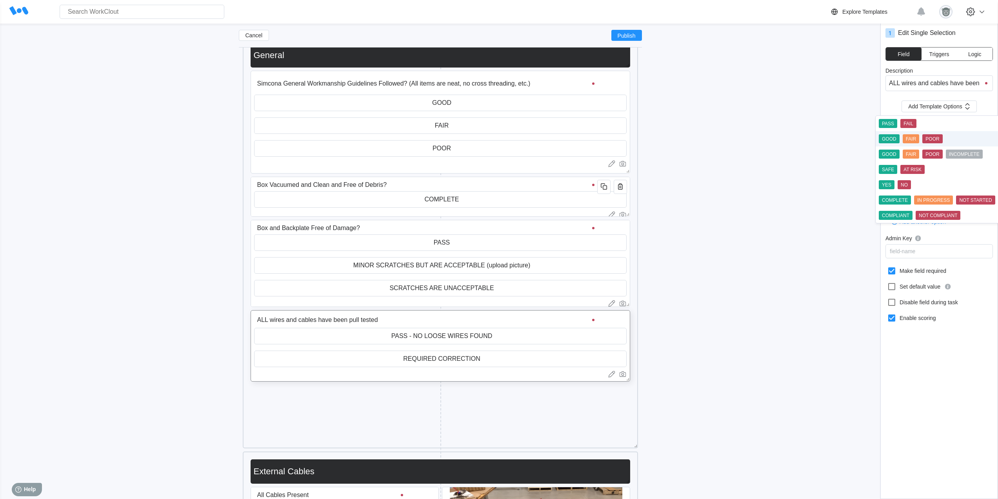
click at [927, 135] on div "POOR" at bounding box center [933, 138] width 20 height 9
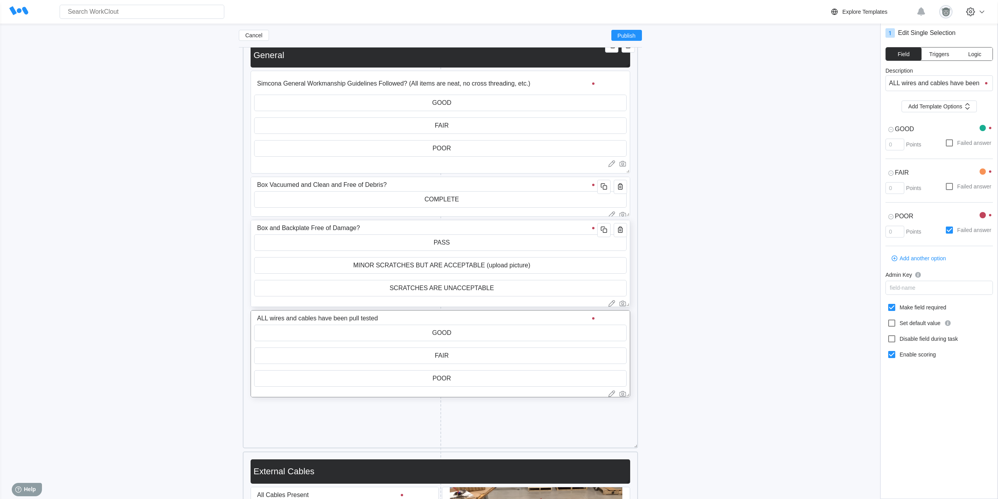
click at [525, 225] on input "Box and Backplate Free of Damage?" at bounding box center [427, 228] width 346 height 16
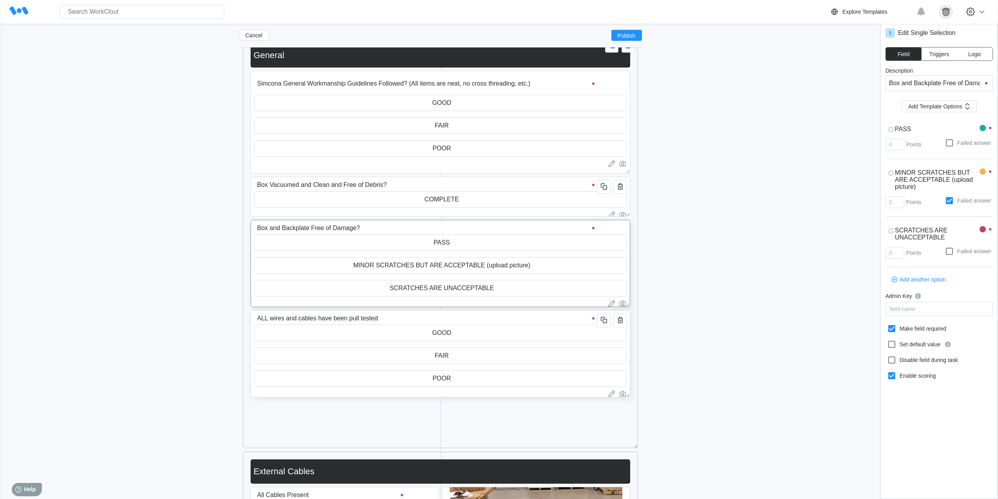
click at [520, 319] on input "ALL wires and cables have been pull tested" at bounding box center [427, 318] width 346 height 16
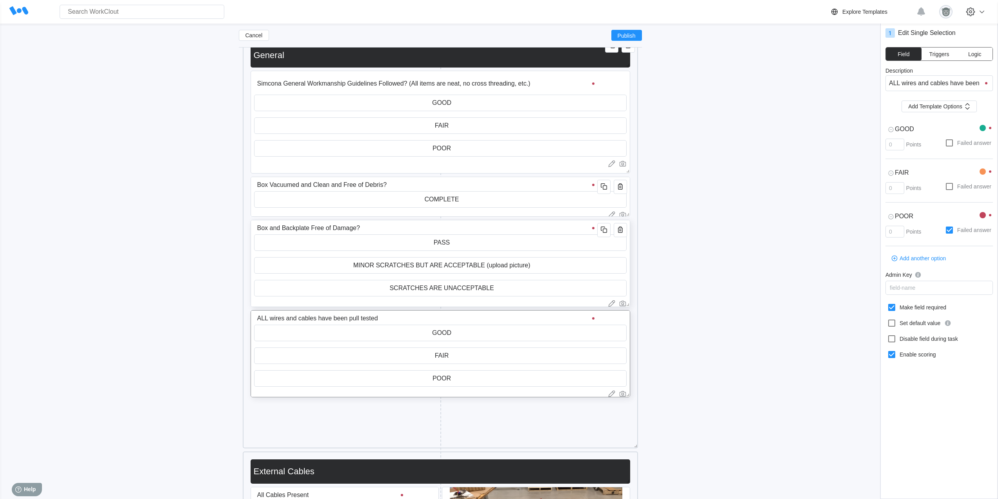
click at [513, 227] on input "Box and Backplate Free of Damage?" at bounding box center [427, 228] width 346 height 16
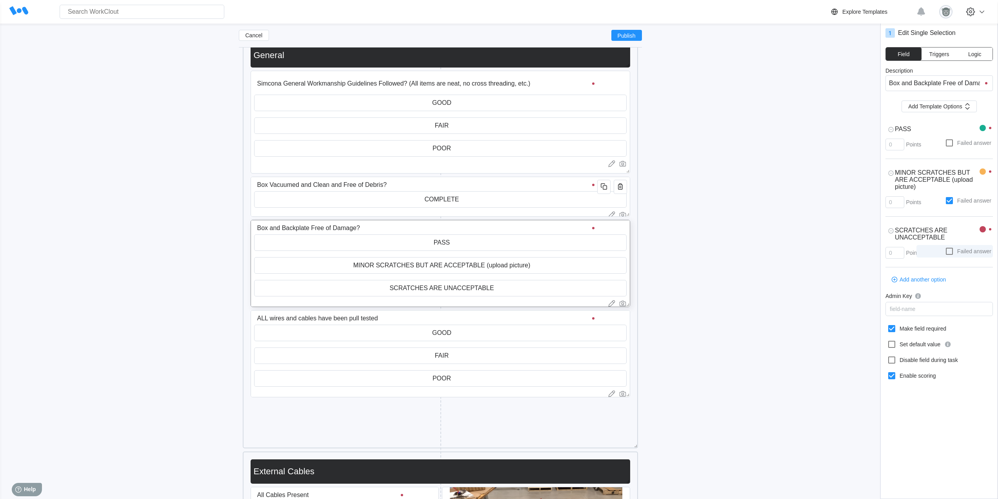
click at [949, 251] on icon at bounding box center [949, 250] width 9 height 9
click at [945, 247] on input "Failed answer" at bounding box center [945, 246] width 0 height 0
click at [949, 203] on icon at bounding box center [949, 200] width 7 height 7
click at [945, 196] on input "Failed answer" at bounding box center [945, 196] width 0 height 0
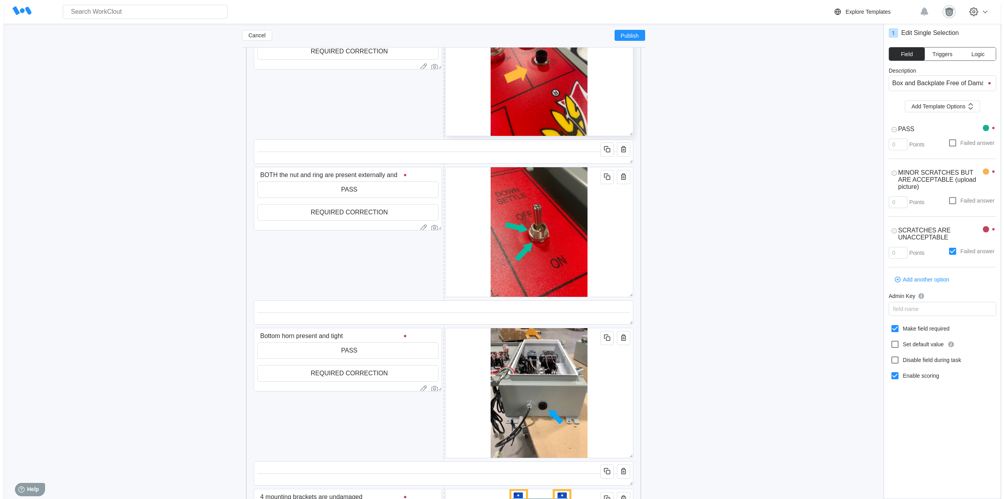
scroll to position [1508, 0]
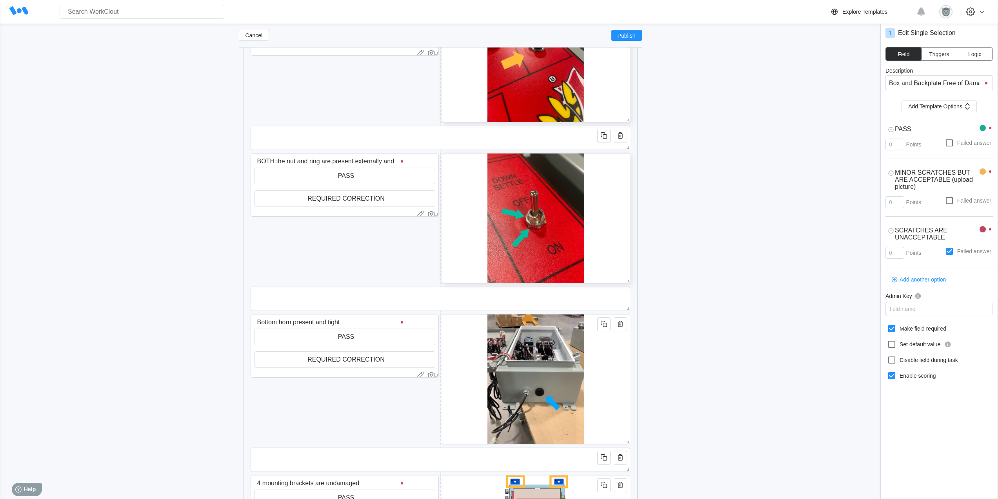
click at [567, 246] on img at bounding box center [536, 217] width 97 height 129
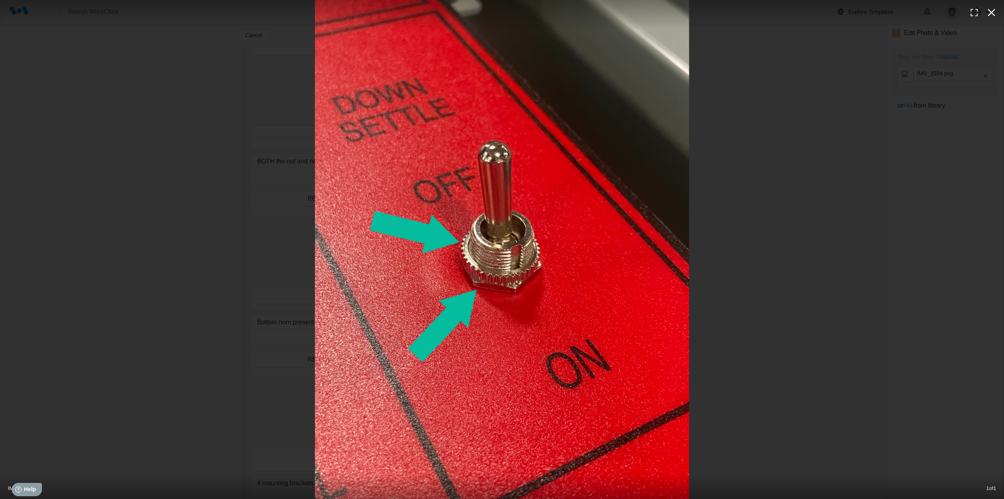
click at [992, 11] on icon "button" at bounding box center [991, 12] width 13 height 13
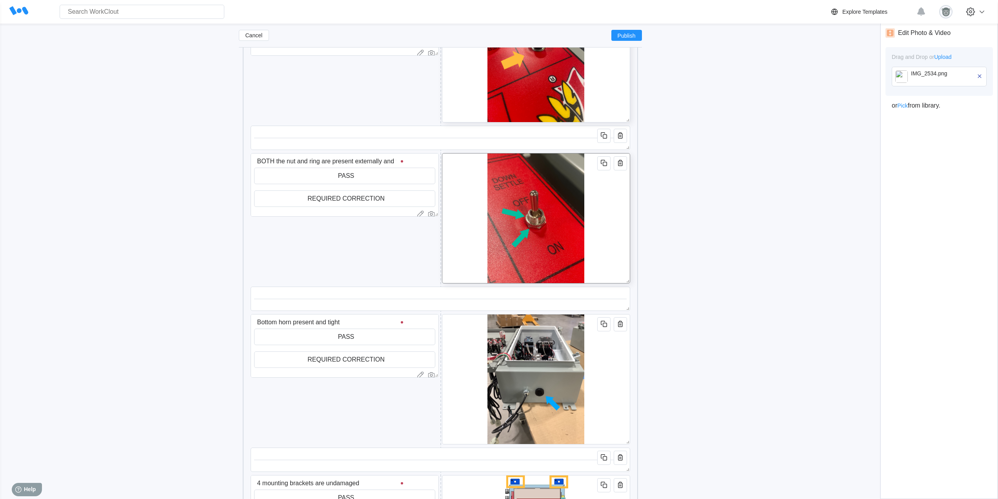
click at [592, 230] on div at bounding box center [536, 218] width 188 height 130
click at [908, 78] on div "IMG_2534.png" at bounding box center [939, 77] width 95 height 20
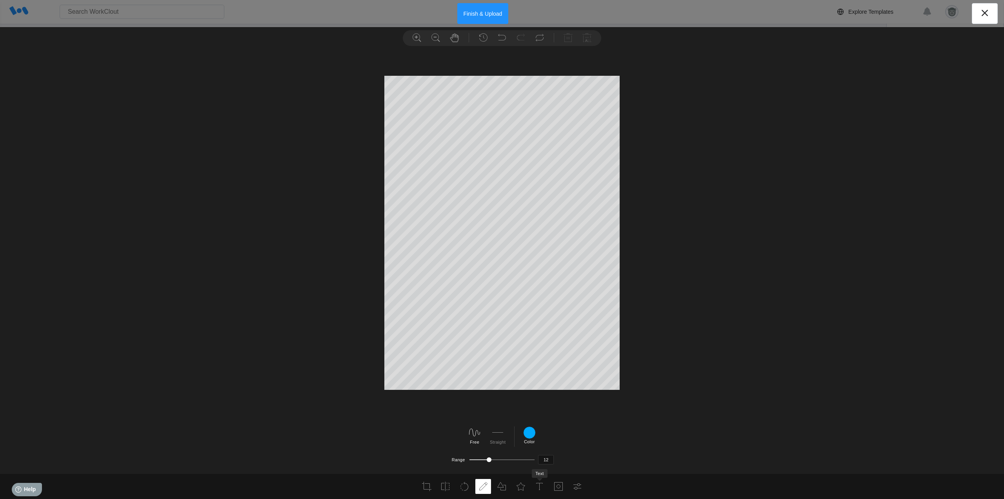
click at [534, 485] on li at bounding box center [540, 486] width 16 height 15
click at [577, 434] on div at bounding box center [579, 432] width 13 height 13
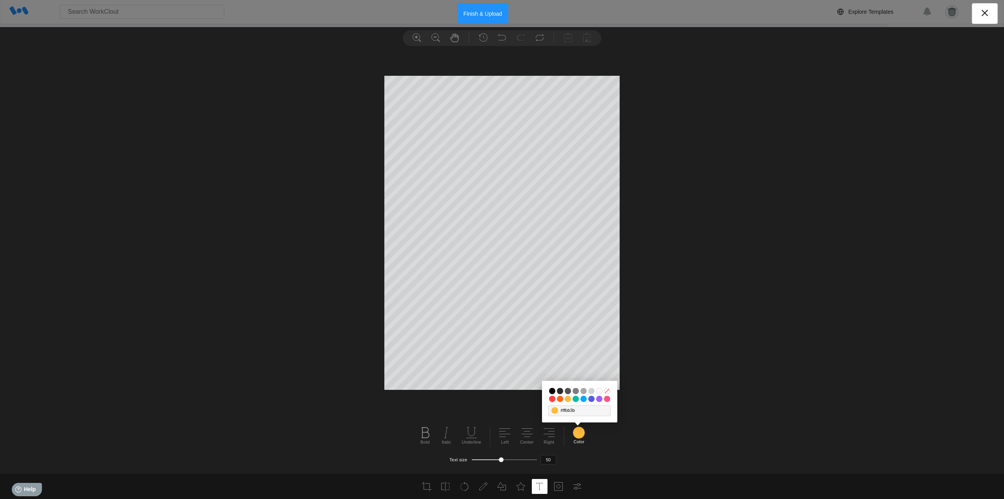
click at [573, 397] on input "#03bd9e" at bounding box center [576, 398] width 6 height 6
click at [423, 427] on use at bounding box center [425, 432] width 13 height 13
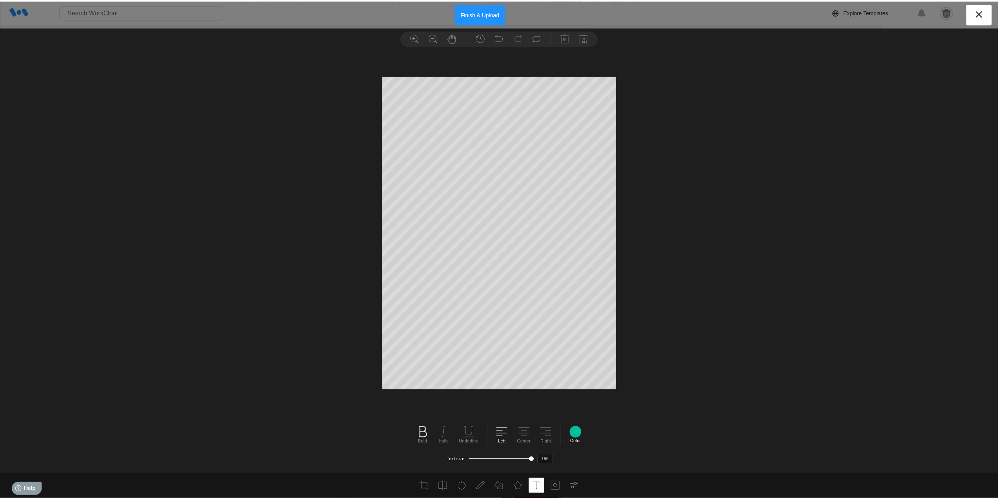
scroll to position [1, 1]
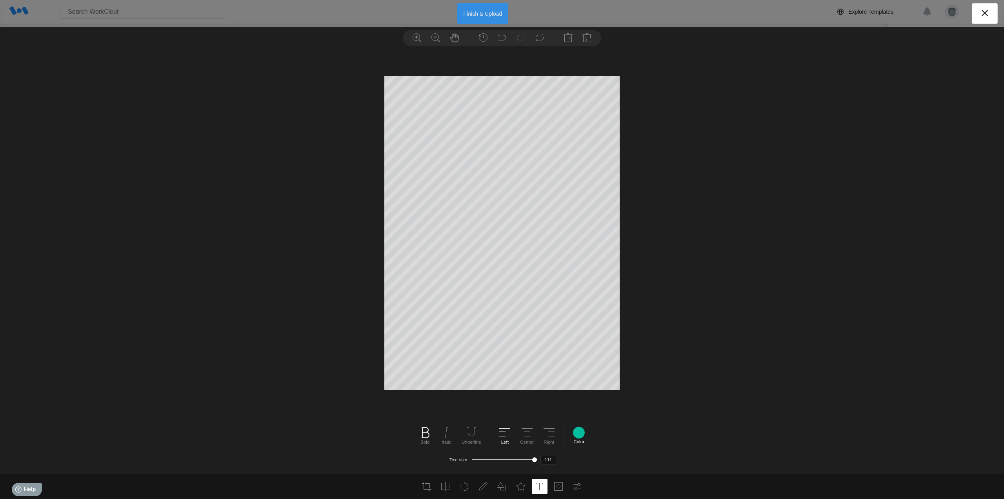
click at [486, 16] on button "Finish & Upload" at bounding box center [482, 13] width 51 height 21
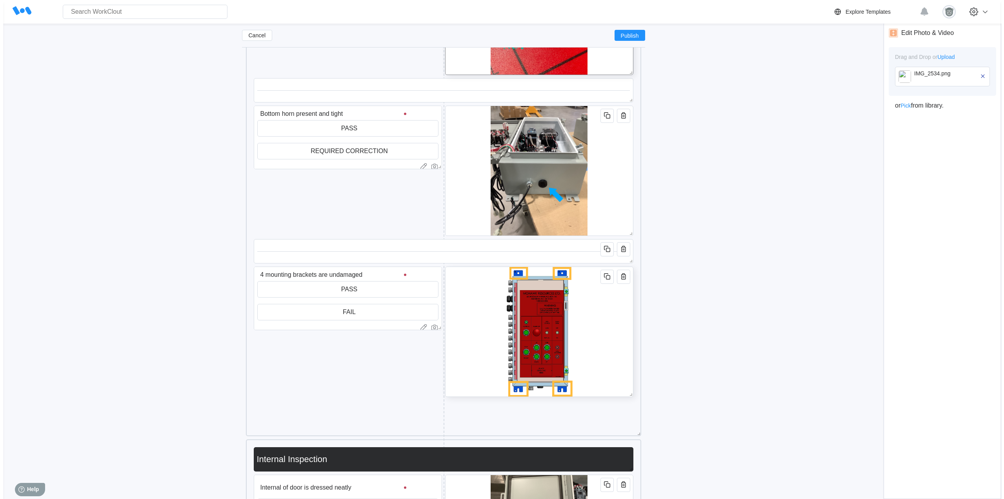
scroll to position [1770, 0]
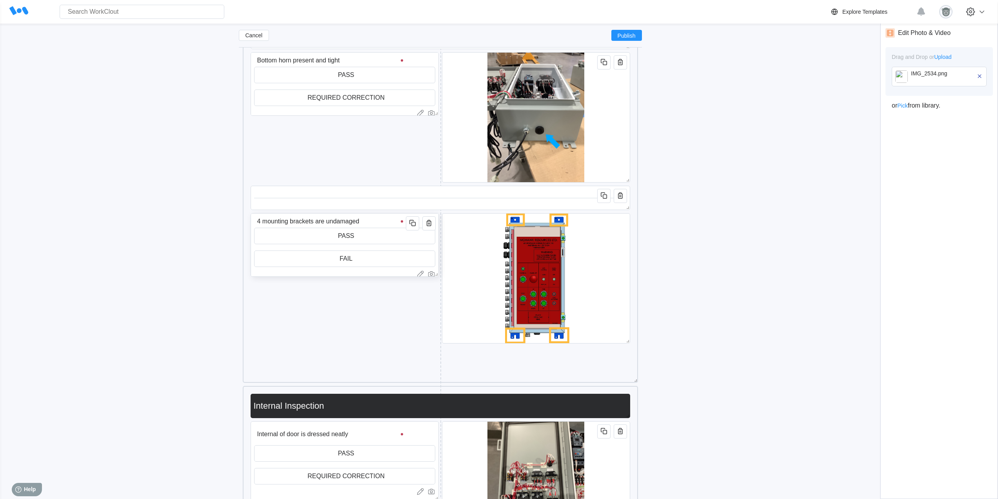
click at [378, 260] on input "FAIL" at bounding box center [345, 259] width 180 height 16
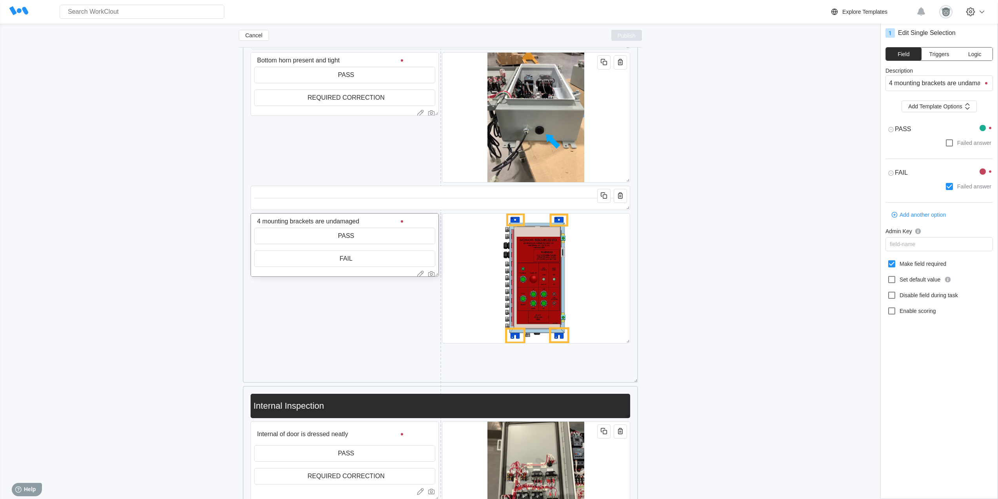
click at [633, 38] on span "Publish" at bounding box center [627, 35] width 18 height 5
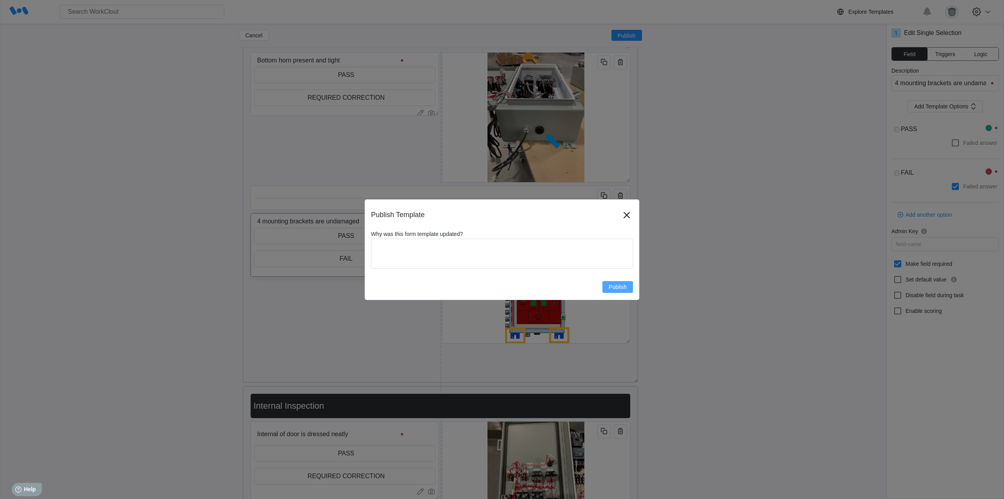
click at [619, 284] on span "Publish" at bounding box center [618, 286] width 18 height 5
